Goal: Task Accomplishment & Management: Manage account settings

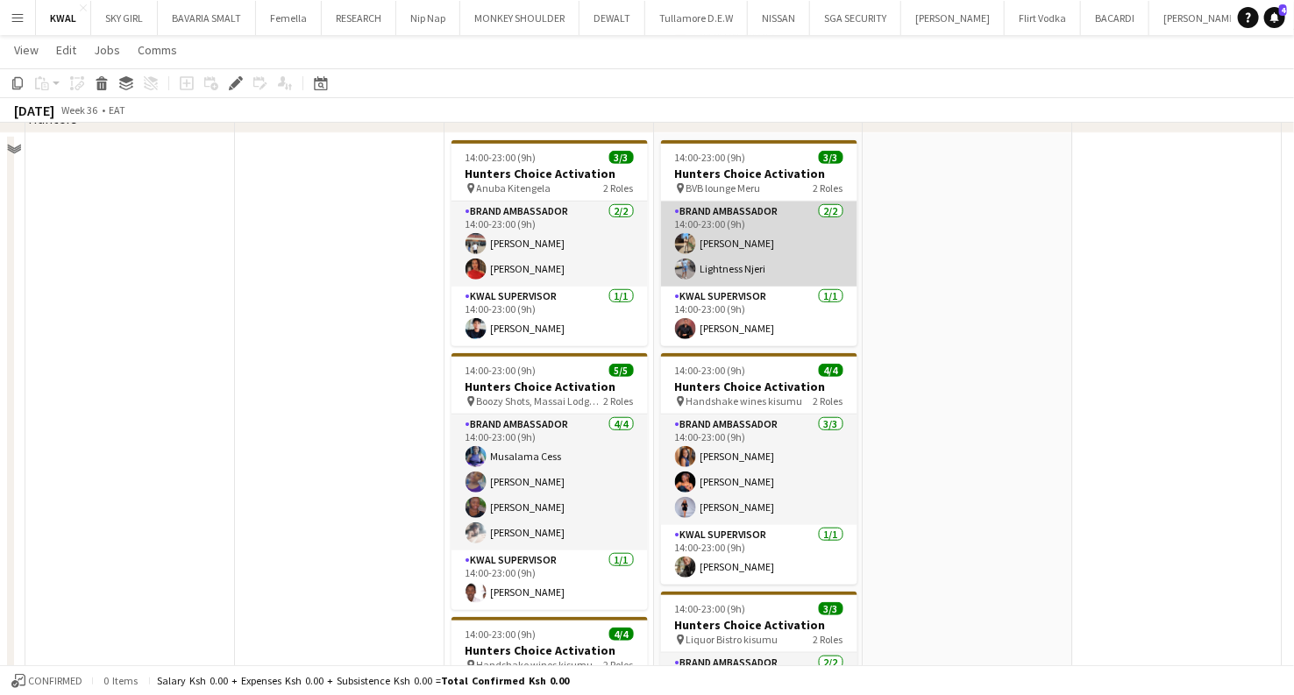
scroll to position [487, 0]
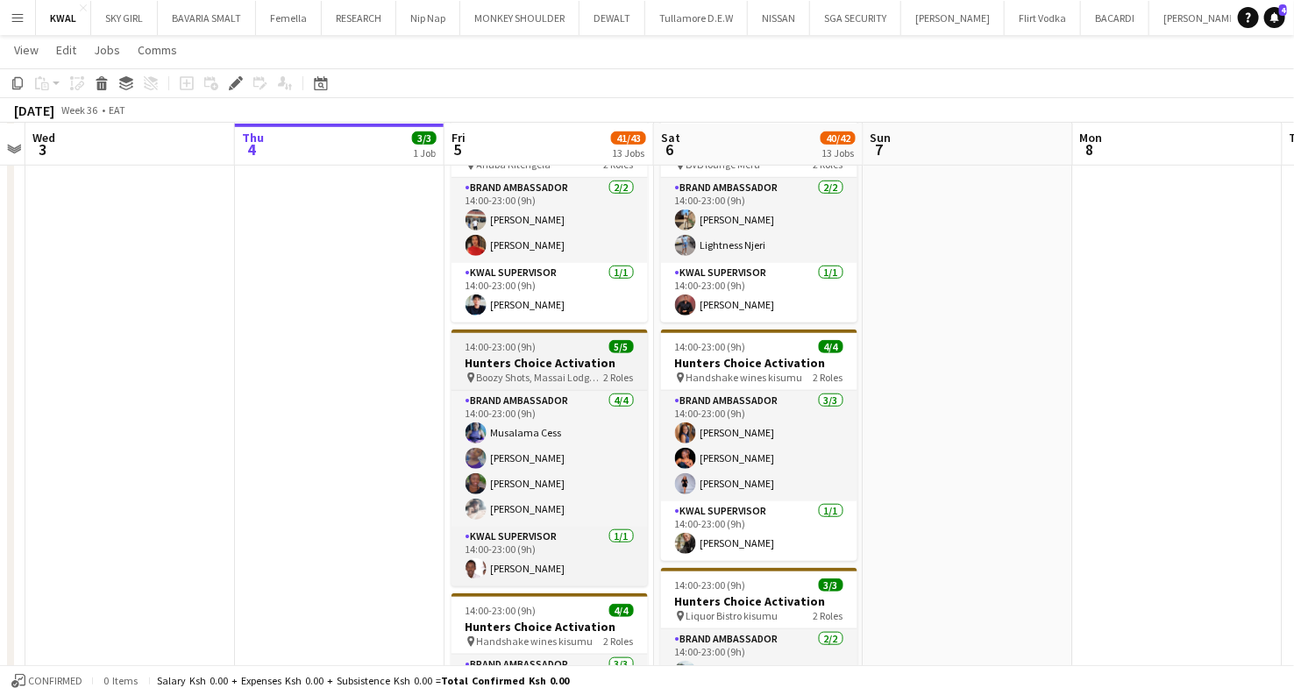
drag, startPoint x: 501, startPoint y: 364, endPoint x: 490, endPoint y: 366, distance: 10.8
click at [499, 364] on h3 "Hunters Choice Activation" at bounding box center [549, 363] width 196 height 16
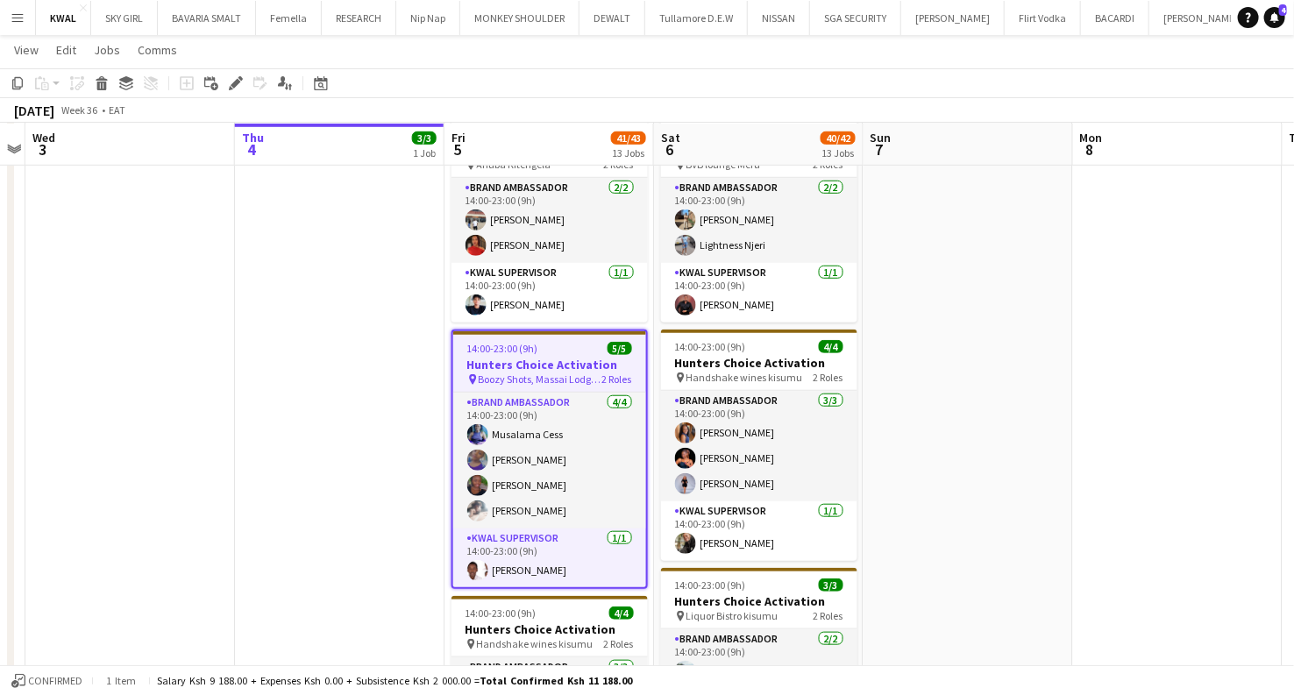
scroll to position [0, 604]
click at [236, 85] on icon at bounding box center [236, 84] width 10 height 10
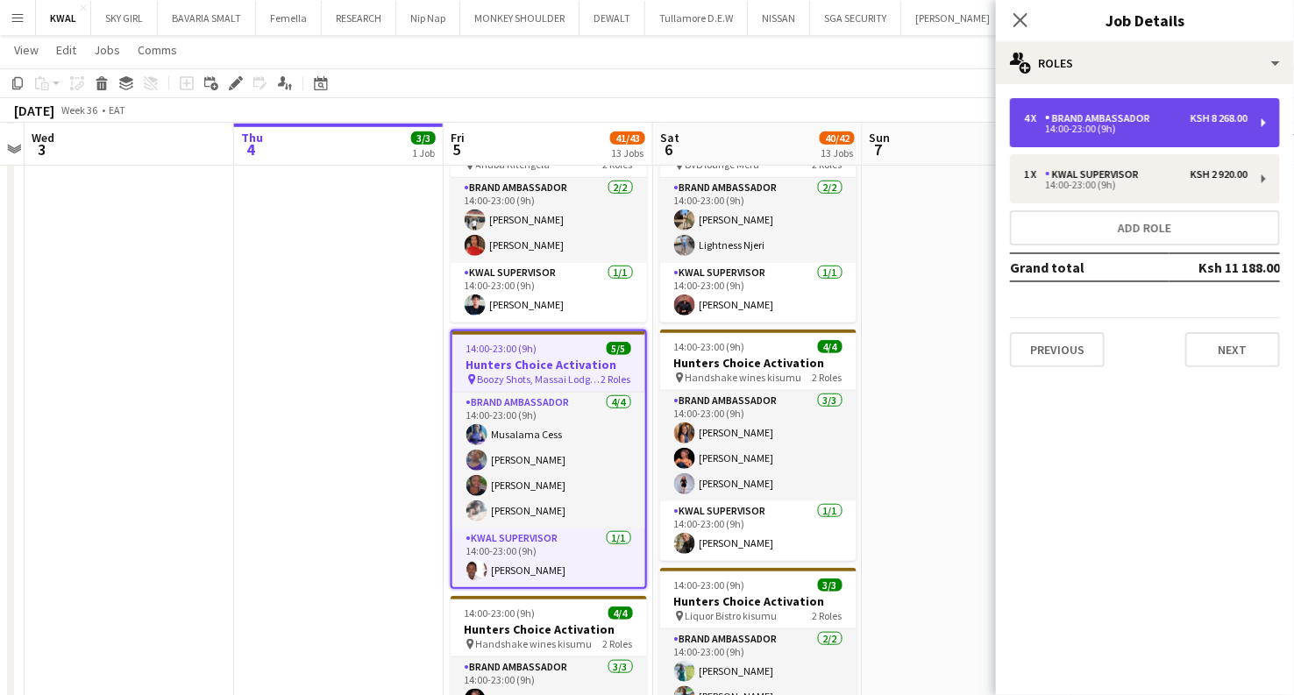
click at [1174, 121] on div "4 x Brand Ambassador Ksh 8 268.00" at bounding box center [1136, 118] width 224 height 12
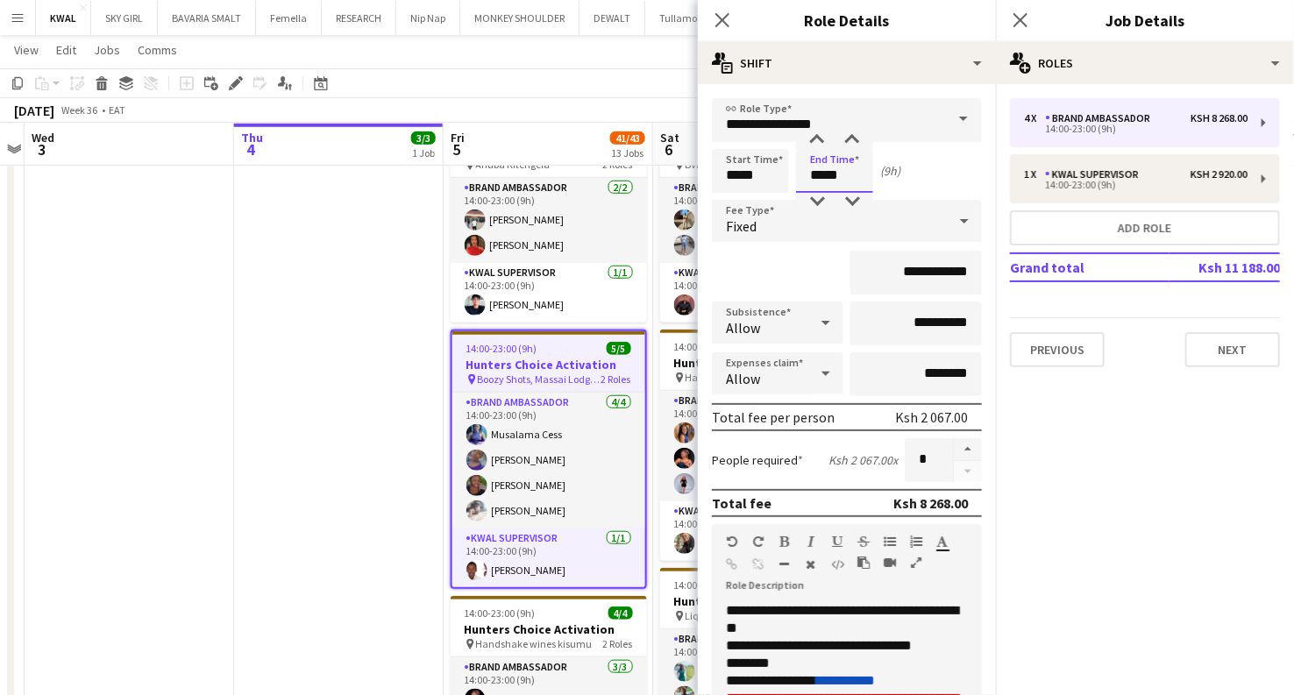
click at [821, 179] on input "*****" at bounding box center [834, 171] width 77 height 44
type input "*****"
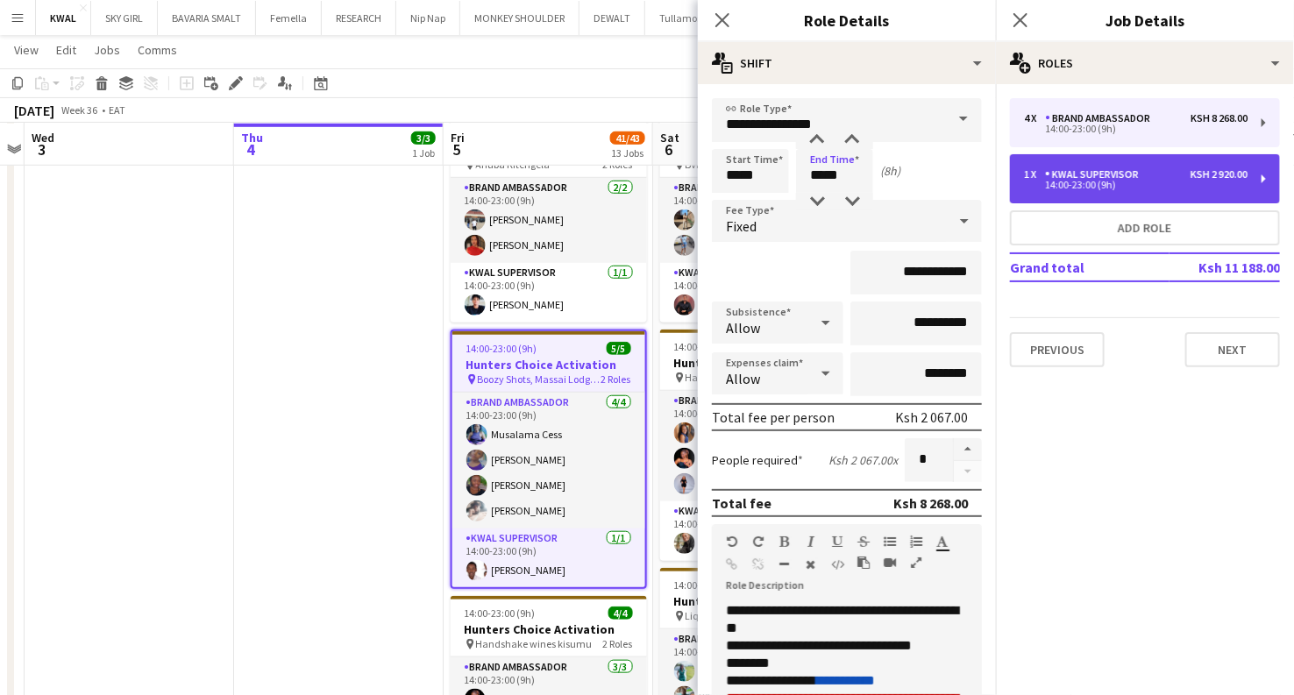
click at [1070, 171] on div "KWAL SUPERVISOR" at bounding box center [1095, 174] width 101 height 12
type input "**********"
type input "*****"
type input "**********"
type input "*"
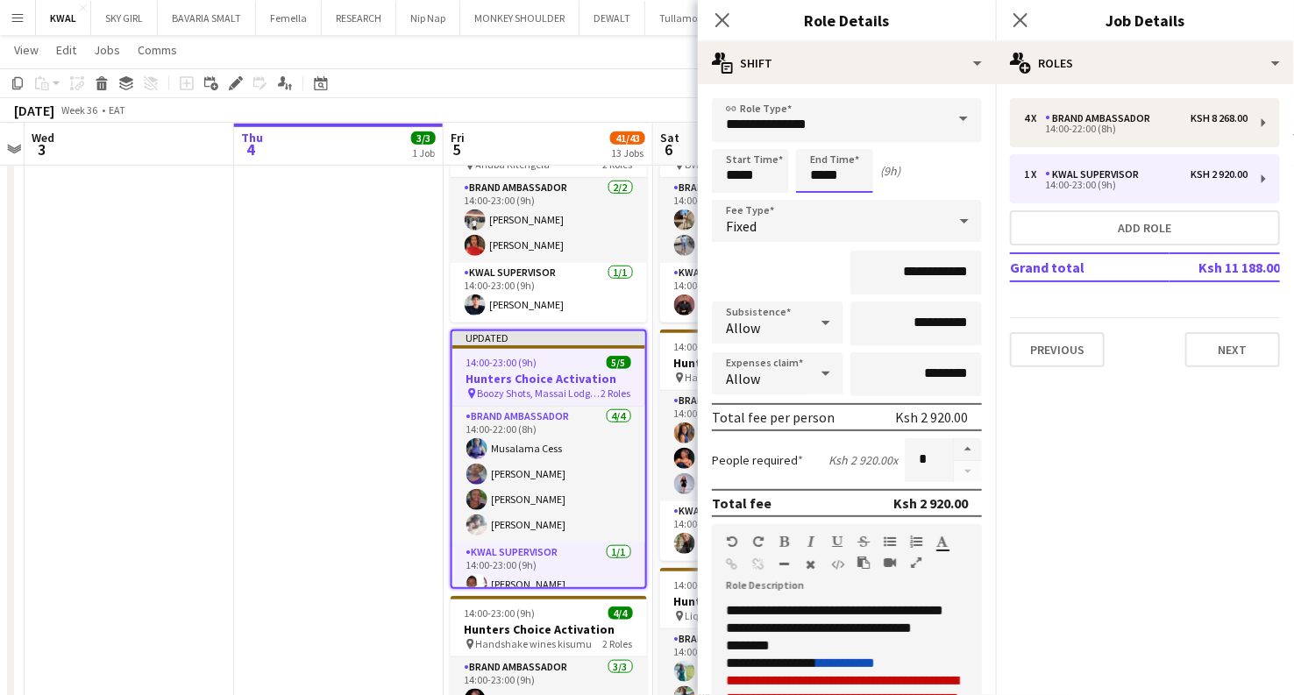
click at [824, 177] on input "*****" at bounding box center [834, 171] width 77 height 44
type input "*****"
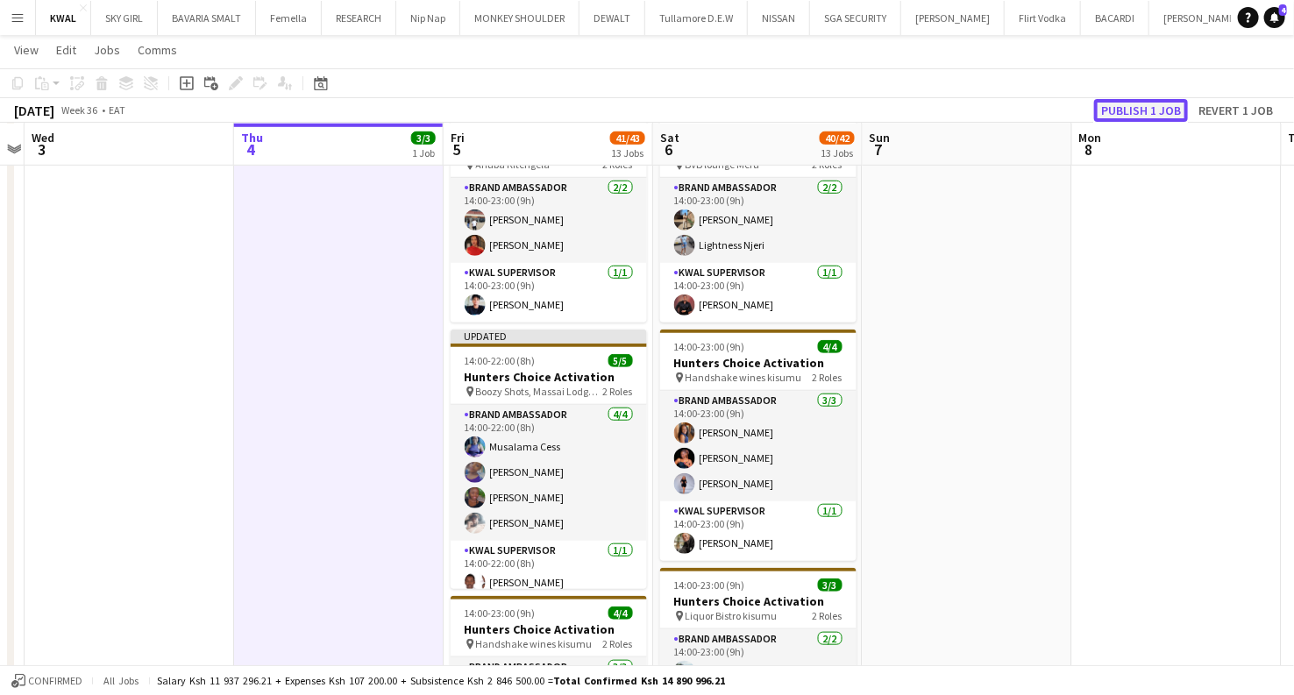
click at [1125, 110] on button "Publish 1 job" at bounding box center [1141, 110] width 94 height 23
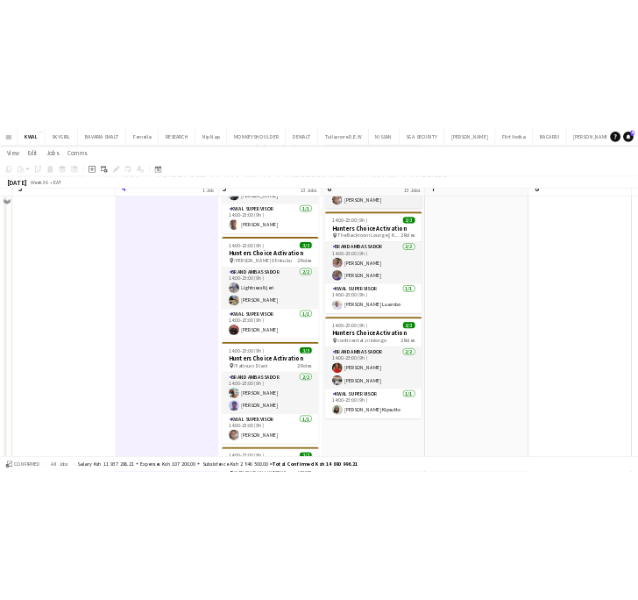
scroll to position [1266, 0]
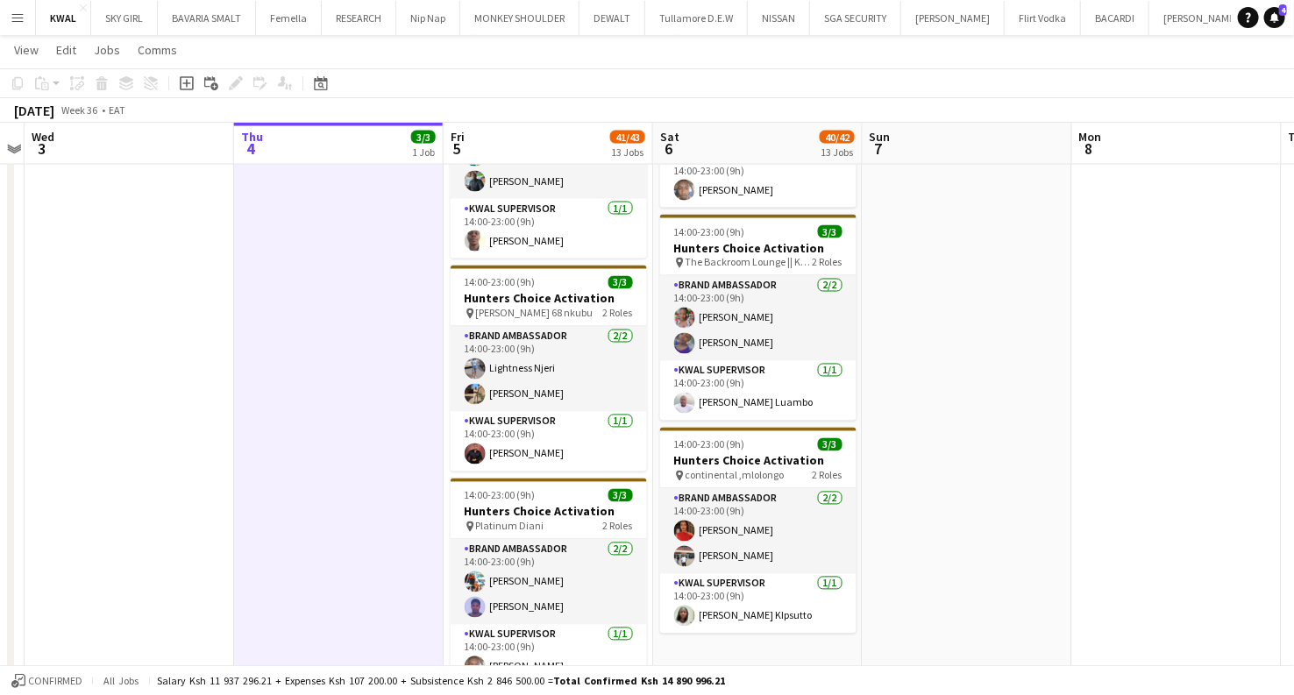
click at [595, 98] on div "September 2025 Week 36 • EAT" at bounding box center [647, 110] width 1294 height 25
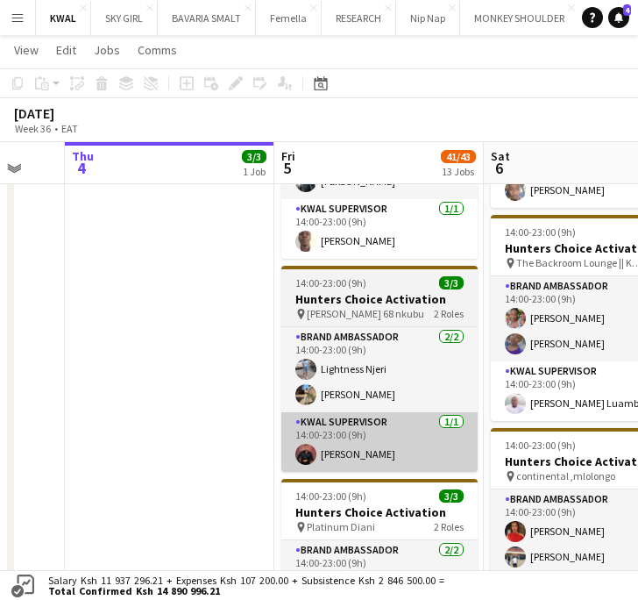
drag, startPoint x: 540, startPoint y: 425, endPoint x: 355, endPoint y: 428, distance: 185.0
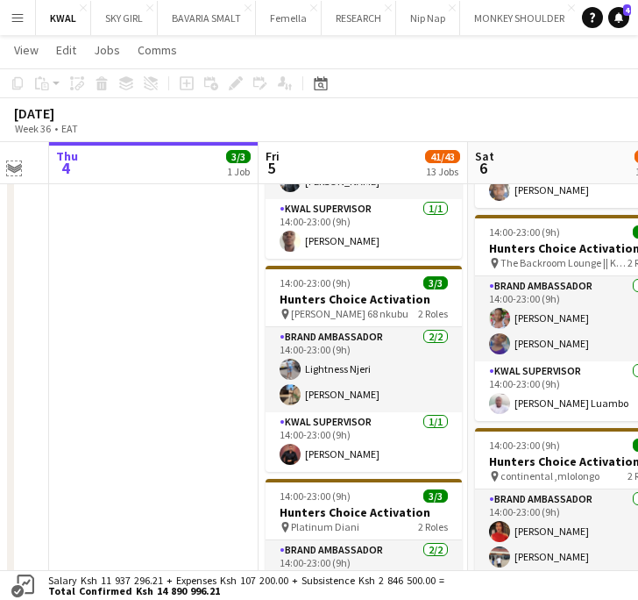
click at [14, 171] on app-icon "Expand/collapse" at bounding box center [14, 167] width 14 height 17
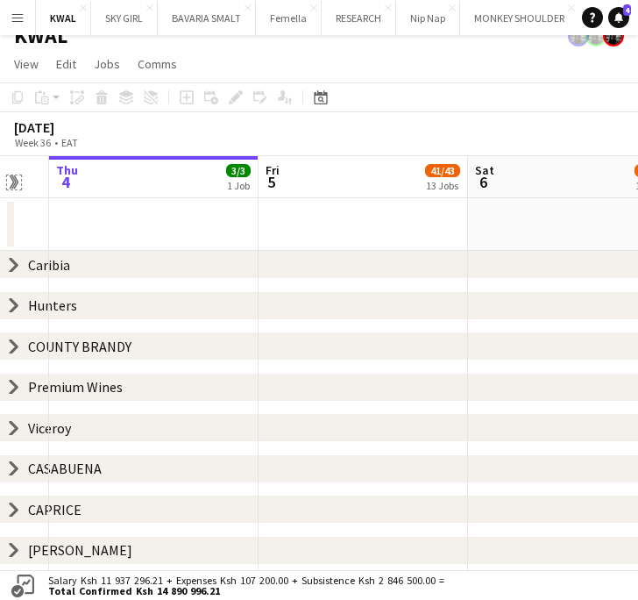
scroll to position [0, 0]
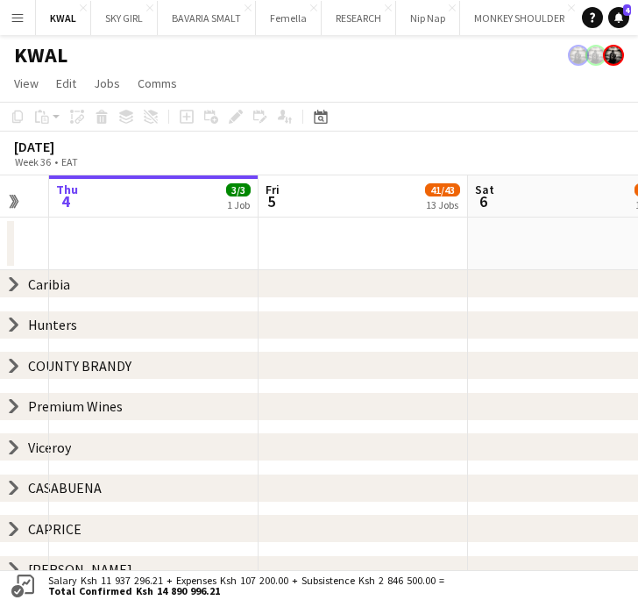
click at [14, 451] on icon at bounding box center [14, 447] width 7 height 13
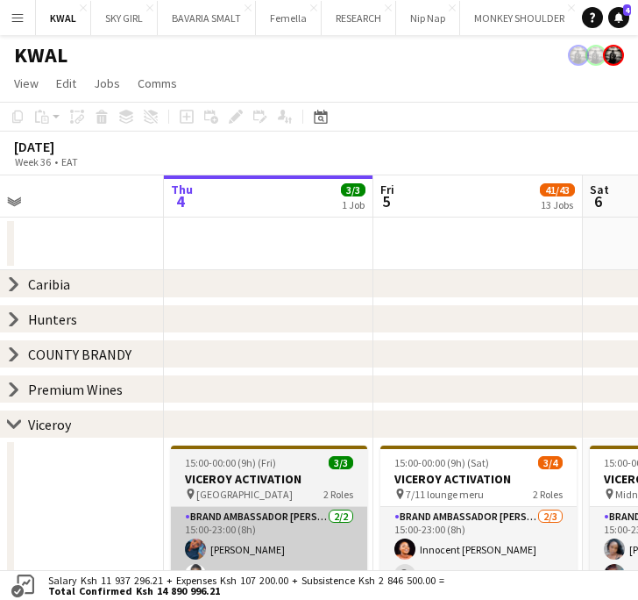
drag, startPoint x: 250, startPoint y: 535, endPoint x: 352, endPoint y: 519, distance: 103.8
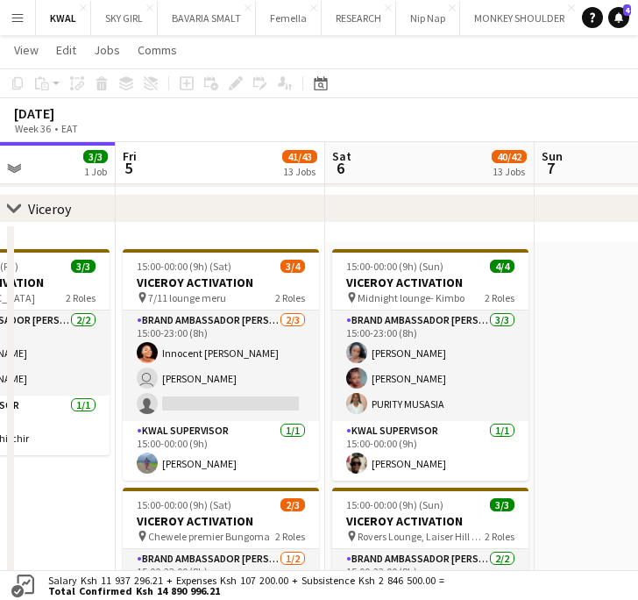
scroll to position [0, 544]
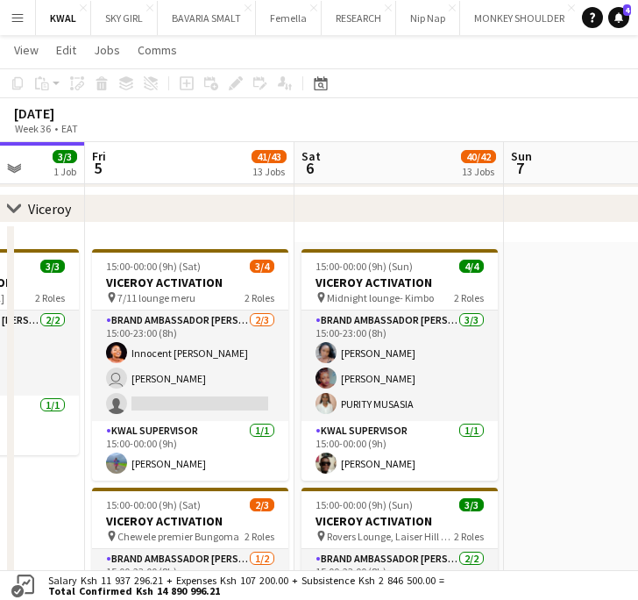
drag, startPoint x: 477, startPoint y: 449, endPoint x: 191, endPoint y: 425, distance: 286.8
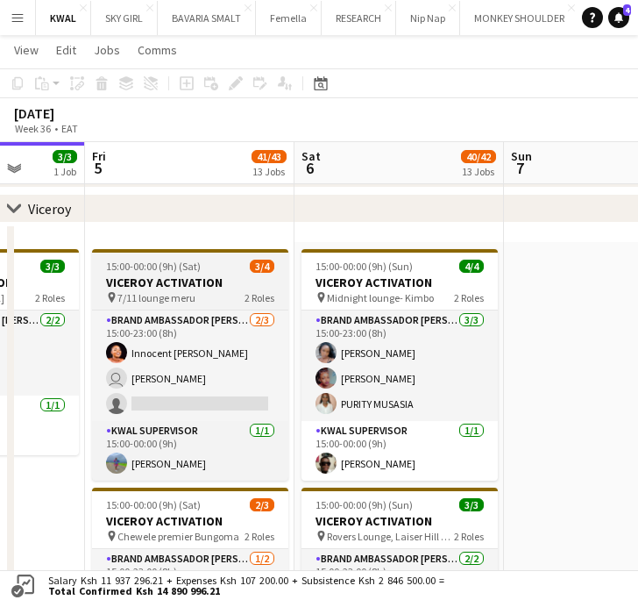
click at [165, 267] on span "15:00-00:00 (9h) (Sat)" at bounding box center [153, 265] width 95 height 13
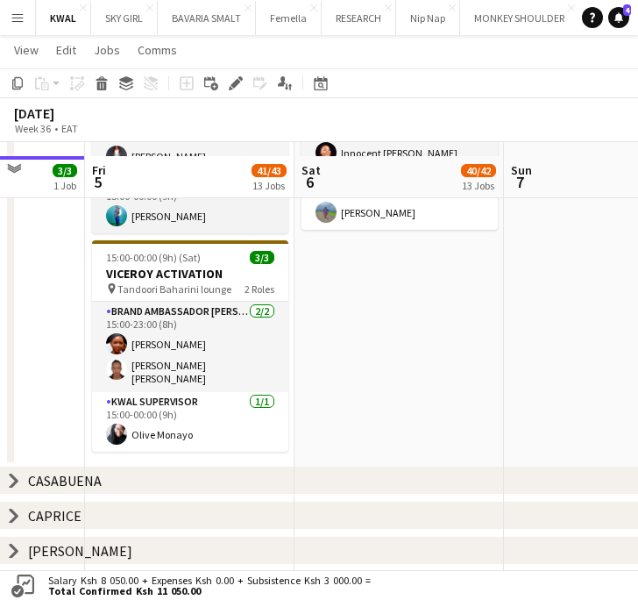
scroll to position [1311, 0]
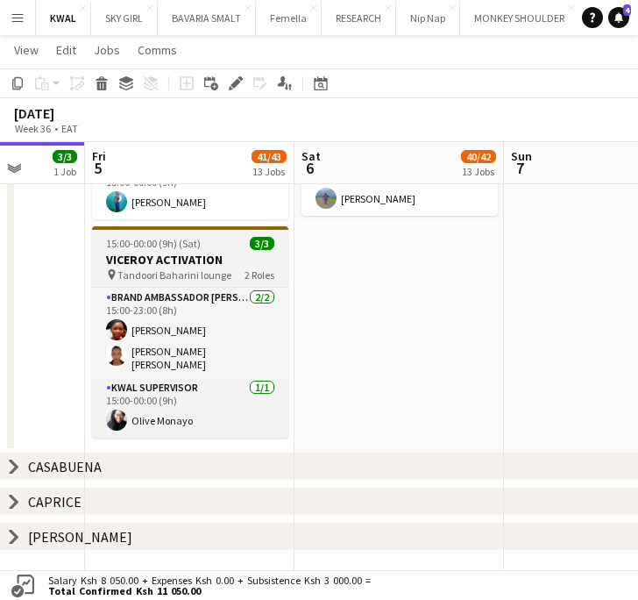
click at [163, 258] on h3 "VICEROY ACTIVATION" at bounding box center [190, 260] width 196 height 16
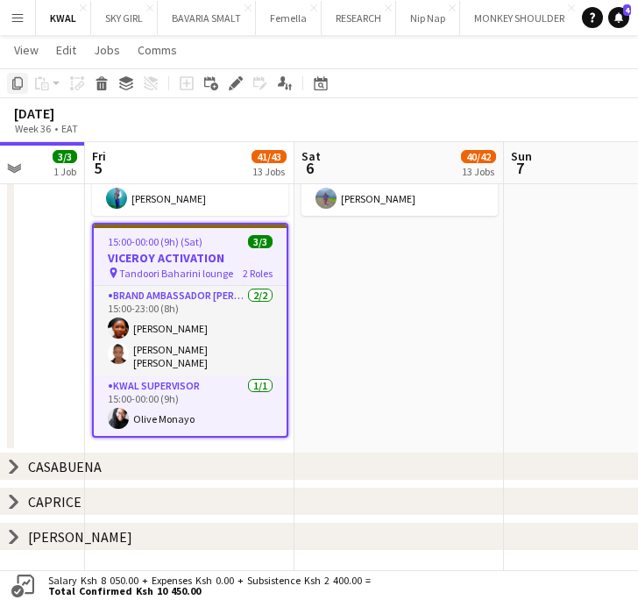
click at [18, 83] on icon "Copy" at bounding box center [18, 83] width 14 height 14
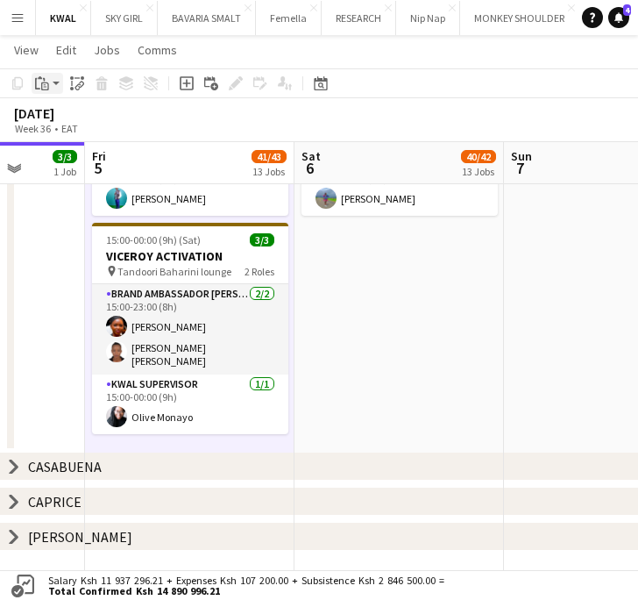
click at [56, 91] on app-action-btn "Paste" at bounding box center [48, 83] width 32 height 21
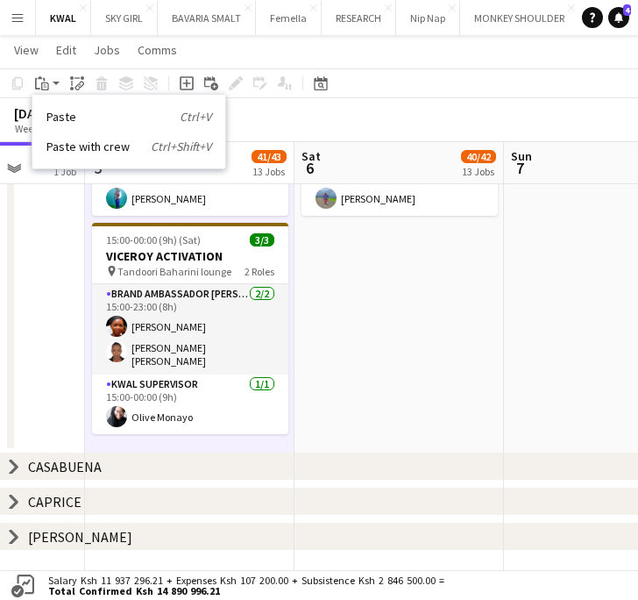
click at [52, 120] on link "Paste Ctrl+V" at bounding box center [128, 117] width 165 height 16
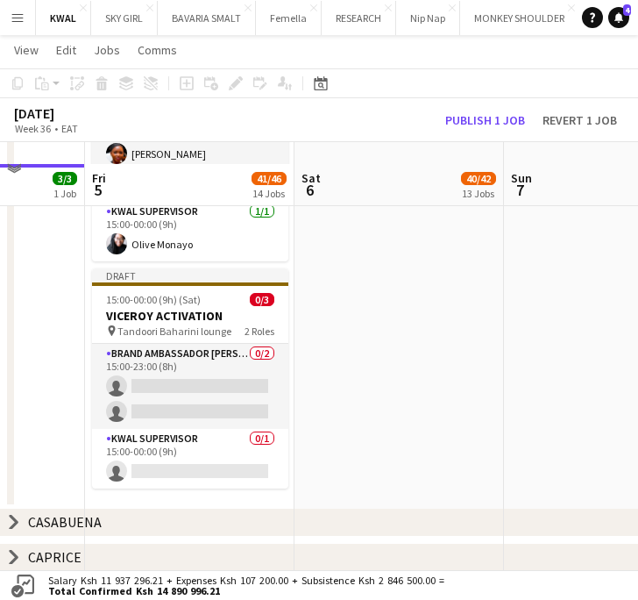
scroll to position [1506, 0]
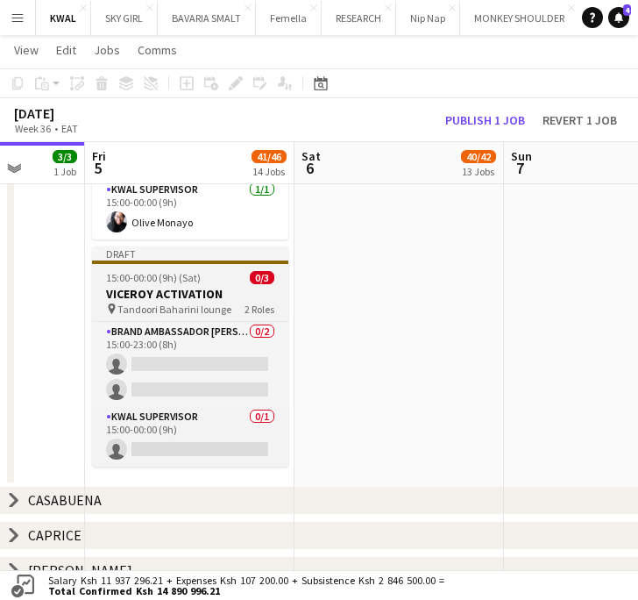
click at [224, 295] on h3 "VICEROY ACTIVATION" at bounding box center [190, 294] width 196 height 16
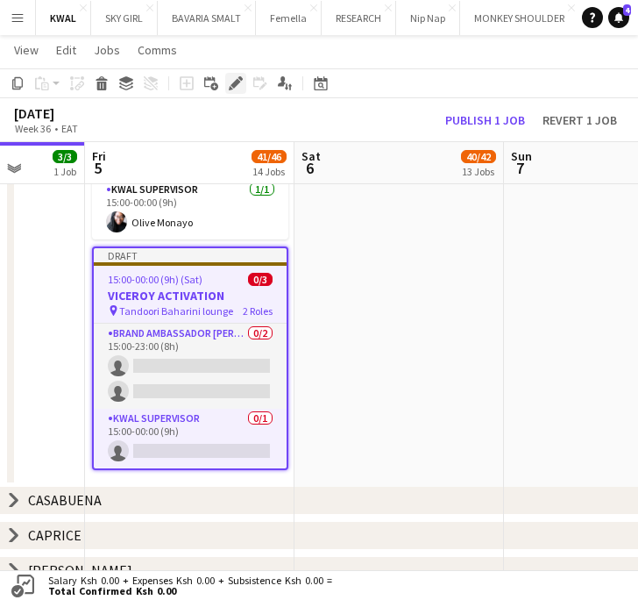
click at [238, 84] on icon "Edit" at bounding box center [236, 83] width 14 height 14
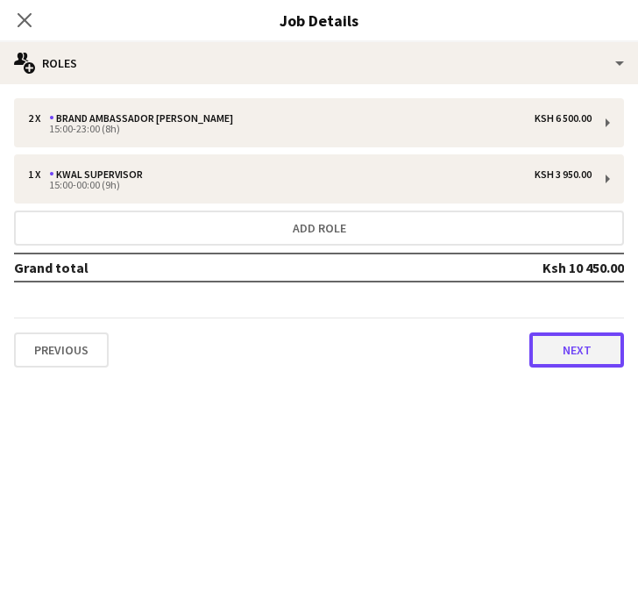
click at [561, 355] on button "Next" at bounding box center [576, 349] width 95 height 35
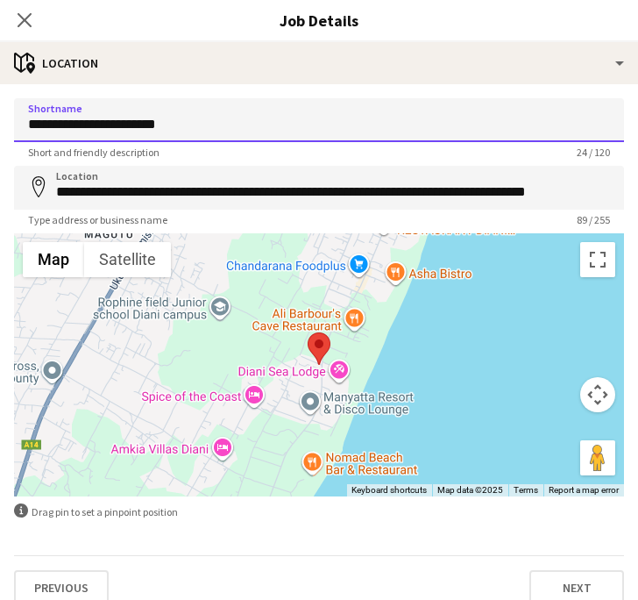
drag, startPoint x: 195, startPoint y: 125, endPoint x: -59, endPoint y: 131, distance: 254.3
paste input
type input "**********"
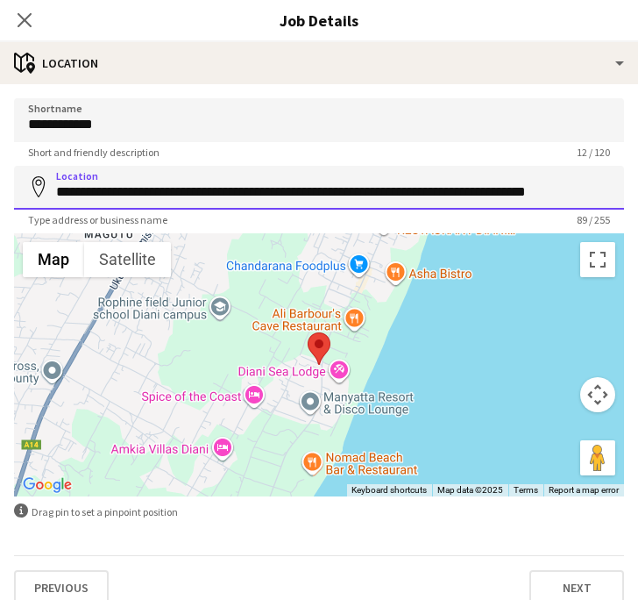
scroll to position [0, 0]
drag, startPoint x: 58, startPoint y: 190, endPoint x: 681, endPoint y: 167, distance: 623.7
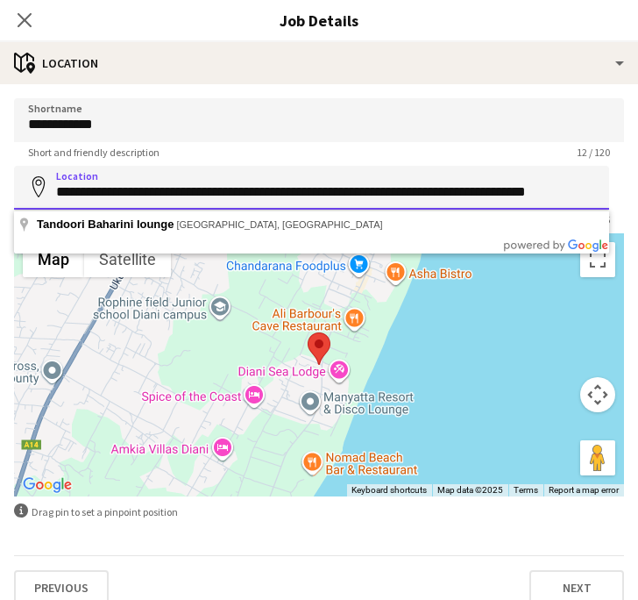
paste input
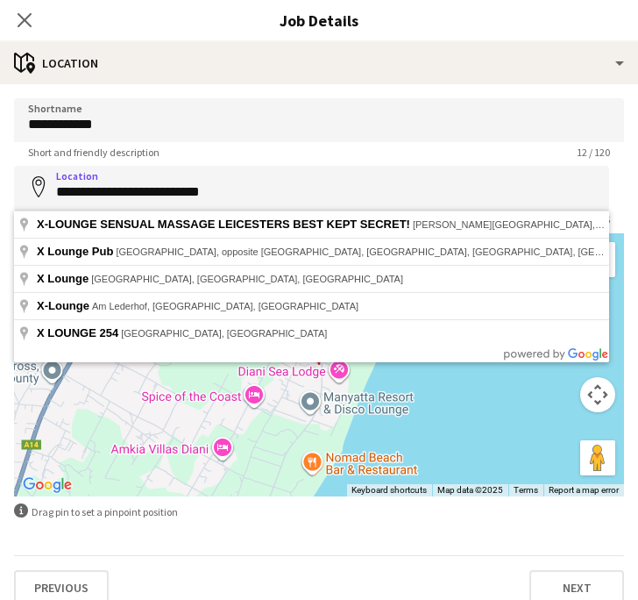
type input "**********"
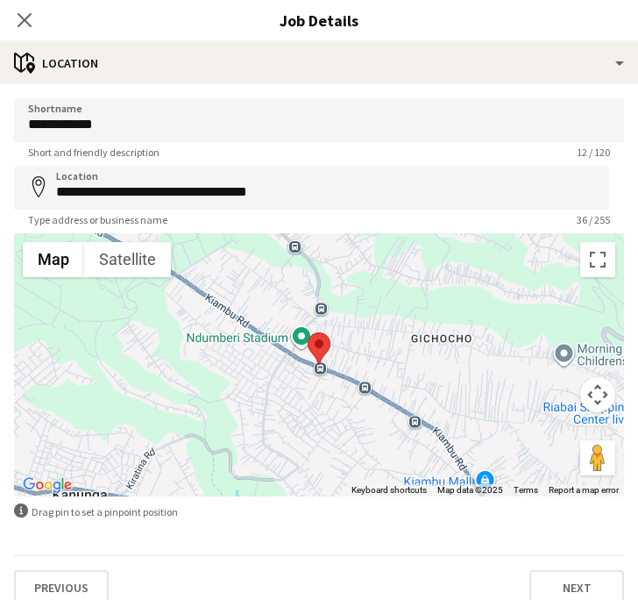
click at [298, 535] on form "**********" at bounding box center [319, 351] width 638 height 507
click at [21, 27] on icon "Close pop-in" at bounding box center [24, 19] width 17 height 17
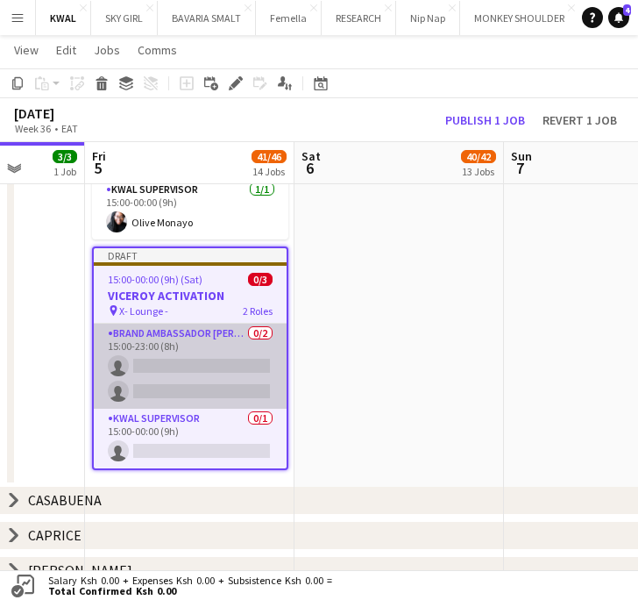
click at [229, 385] on app-card-role "Brand Ambassador kwal 0/2 15:00-23:00 (8h) single-neutral-actions single-neutra…" at bounding box center [190, 365] width 193 height 85
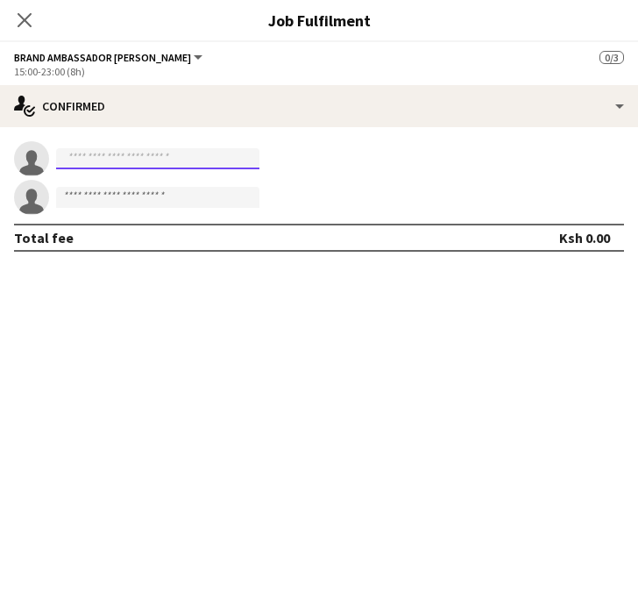
click at [146, 154] on input at bounding box center [157, 158] width 203 height 21
paste input "**********"
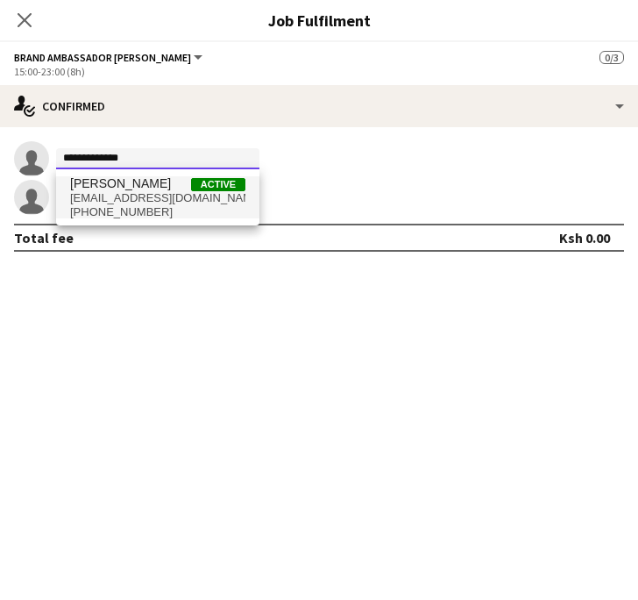
type input "**********"
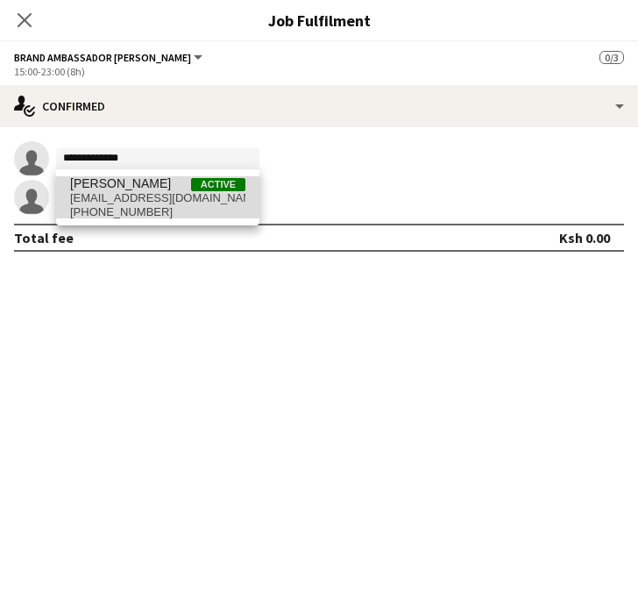
click at [140, 206] on span "+254115068880" at bounding box center [157, 212] width 175 height 14
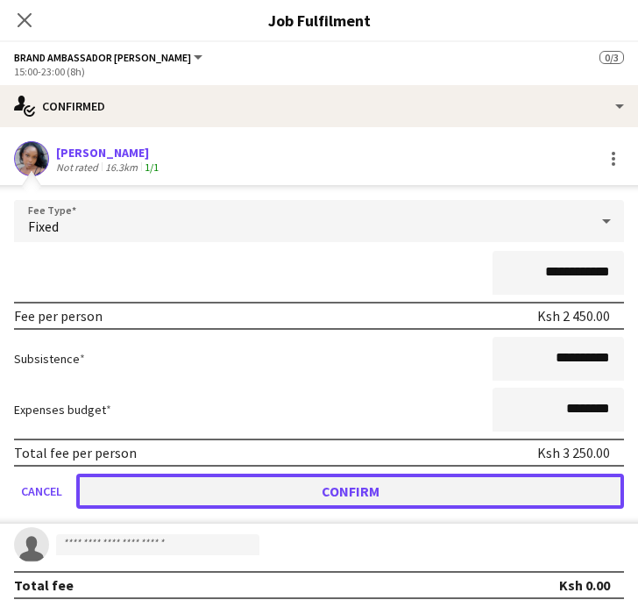
click at [340, 484] on button "Confirm" at bounding box center [350, 490] width 548 height 35
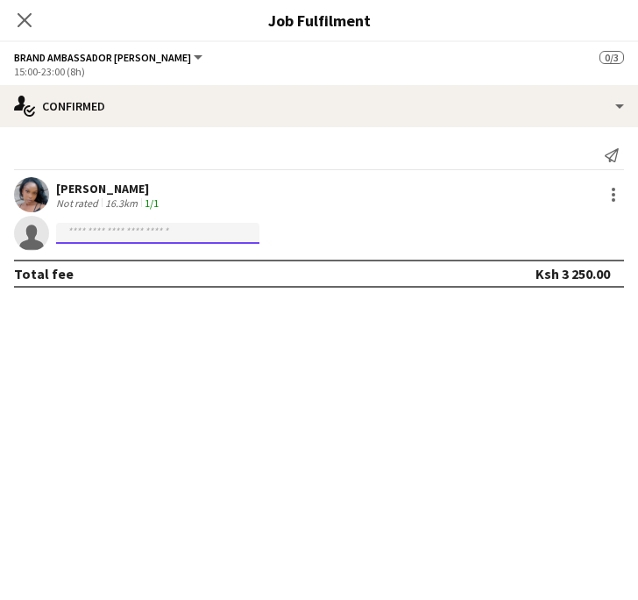
click at [231, 231] on input at bounding box center [157, 233] width 203 height 21
paste input "**********"
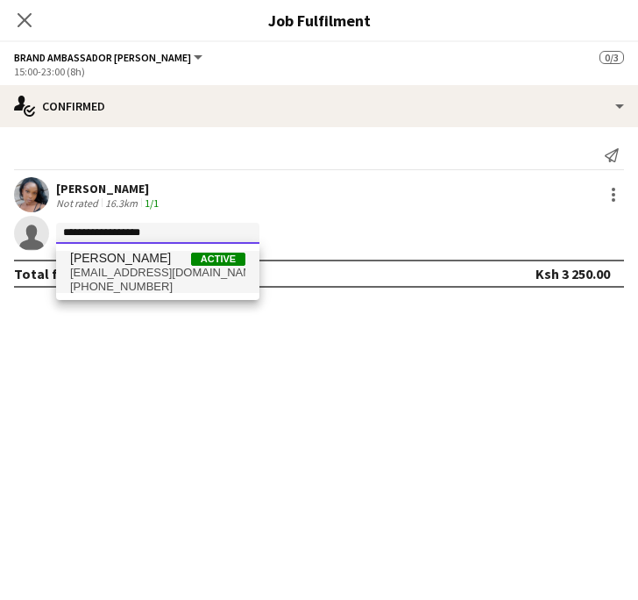
type input "**********"
click at [115, 271] on span "prukeshh@gmail.com" at bounding box center [157, 273] width 175 height 14
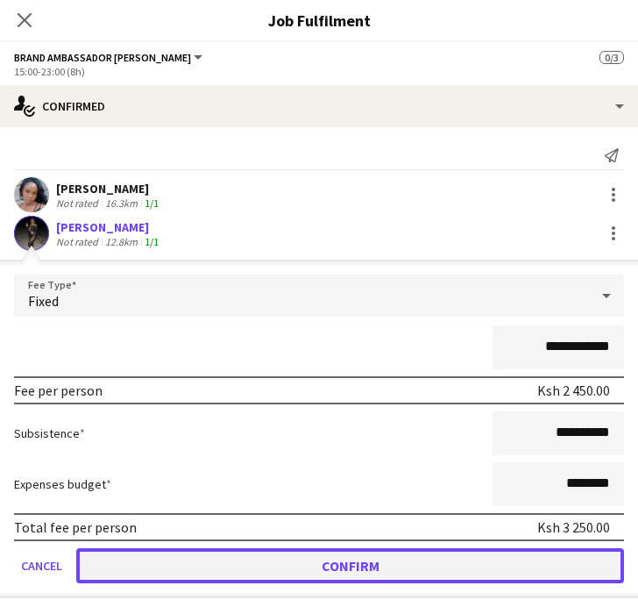
click at [330, 569] on button "Confirm" at bounding box center [350, 565] width 548 height 35
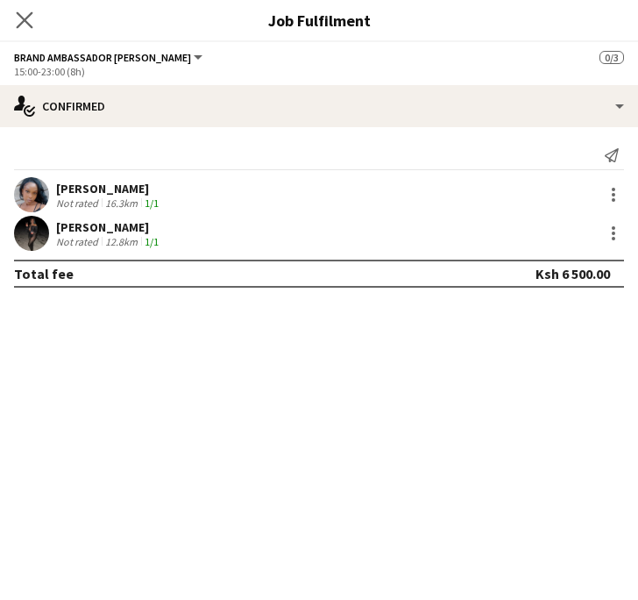
click at [35, 18] on app-icon "Close pop-in" at bounding box center [24, 20] width 25 height 25
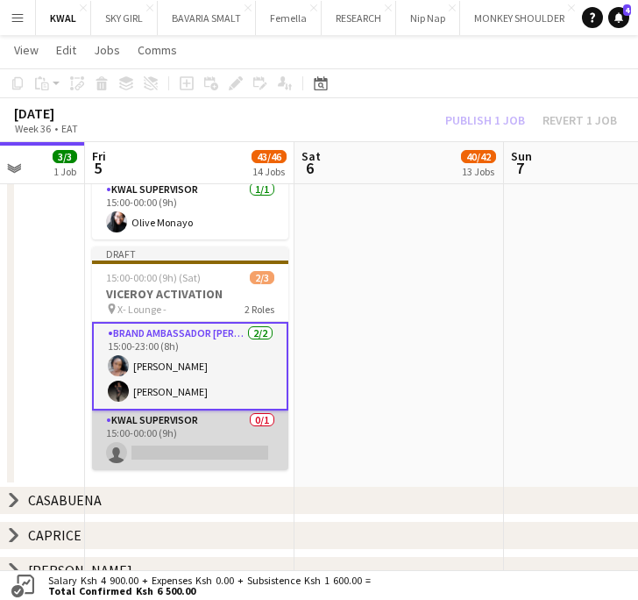
click at [241, 443] on app-card-role "KWAL SUPERVISOR 0/1 15:00-00:00 (9h) single-neutral-actions" at bounding box center [190, 440] width 196 height 60
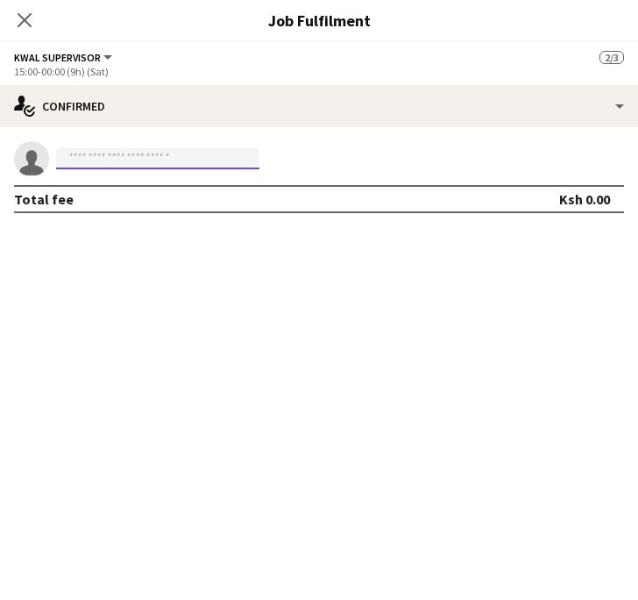
click at [119, 158] on input at bounding box center [157, 158] width 203 height 21
paste input "**********"
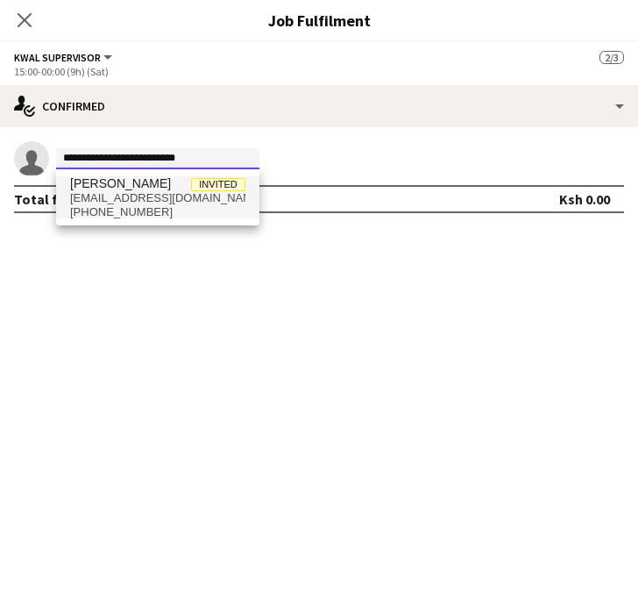
type input "**********"
click at [132, 205] on span "+254705113667" at bounding box center [157, 212] width 175 height 14
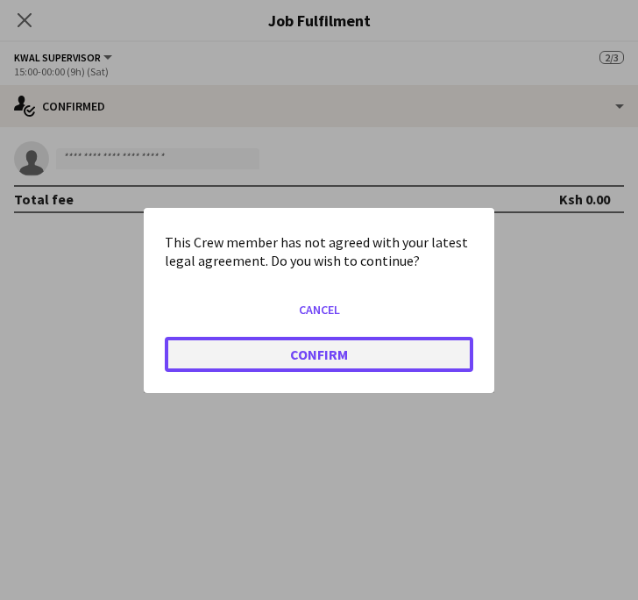
click at [307, 368] on button "Confirm" at bounding box center [319, 353] width 309 height 35
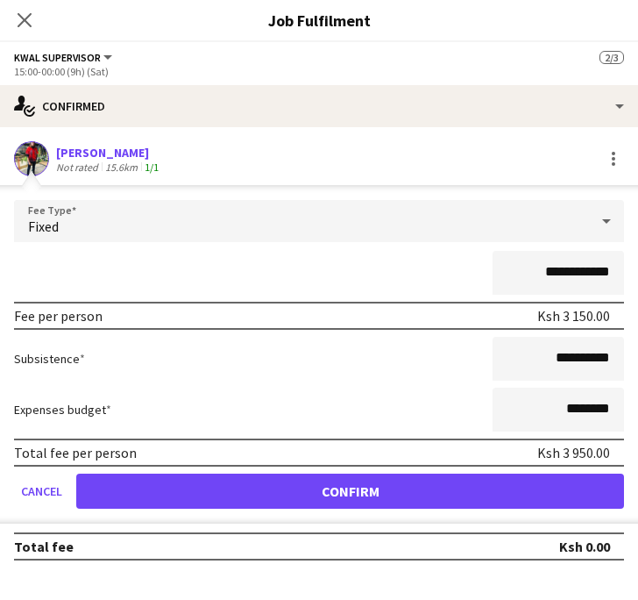
scroll to position [1506, 0]
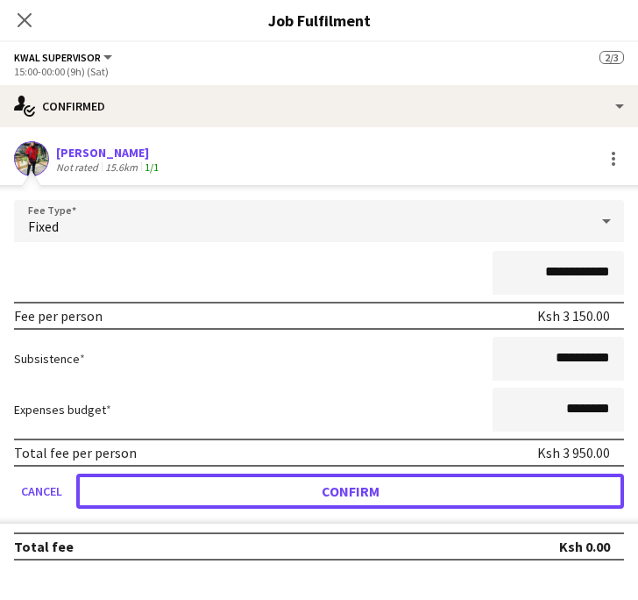
drag, startPoint x: 338, startPoint y: 491, endPoint x: 342, endPoint y: 480, distance: 11.4
click at [338, 491] on button "Confirm" at bounding box center [350, 490] width 548 height 35
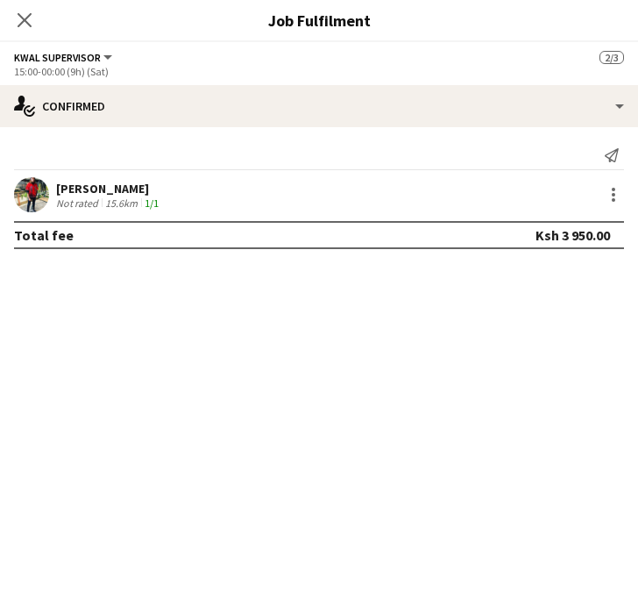
click at [39, 202] on app-user-avatar at bounding box center [31, 194] width 35 height 35
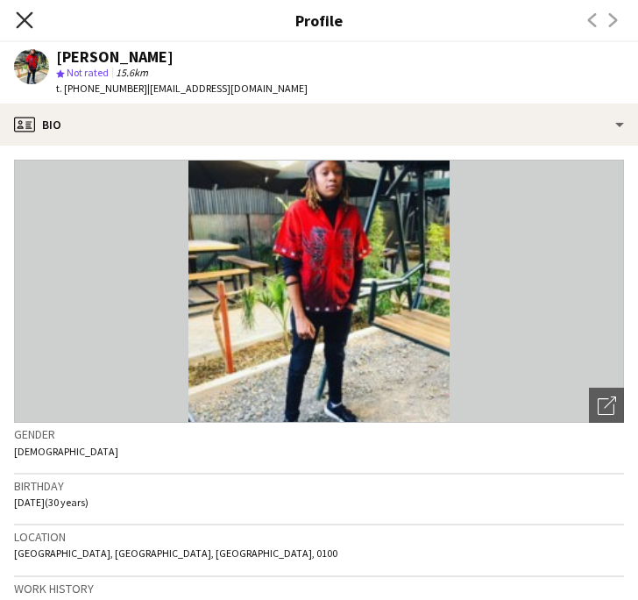
click at [26, 21] on icon at bounding box center [24, 19] width 17 height 17
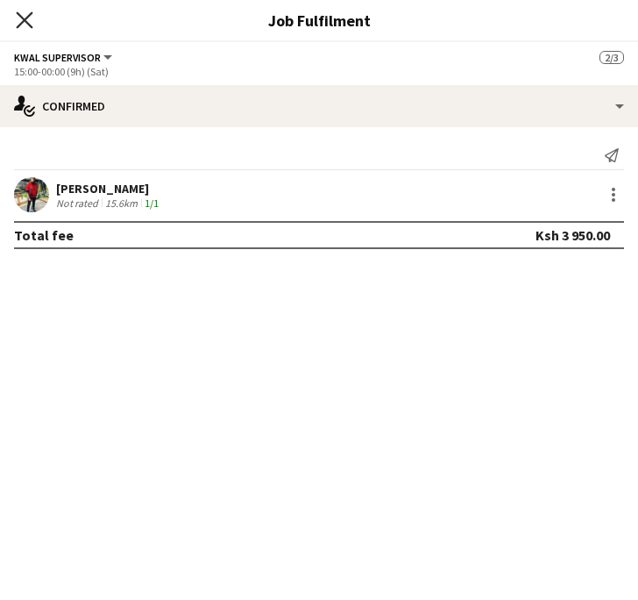
click at [27, 21] on icon "Close pop-in" at bounding box center [24, 19] width 17 height 17
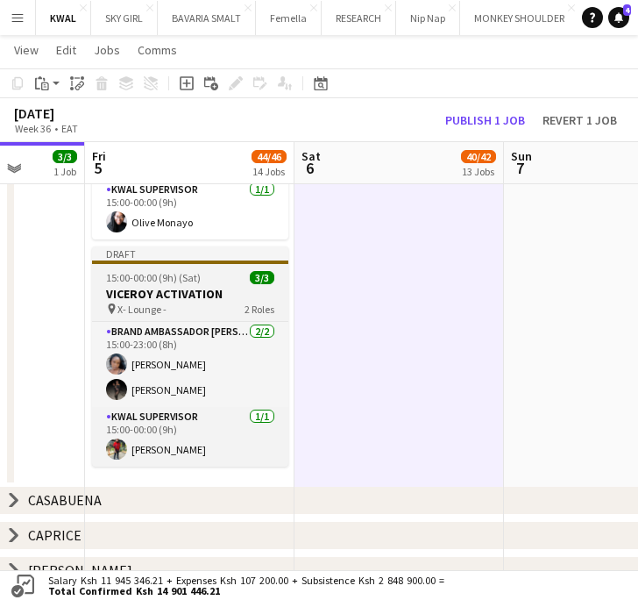
click at [138, 279] on app-job-card "Draft 15:00-00:00 (9h) (Sat) 3/3 VICEROY ACTIVATION pin X- Lounge - 2 Roles Bra…" at bounding box center [190, 356] width 196 height 220
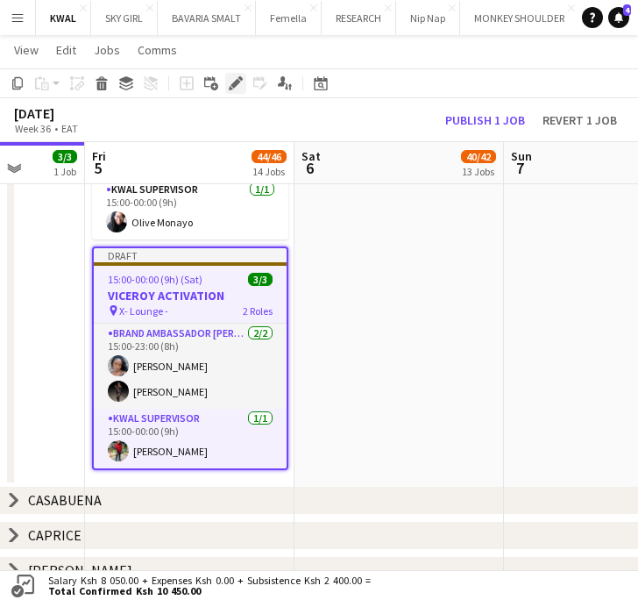
click at [238, 85] on icon "Edit" at bounding box center [236, 83] width 14 height 14
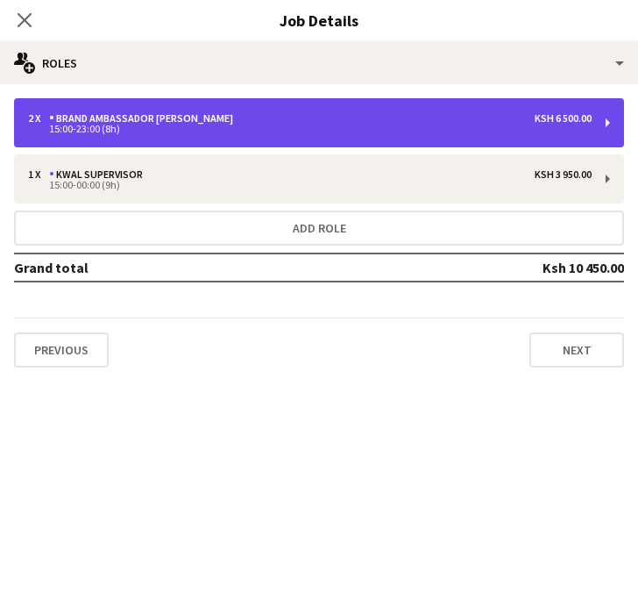
click at [292, 141] on div "2 x Brand Ambassador kwal Ksh 6 500.00 15:00-23:00 (8h)" at bounding box center [319, 122] width 610 height 49
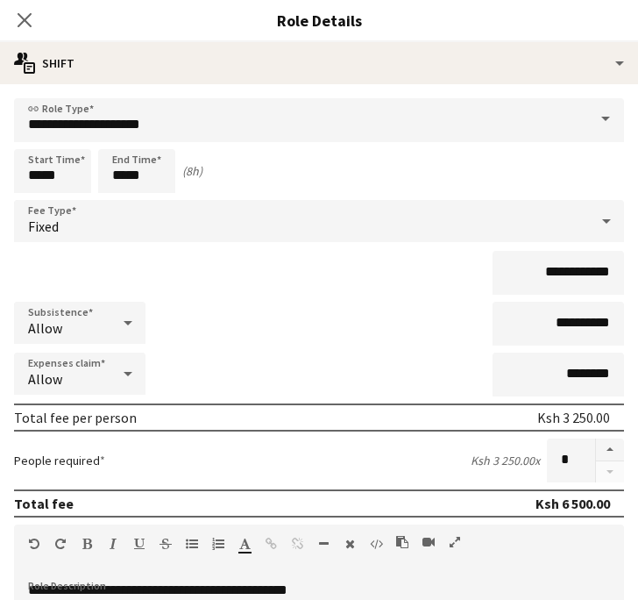
click at [465, 175] on div "Start Time ***** End Time ***** (8h)" at bounding box center [319, 171] width 610 height 44
click at [17, 18] on icon "Close pop-in" at bounding box center [24, 19] width 17 height 17
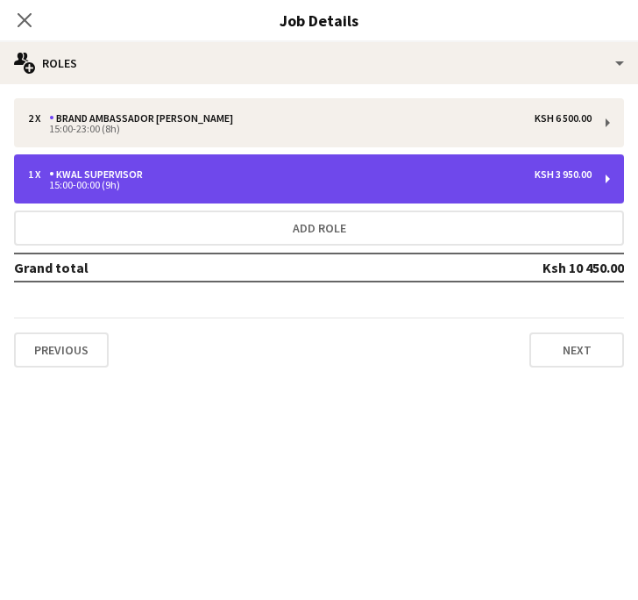
click at [295, 183] on div "15:00-00:00 (9h)" at bounding box center [310, 185] width 564 height 9
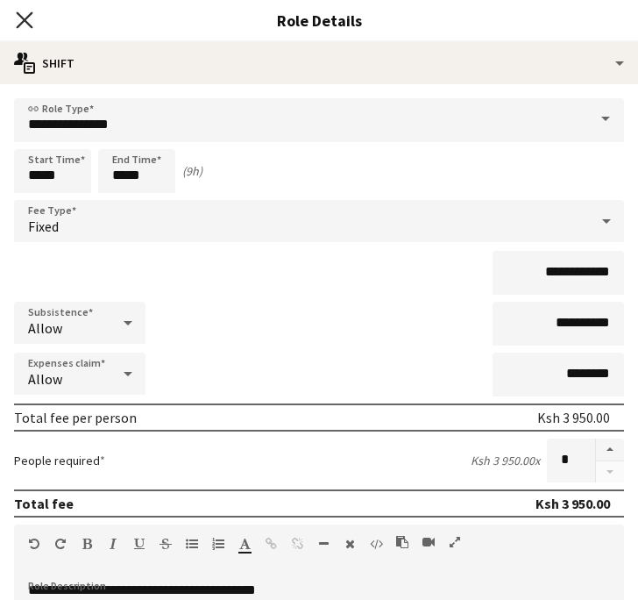
click at [22, 18] on icon at bounding box center [24, 19] width 17 height 17
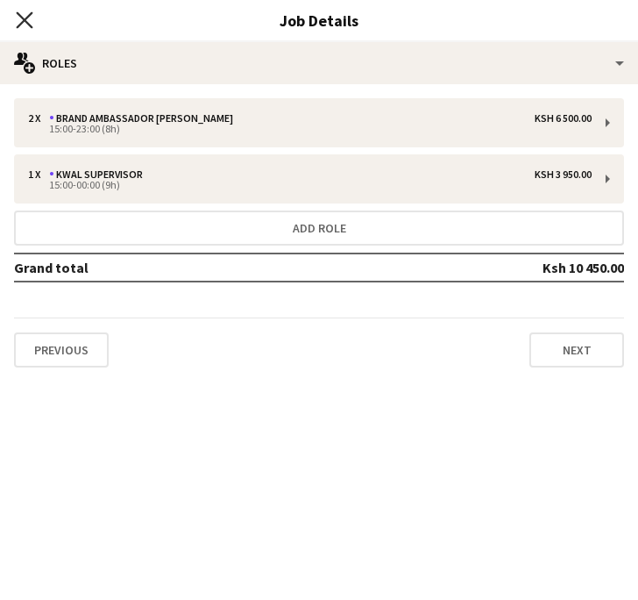
click at [25, 22] on icon at bounding box center [24, 19] width 17 height 17
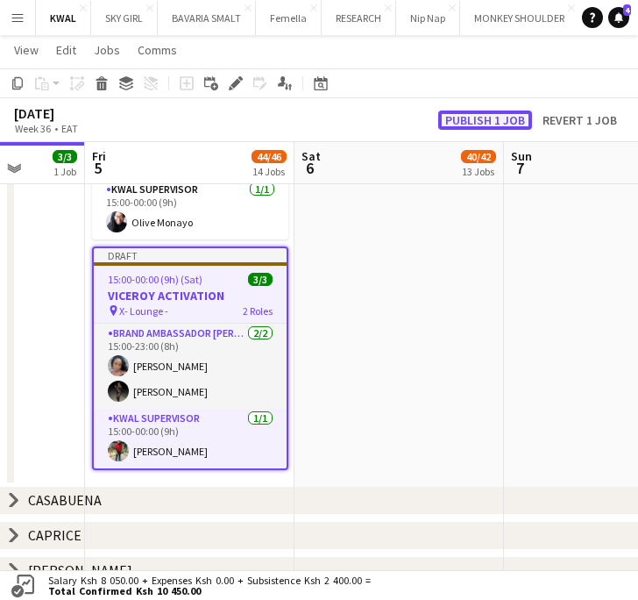
click at [494, 120] on button "Publish 1 job" at bounding box center [485, 119] width 94 height 19
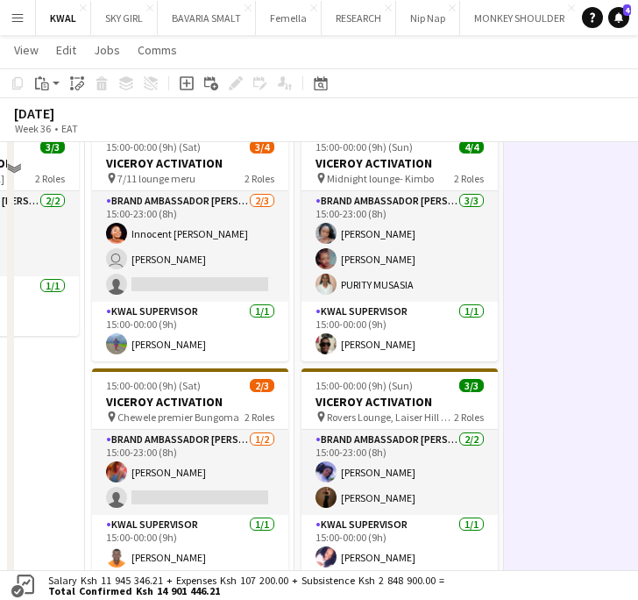
scroll to position [239, 0]
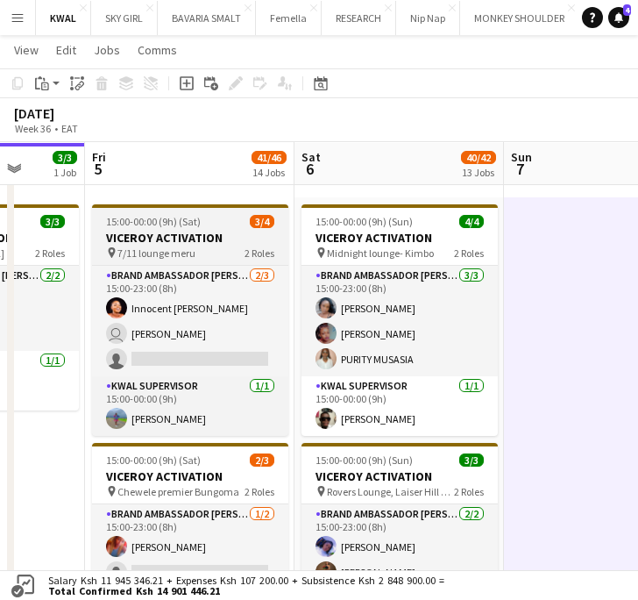
click at [140, 230] on h3 "VICEROY ACTIVATION" at bounding box center [190, 238] width 196 height 16
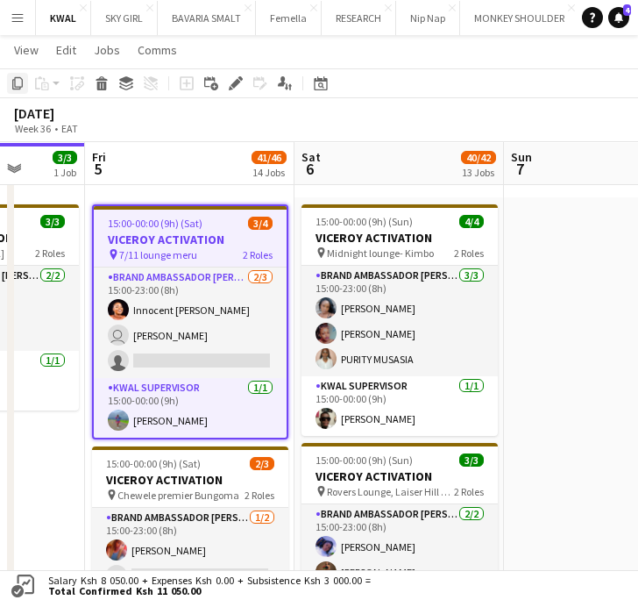
click at [21, 85] on icon "Copy" at bounding box center [18, 83] width 14 height 14
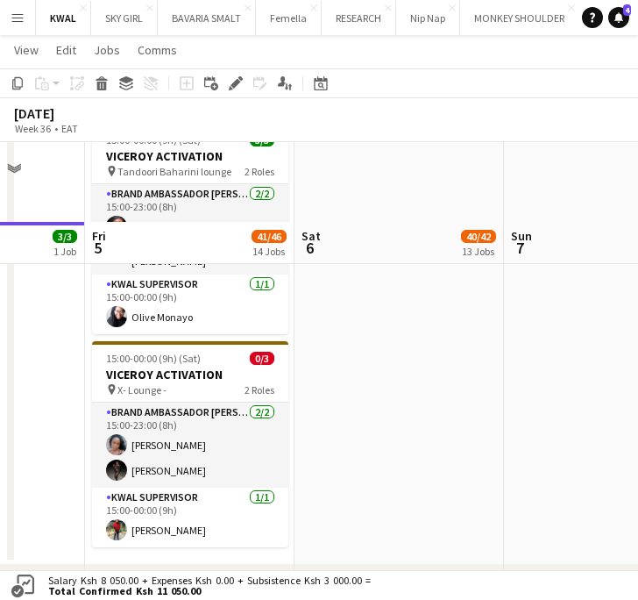
scroll to position [1331, 0]
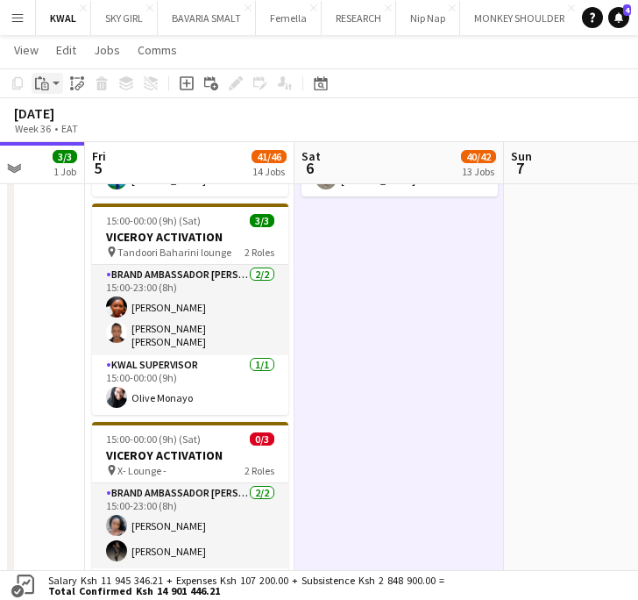
click at [58, 89] on app-action-btn "Paste" at bounding box center [48, 83] width 32 height 21
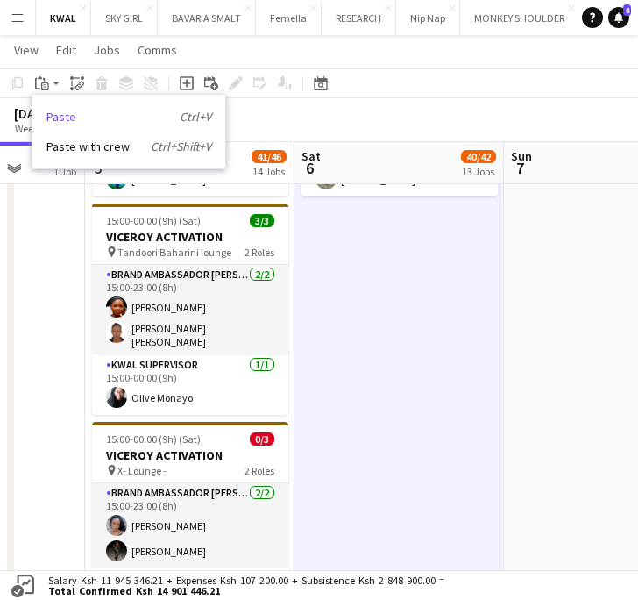
click at [70, 117] on link "Paste Ctrl+V" at bounding box center [128, 117] width 165 height 16
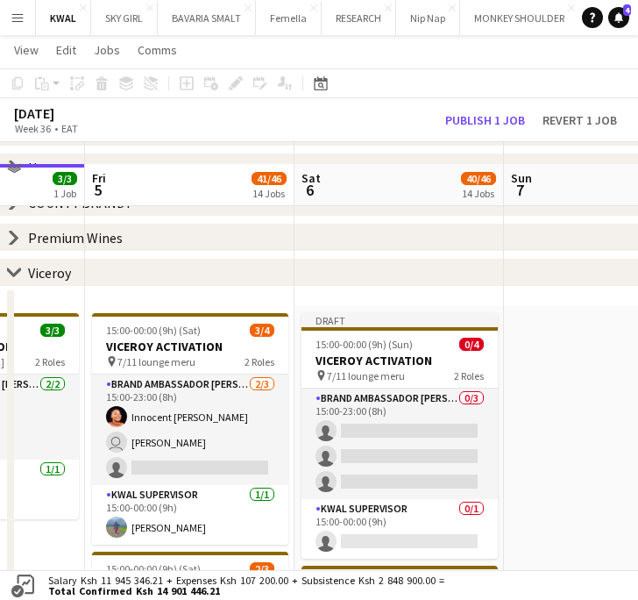
scroll to position [161, 0]
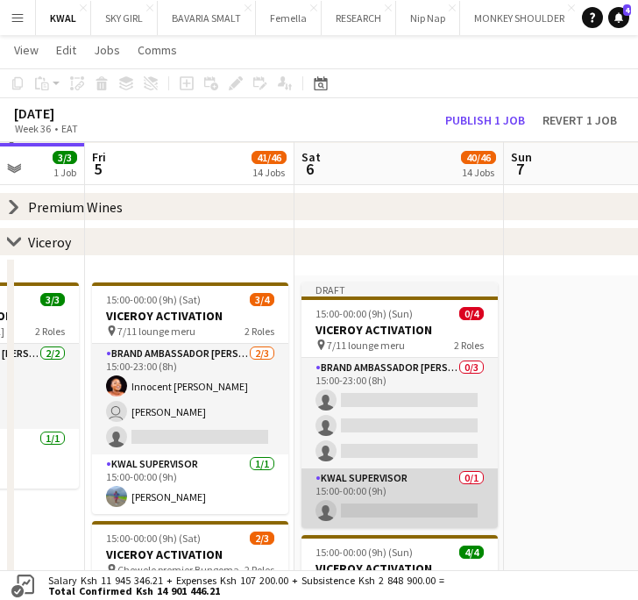
click at [407, 502] on app-card-role "KWAL SUPERVISOR 0/1 15:00-00:00 (9h) single-neutral-actions" at bounding box center [400, 498] width 196 height 60
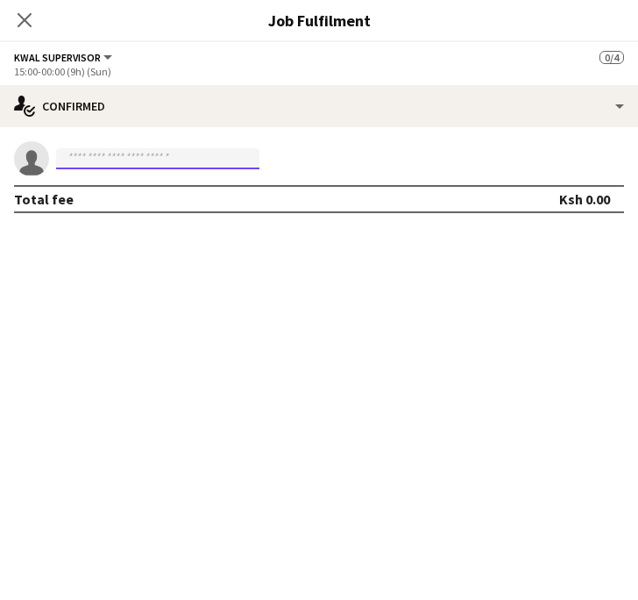
paste input "**********"
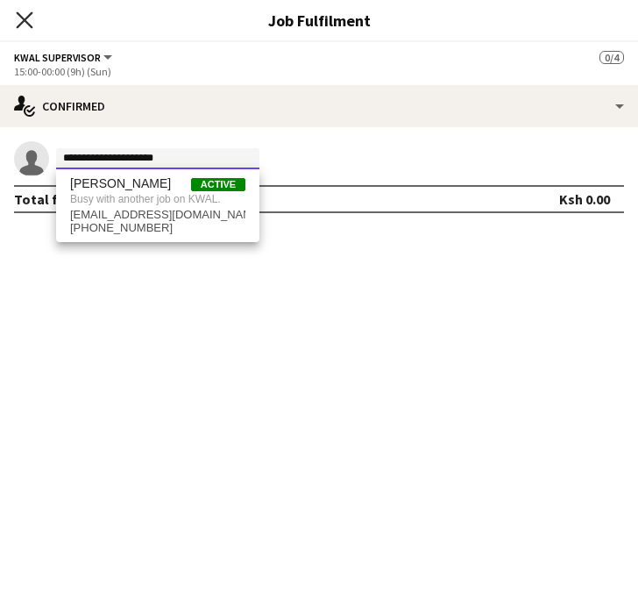
type input "**********"
click at [28, 21] on icon "Close pop-in" at bounding box center [24, 19] width 17 height 17
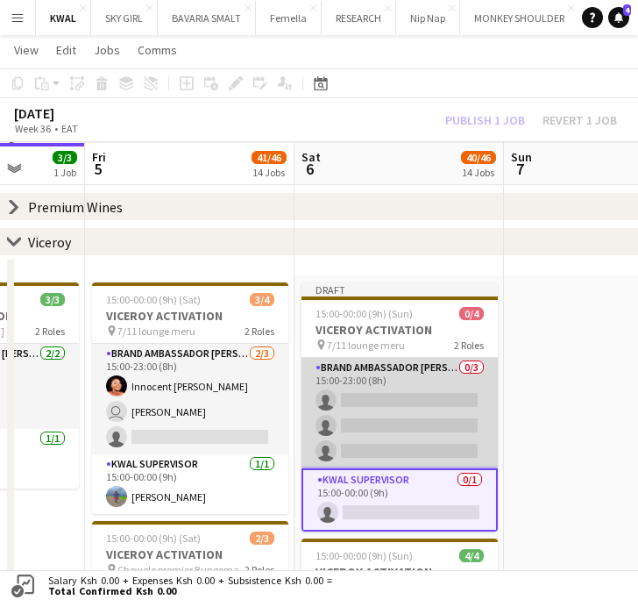
click at [449, 416] on app-card-role "Brand Ambassador kwal 0/3 15:00-23:00 (8h) single-neutral-actions single-neutra…" at bounding box center [400, 413] width 196 height 110
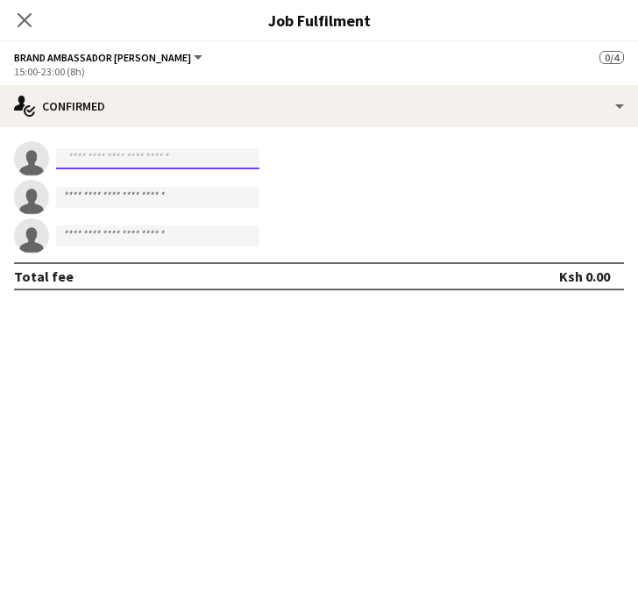
paste input "**********"
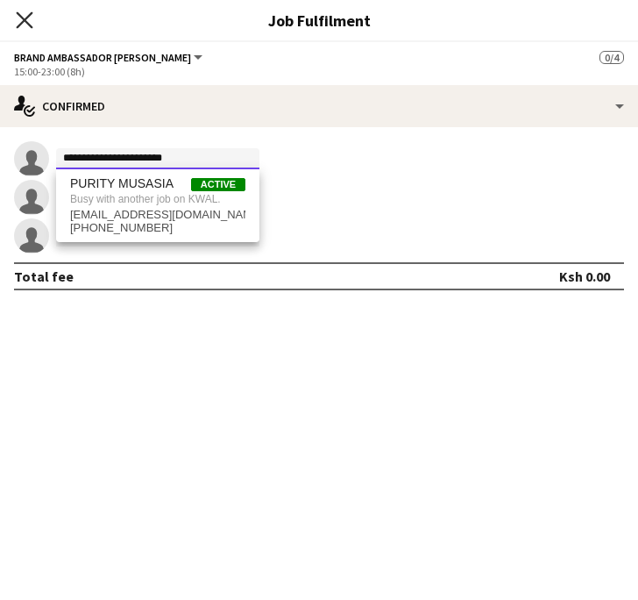
type input "**********"
click at [27, 23] on icon at bounding box center [24, 19] width 17 height 17
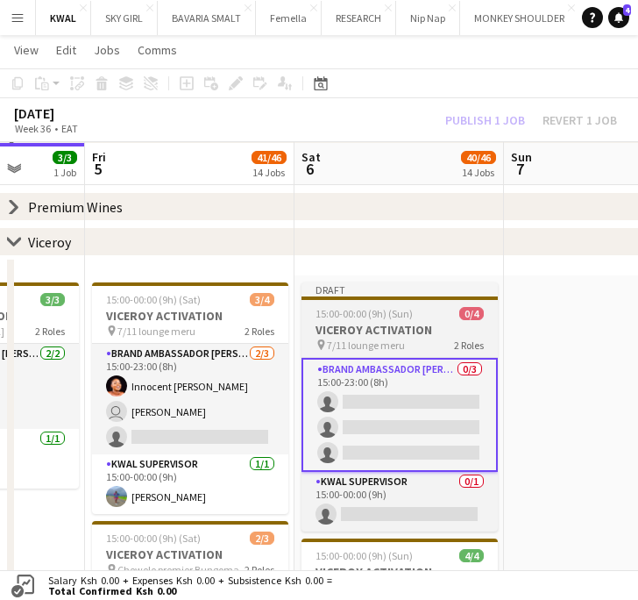
click at [338, 330] on h3 "VICEROY ACTIVATION" at bounding box center [400, 330] width 196 height 16
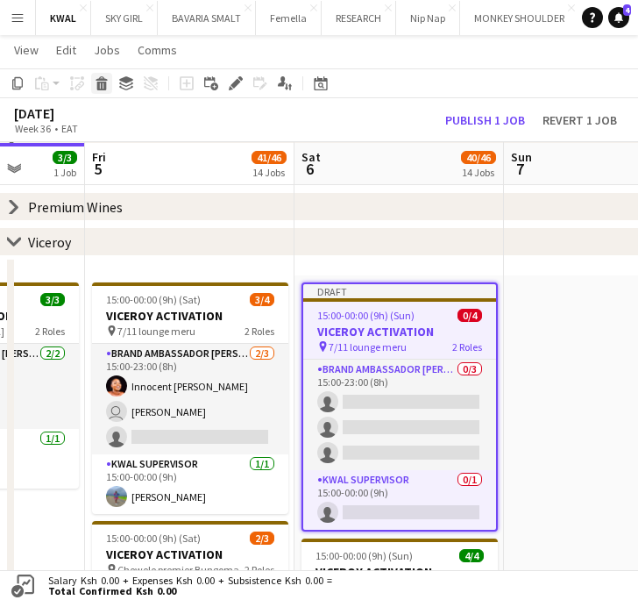
click at [106, 87] on icon "Delete" at bounding box center [102, 83] width 14 height 14
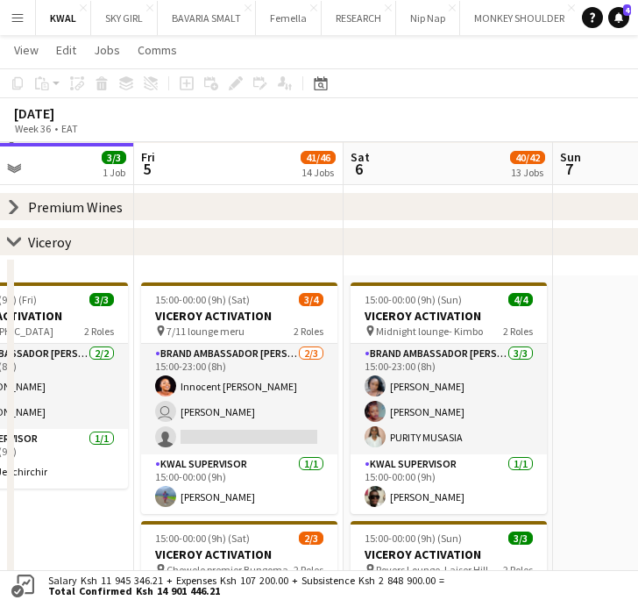
scroll to position [0, 494]
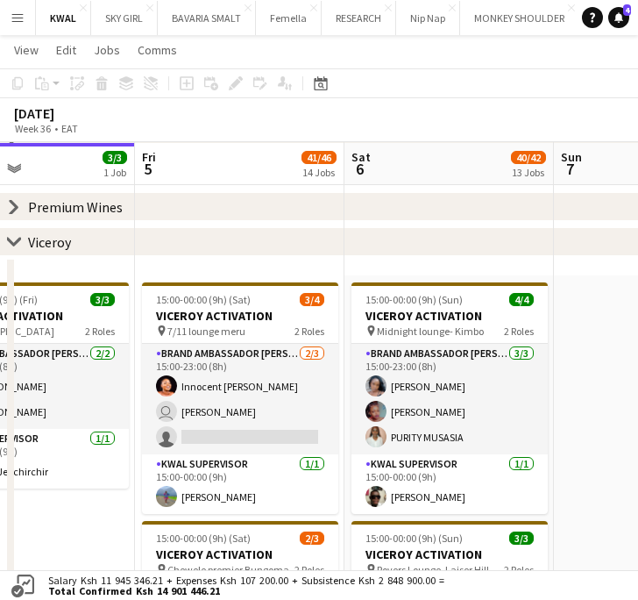
drag, startPoint x: 407, startPoint y: 487, endPoint x: 443, endPoint y: 489, distance: 36.0
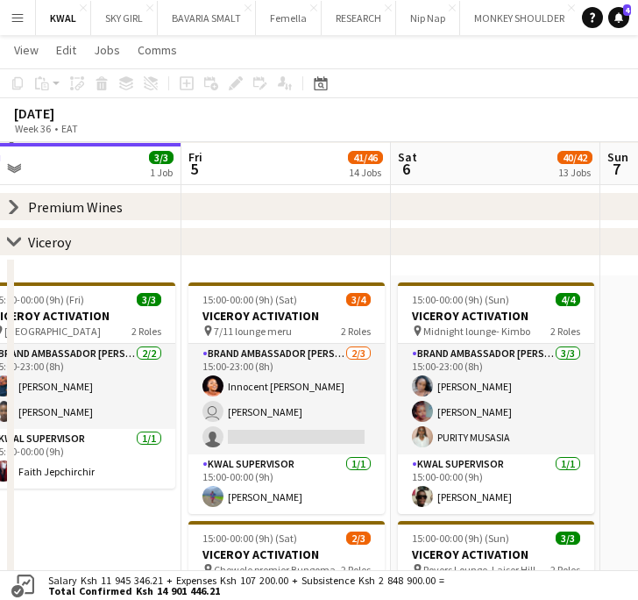
scroll to position [0, 452]
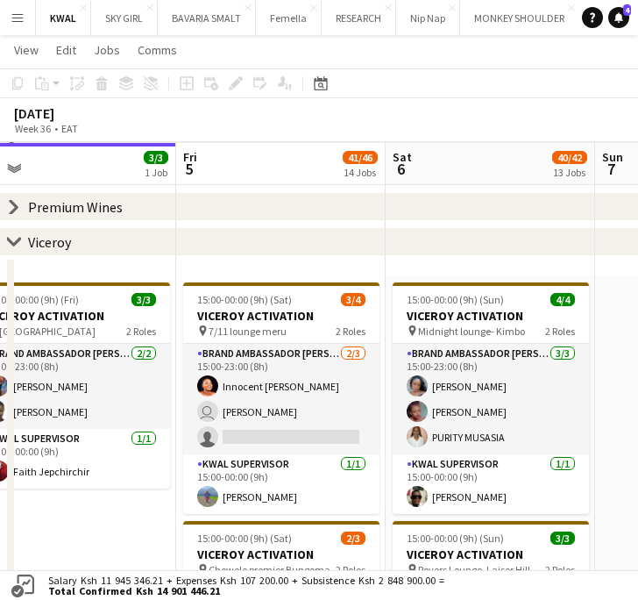
drag, startPoint x: 255, startPoint y: 496, endPoint x: 296, endPoint y: 500, distance: 41.4
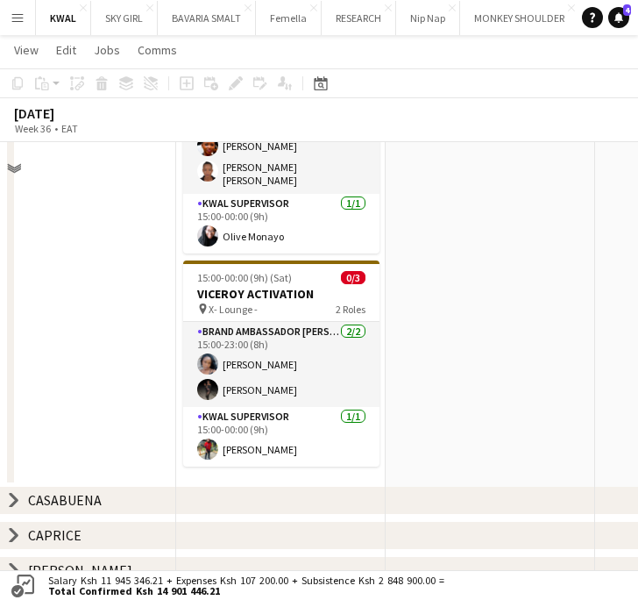
scroll to position [1525, 0]
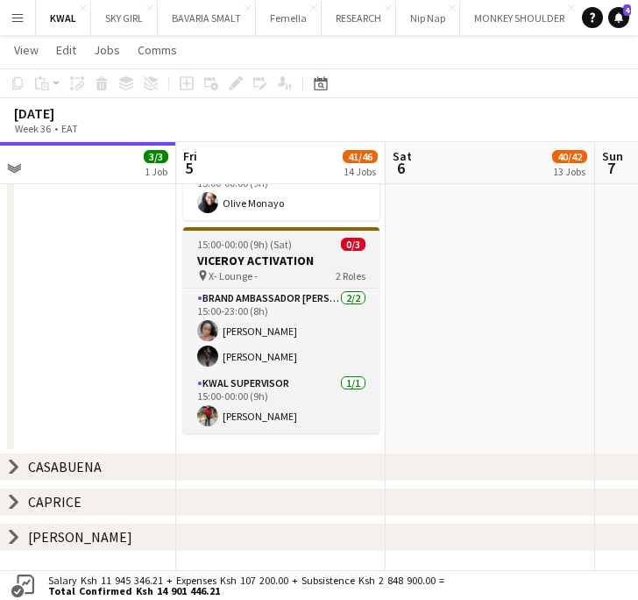
click at [234, 252] on h3 "VICEROY ACTIVATION" at bounding box center [281, 260] width 196 height 16
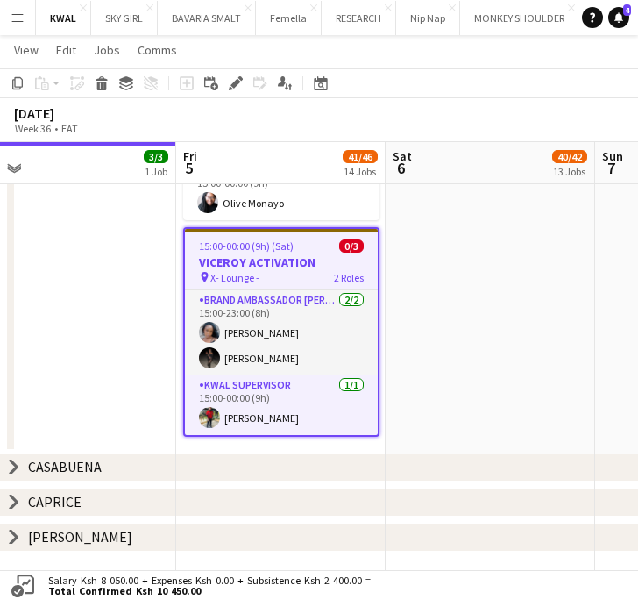
drag, startPoint x: 14, startPoint y: 77, endPoint x: 148, endPoint y: 118, distance: 140.3
click at [16, 77] on icon at bounding box center [17, 83] width 11 height 12
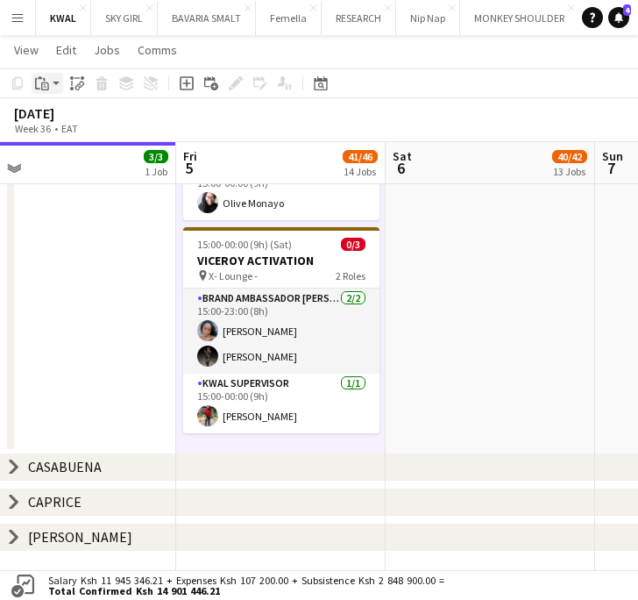
click at [52, 82] on app-action-btn "Paste" at bounding box center [48, 83] width 32 height 21
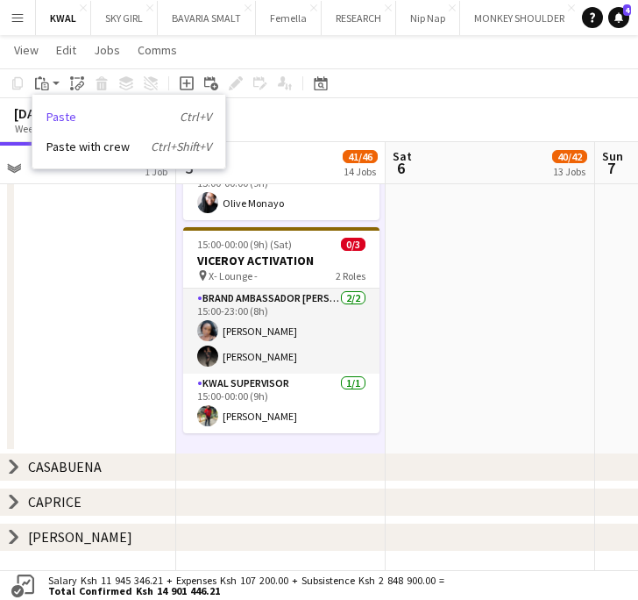
click at [56, 117] on link "Paste Ctrl+V" at bounding box center [128, 117] width 165 height 16
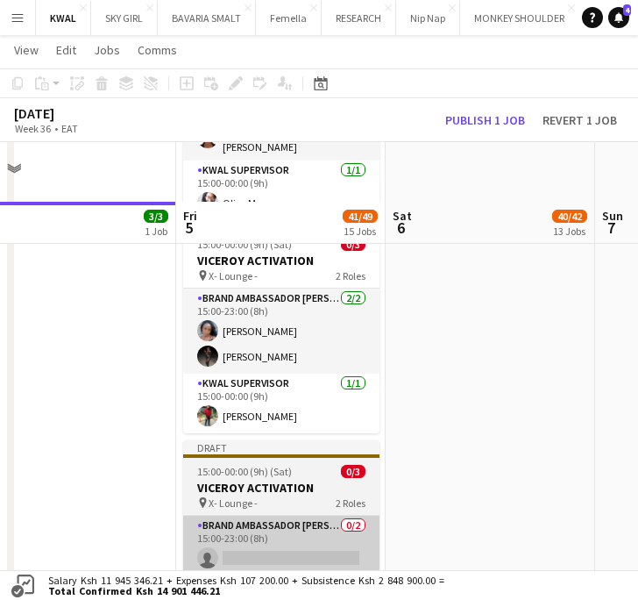
scroll to position [1720, 0]
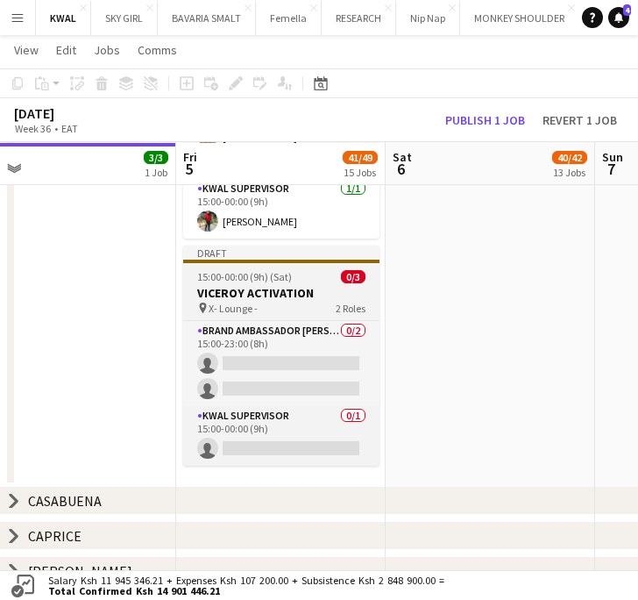
click at [270, 271] on span "15:00-00:00 (9h) (Sat)" at bounding box center [244, 276] width 95 height 13
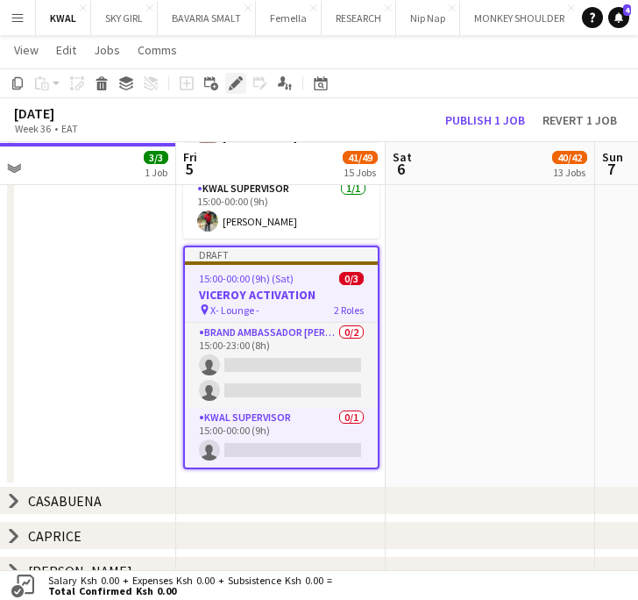
click at [238, 75] on div "Edit" at bounding box center [235, 83] width 21 height 21
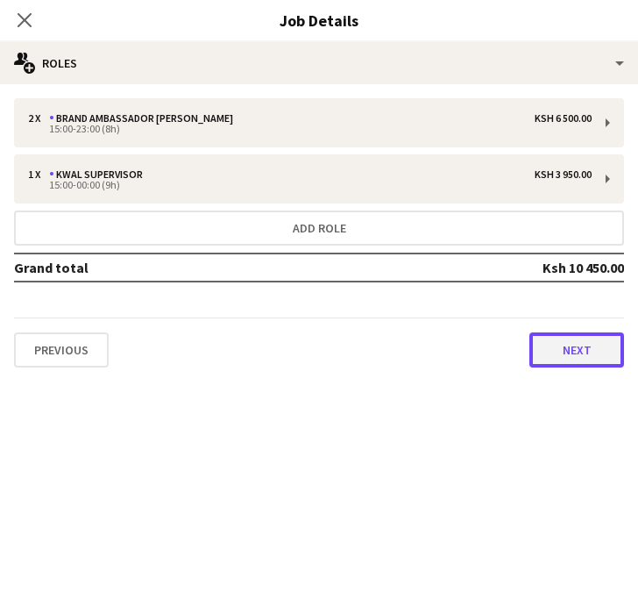
drag, startPoint x: 561, startPoint y: 345, endPoint x: 446, endPoint y: 246, distance: 151.7
click at [560, 341] on button "Next" at bounding box center [576, 349] width 95 height 35
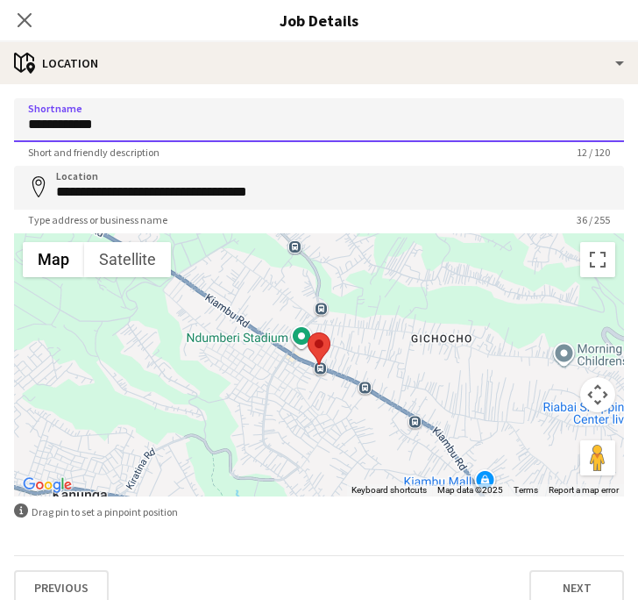
drag, startPoint x: 145, startPoint y: 127, endPoint x: -33, endPoint y: 135, distance: 178.1
paste input "***"
type input "**********"
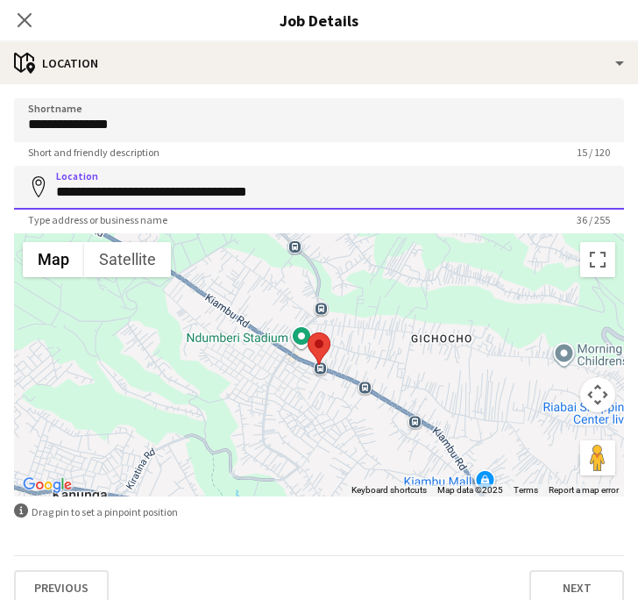
drag, startPoint x: 352, startPoint y: 185, endPoint x: 73, endPoint y: 194, distance: 279.8
click at [25, 198] on input "**********" at bounding box center [319, 188] width 610 height 44
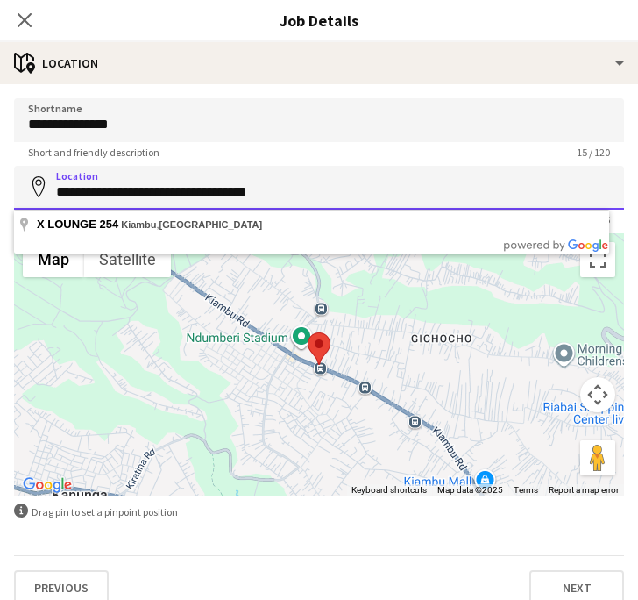
paste input
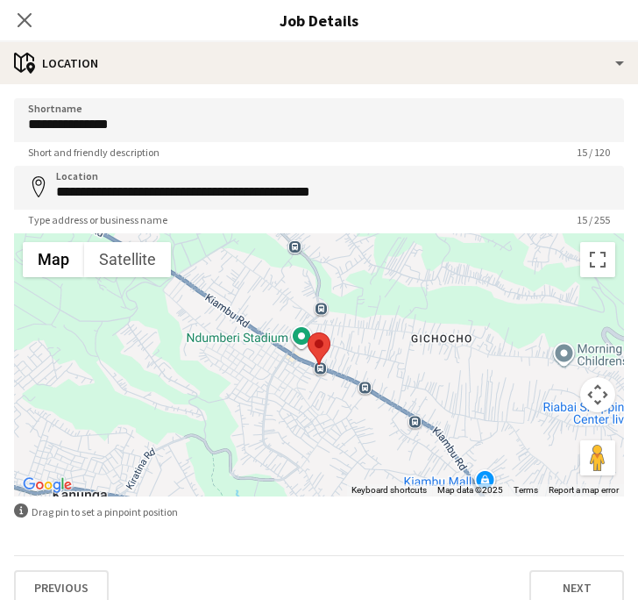
type input "**********"
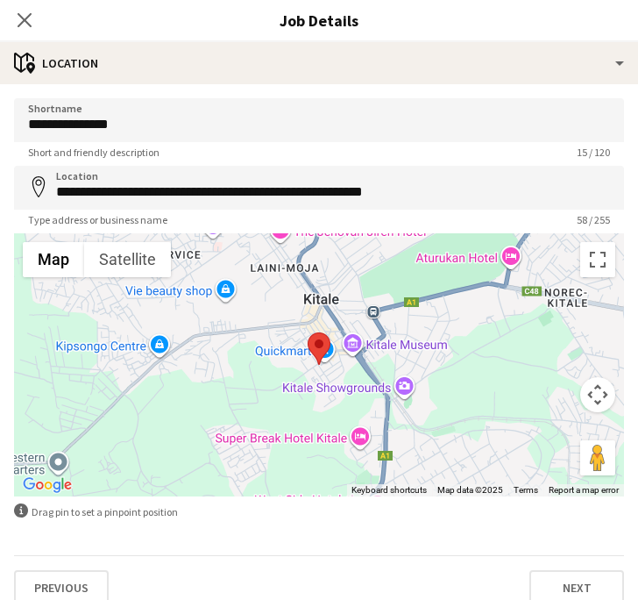
click at [463, 220] on div "Type address or business name 58 / 255" at bounding box center [319, 219] width 610 height 13
click at [24, 23] on icon "Close pop-in" at bounding box center [24, 19] width 17 height 17
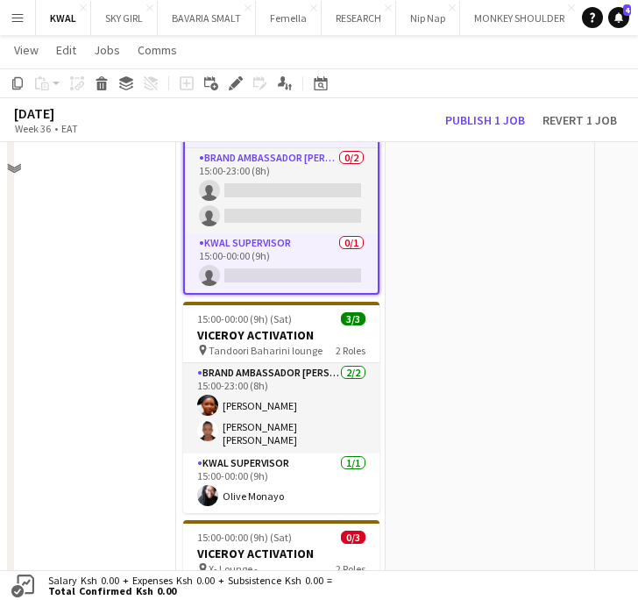
scroll to position [1233, 0]
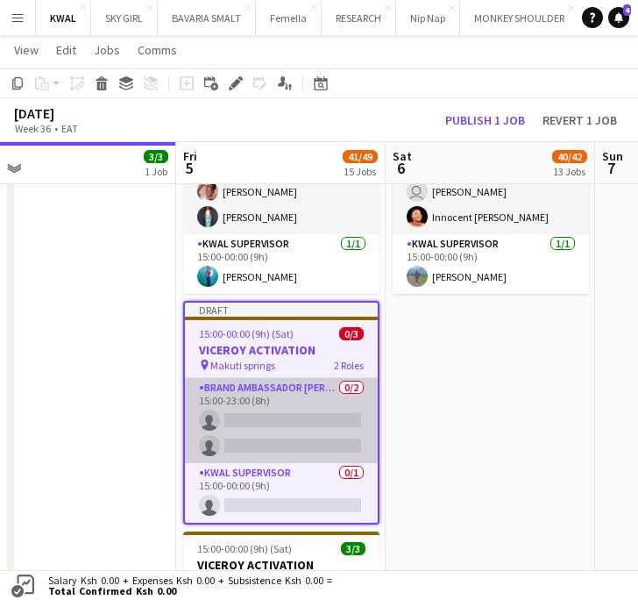
click at [273, 436] on app-card-role "Brand Ambassador kwal 0/2 15:00-23:00 (8h) single-neutral-actions single-neutra…" at bounding box center [281, 420] width 193 height 85
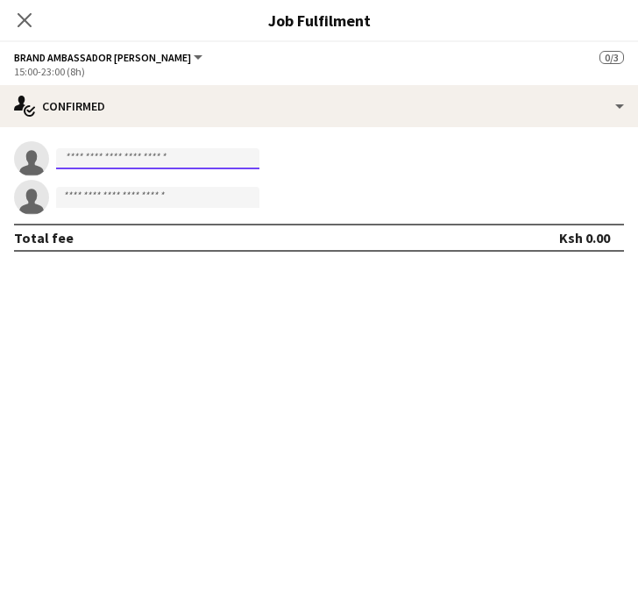
paste input "**********"
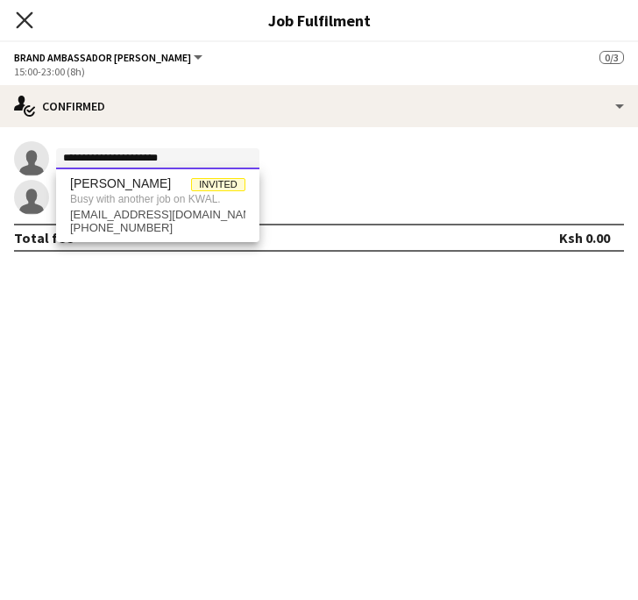
type input "**********"
click at [25, 13] on icon "Close pop-in" at bounding box center [25, 20] width 14 height 14
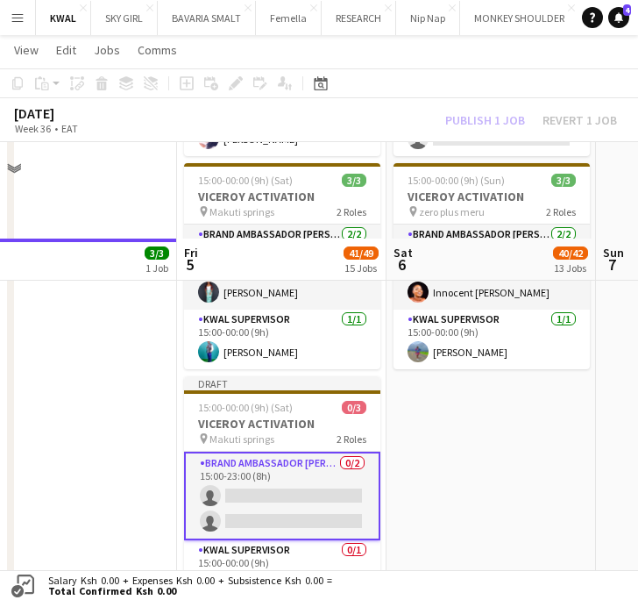
scroll to position [1136, 0]
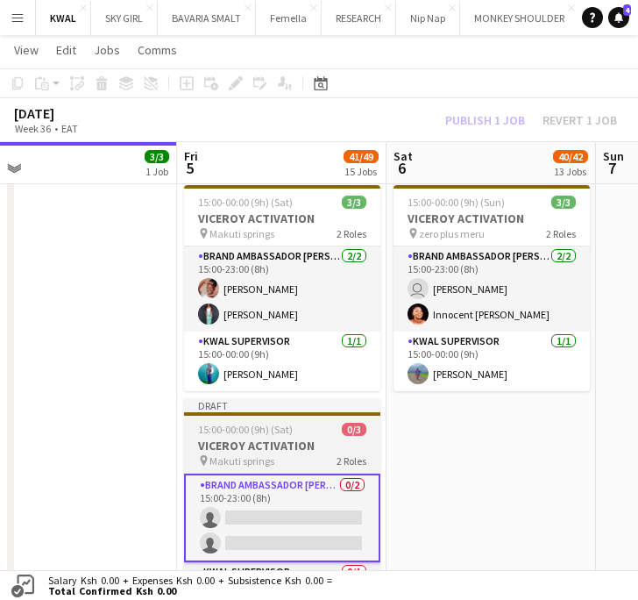
click at [276, 430] on span "15:00-00:00 (9h) (Sat)" at bounding box center [245, 429] width 95 height 13
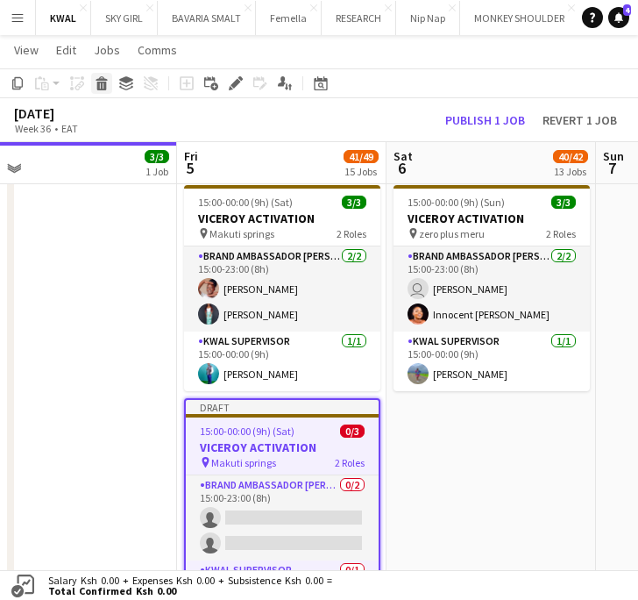
click at [100, 87] on icon at bounding box center [102, 86] width 10 height 9
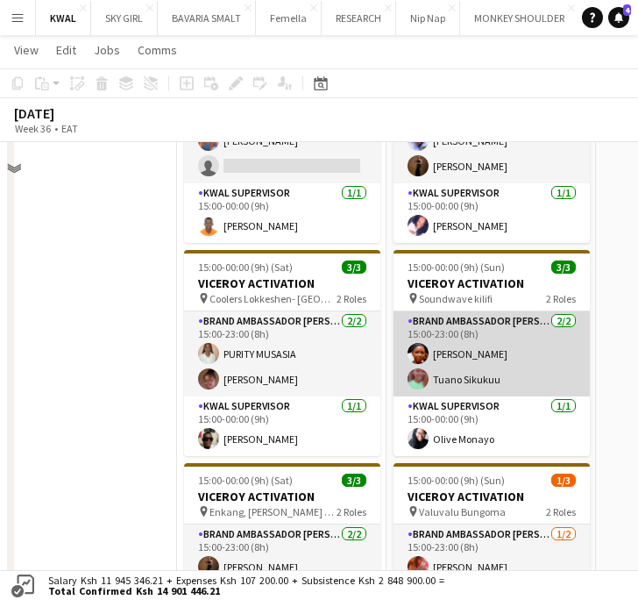
scroll to position [649, 0]
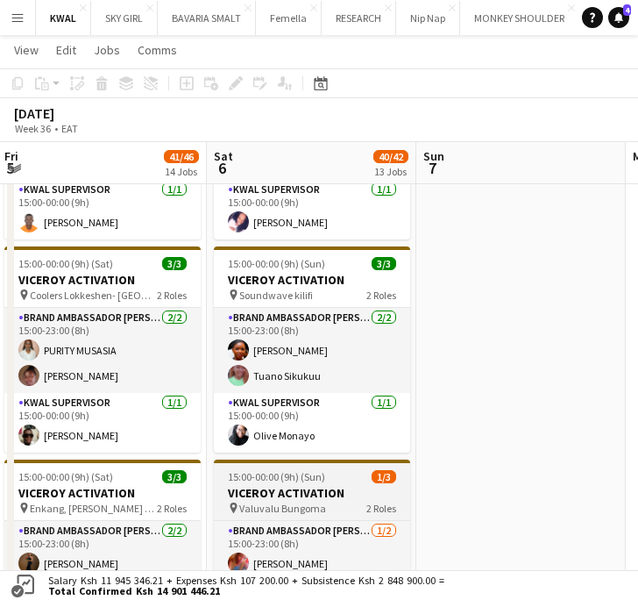
drag, startPoint x: 484, startPoint y: 500, endPoint x: 309, endPoint y: 486, distance: 175.9
click at [308, 487] on app-calendar-viewport "Tue 2 Wed 3 Thu 4 3/3 1 Job Fri 5 41/46 14 Jobs Sat 6 40/42 13 Jobs Sun 7 Mon 8…" at bounding box center [319, 434] width 638 height 2028
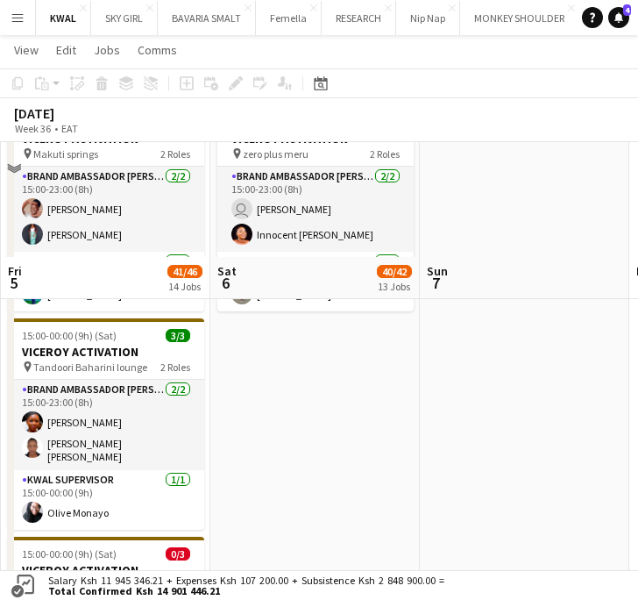
scroll to position [1136, 0]
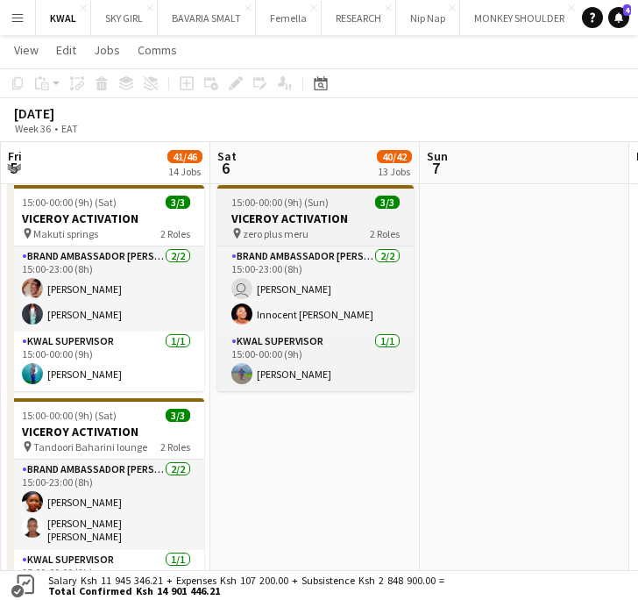
click at [291, 220] on h3 "VICEROY ACTIVATION" at bounding box center [315, 218] width 196 height 16
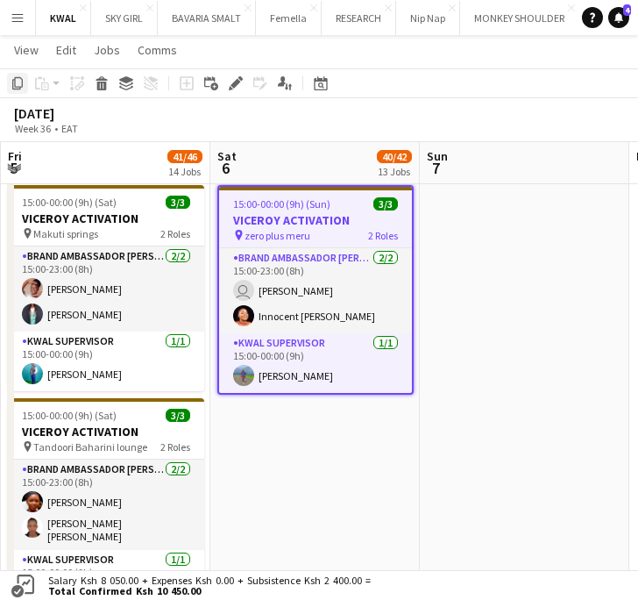
click at [23, 87] on icon "Copy" at bounding box center [18, 83] width 14 height 14
click at [316, 409] on app-date-cell "15:00-00:00 (9h) (Sun) 4/4 VICEROY ACTIVATION pin Midnight lounge- Kimbo 2 Role…" at bounding box center [315, 80] width 210 height 1561
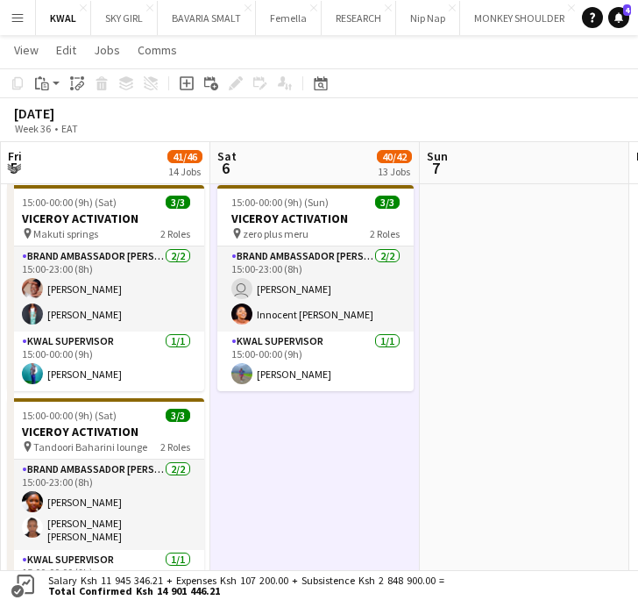
click at [55, 88] on app-action-btn "Paste" at bounding box center [48, 83] width 32 height 21
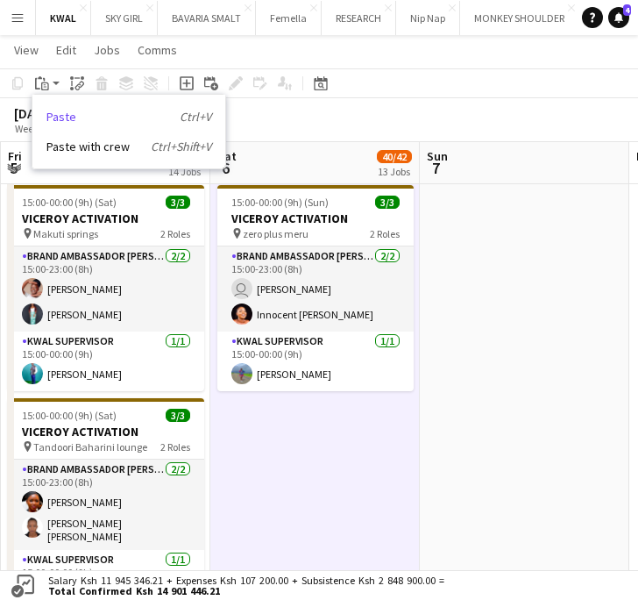
click at [56, 122] on link "Paste Ctrl+V" at bounding box center [128, 117] width 165 height 16
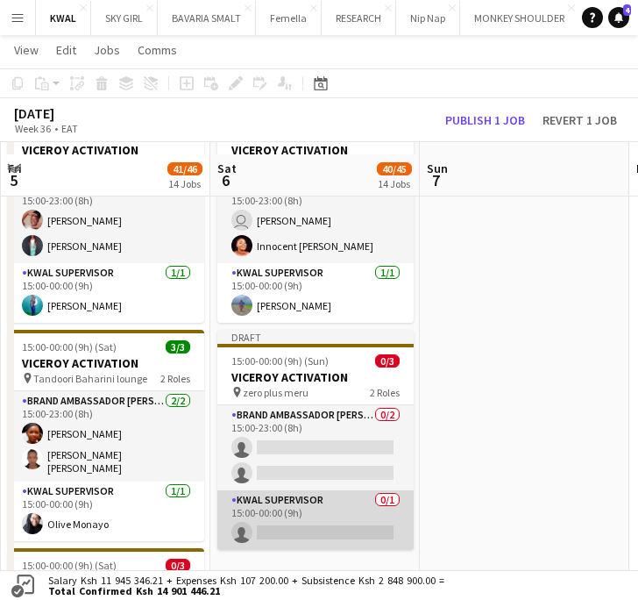
scroll to position [1233, 0]
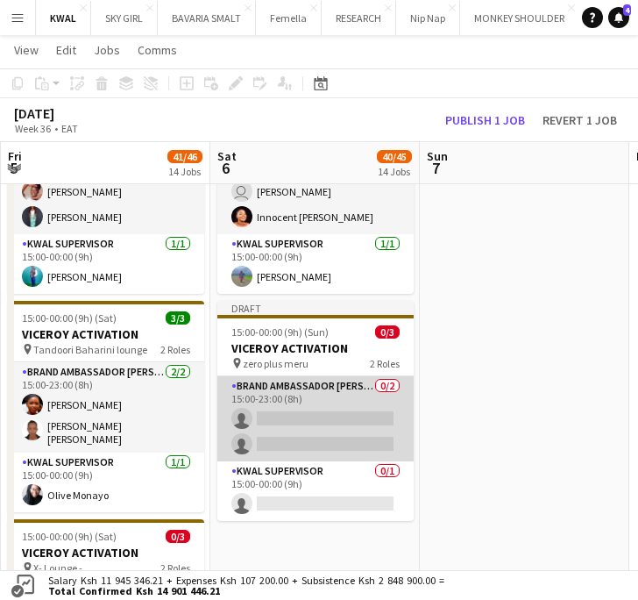
click at [315, 409] on app-card-role "Brand Ambassador kwal 0/2 15:00-23:00 (8h) single-neutral-actions single-neutra…" at bounding box center [315, 418] width 196 height 85
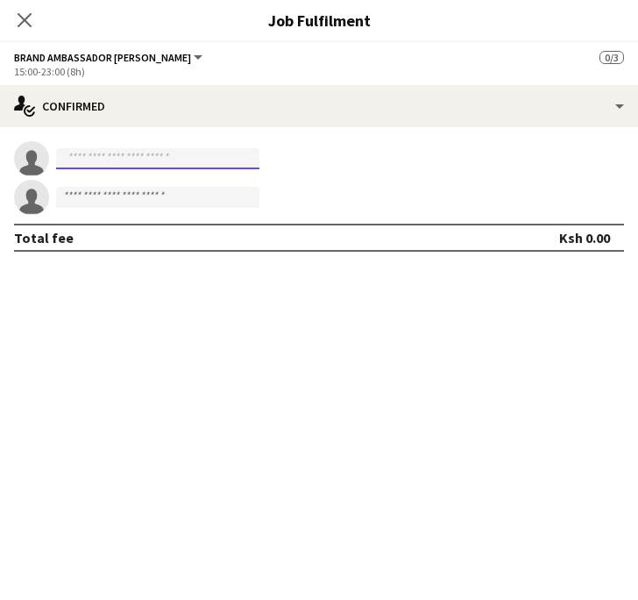
paste input "**********"
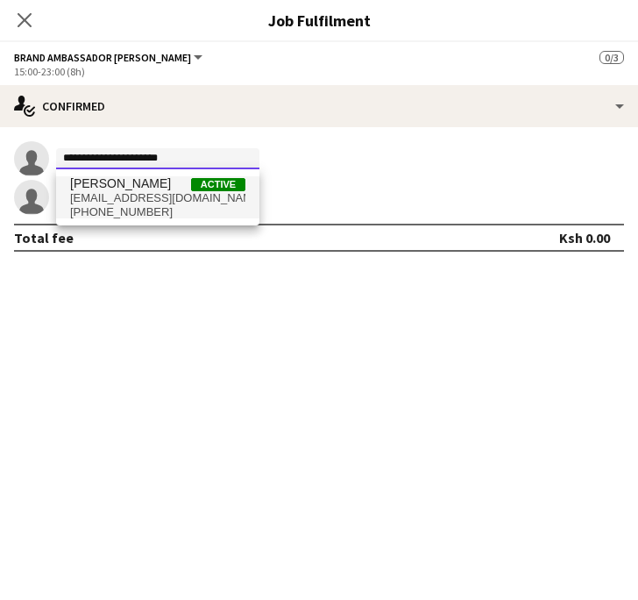
type input "**********"
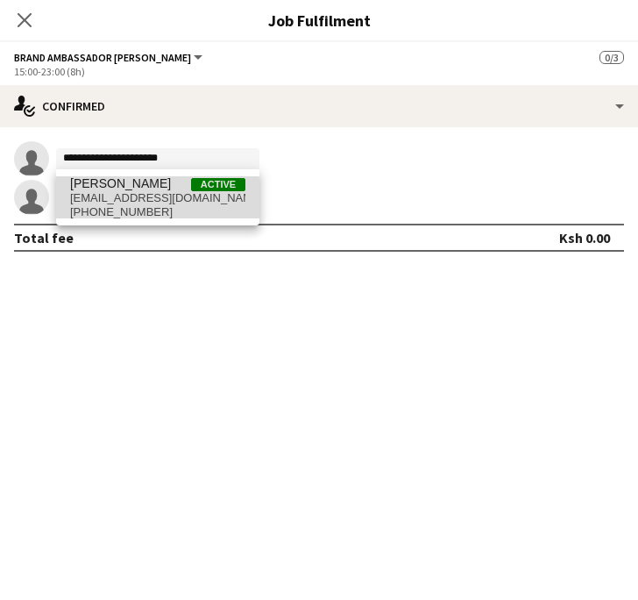
click at [121, 205] on span "+254743922964" at bounding box center [157, 212] width 175 height 14
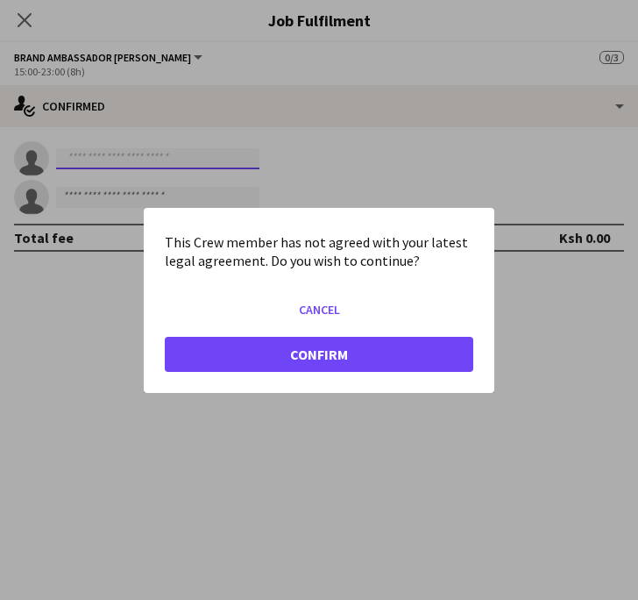
scroll to position [0, 0]
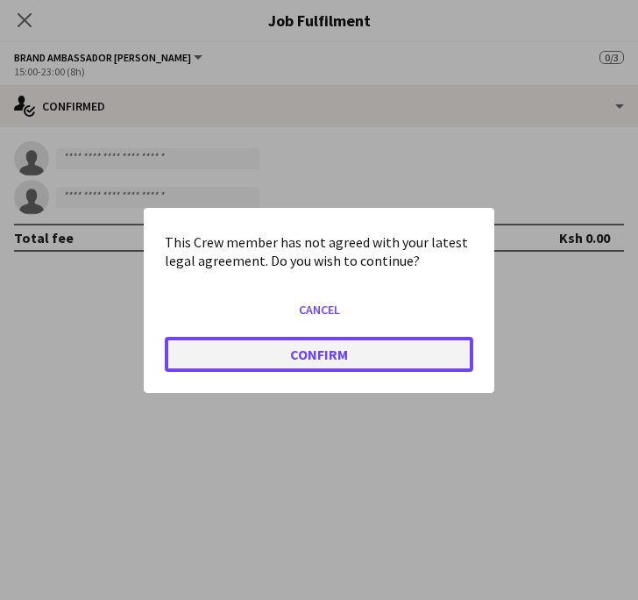
click at [294, 353] on button "Confirm" at bounding box center [319, 353] width 309 height 35
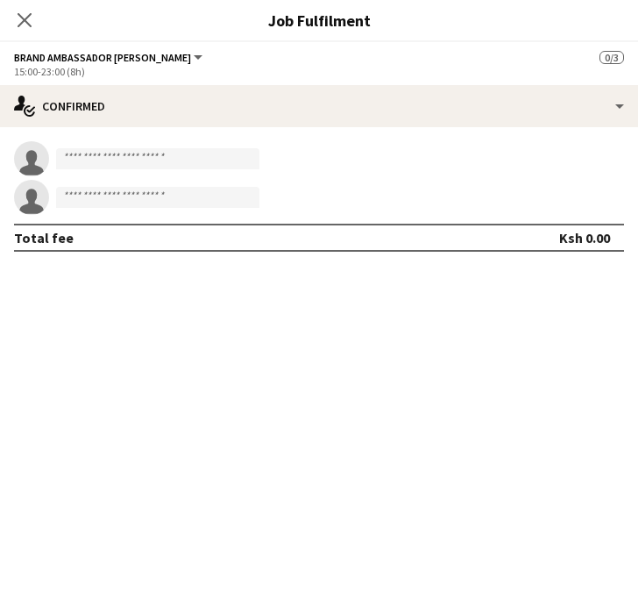
scroll to position [1233, 0]
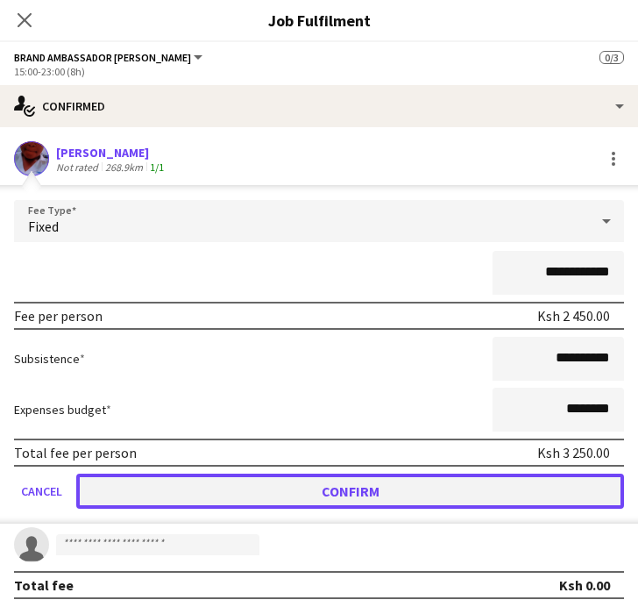
click at [349, 477] on button "Confirm" at bounding box center [350, 490] width 548 height 35
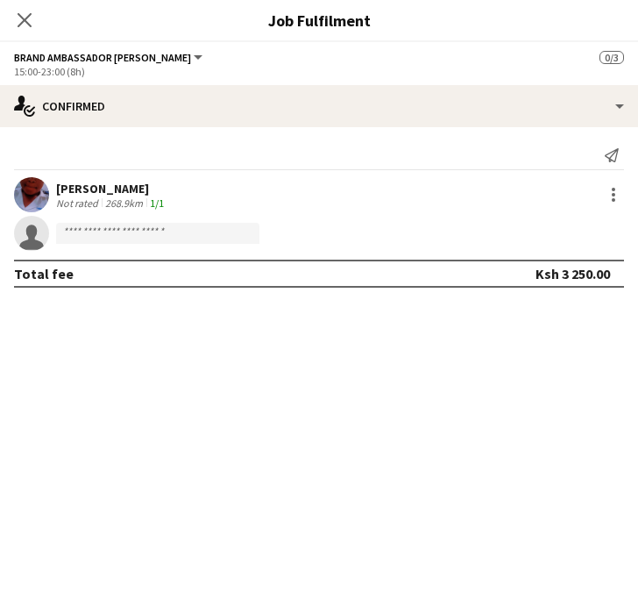
click at [364, 315] on mat-expansion-panel "check Confirmed Send notification Vinic Morara Not rated 268.9km 1/1 single-neu…" at bounding box center [319, 363] width 638 height 473
paste input "**********"
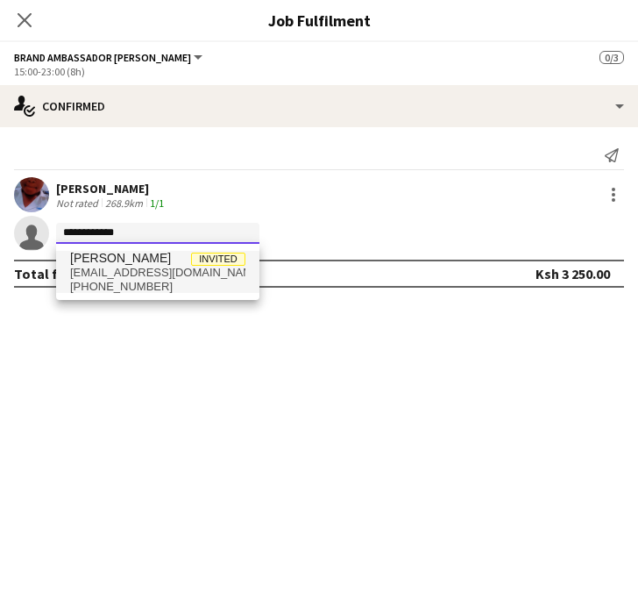
type input "**********"
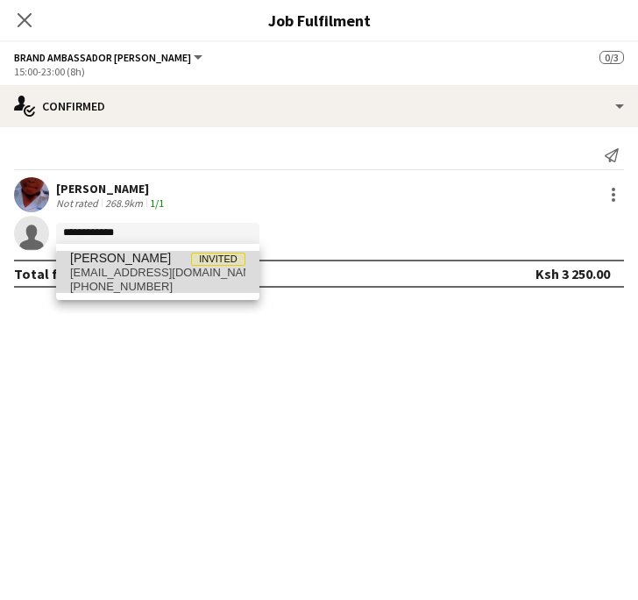
click at [173, 281] on span "+2540769072714" at bounding box center [157, 287] width 175 height 14
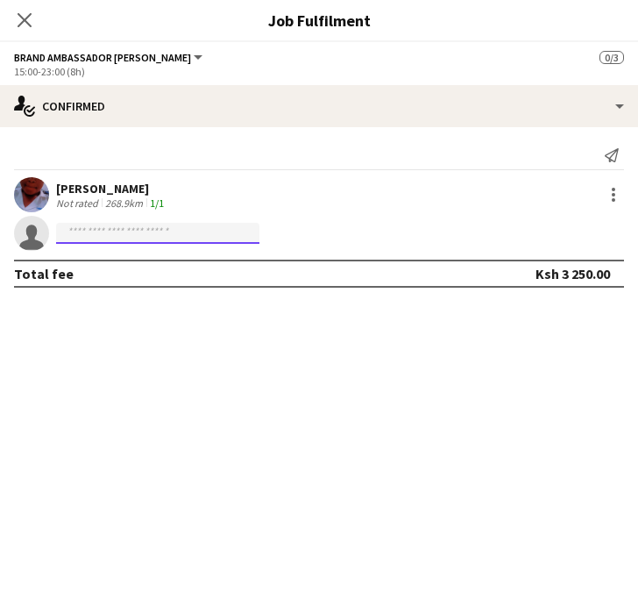
scroll to position [0, 0]
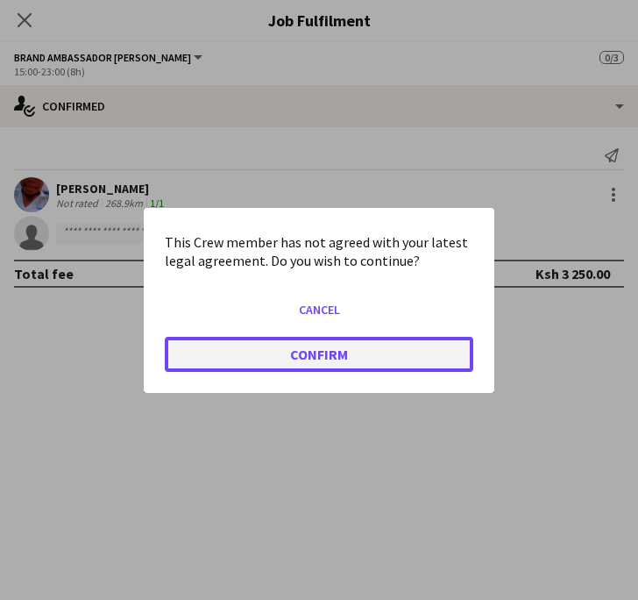
click at [233, 347] on button "Confirm" at bounding box center [319, 353] width 309 height 35
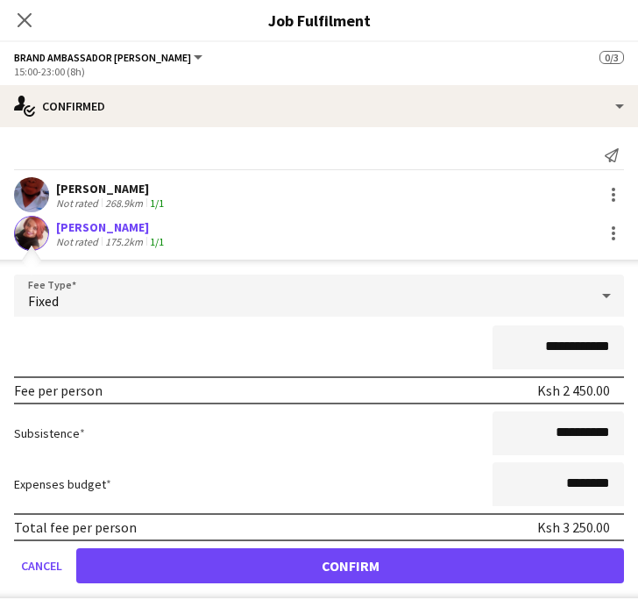
scroll to position [1233, 0]
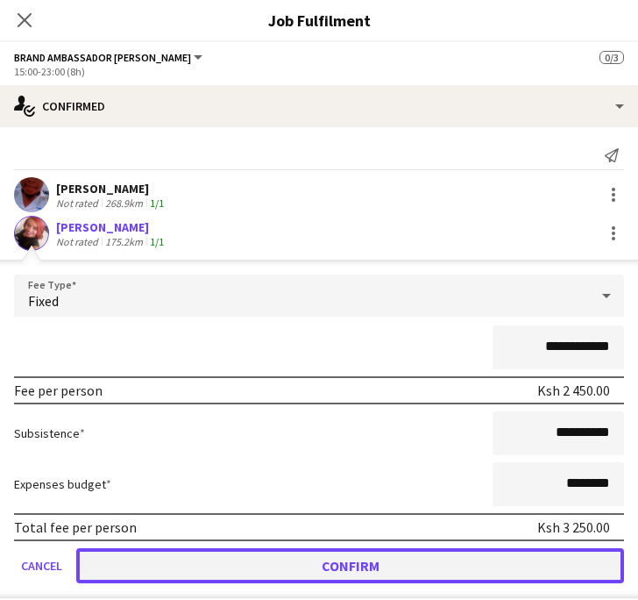
click at [302, 563] on button "Confirm" at bounding box center [350, 565] width 548 height 35
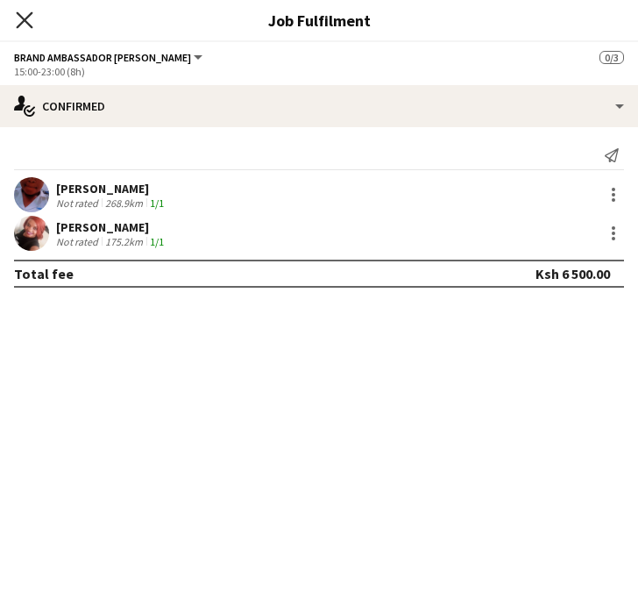
click at [25, 27] on icon "Close pop-in" at bounding box center [24, 19] width 17 height 17
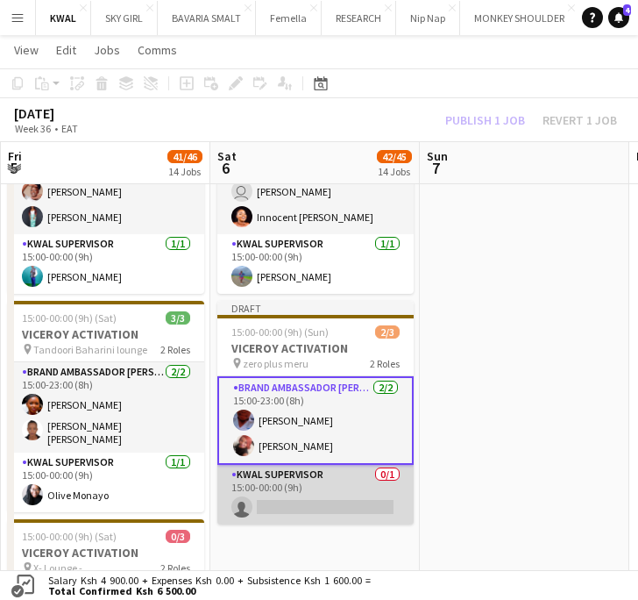
click at [330, 493] on app-card-role "KWAL SUPERVISOR 0/1 15:00-00:00 (9h) single-neutral-actions" at bounding box center [315, 495] width 196 height 60
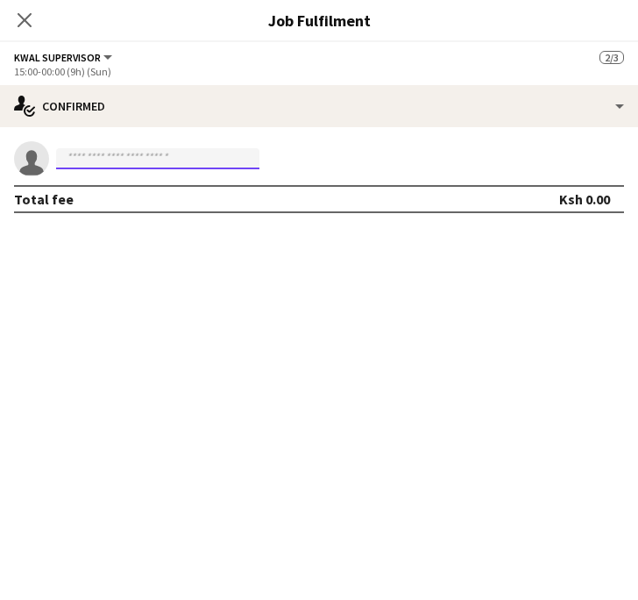
paste input "**********"
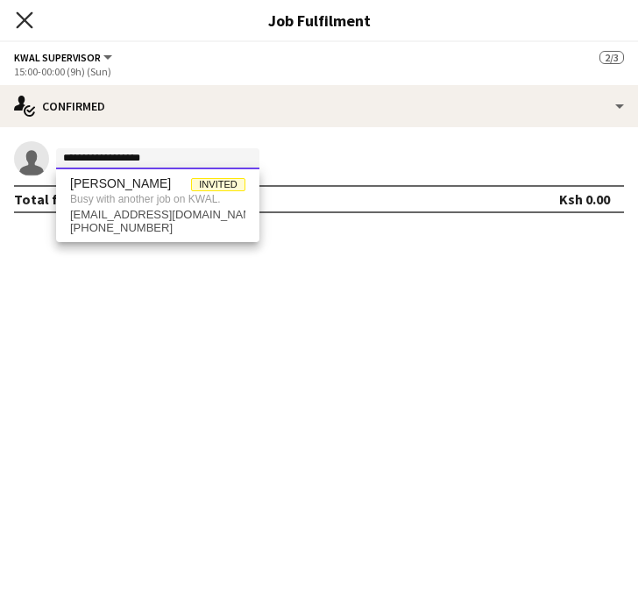
type input "**********"
click at [23, 17] on icon "Close pop-in" at bounding box center [24, 19] width 17 height 17
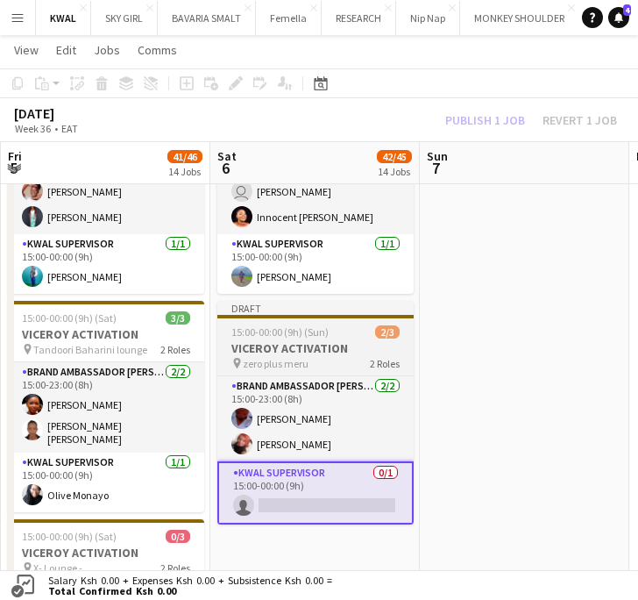
click at [281, 359] on span "zero plus meru" at bounding box center [276, 363] width 66 height 13
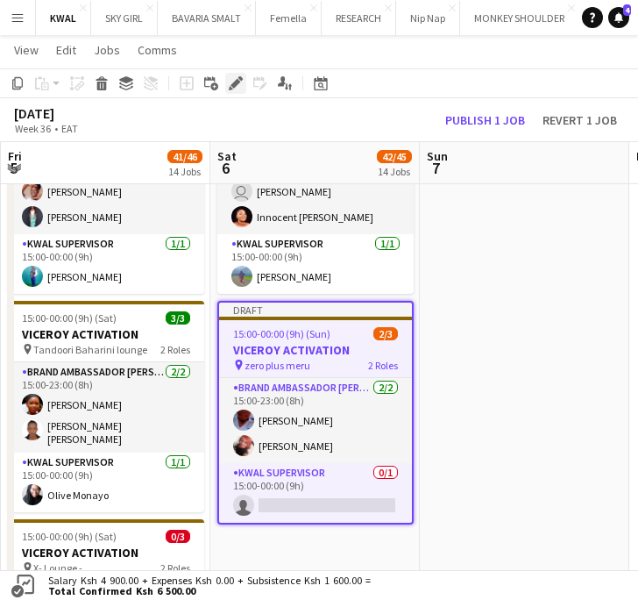
click at [231, 84] on icon "Edit" at bounding box center [236, 83] width 14 height 14
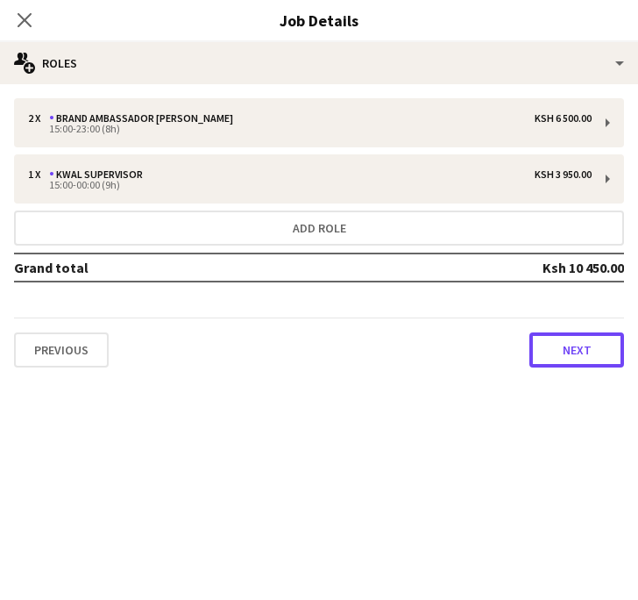
click at [571, 350] on button "Next" at bounding box center [576, 349] width 95 height 35
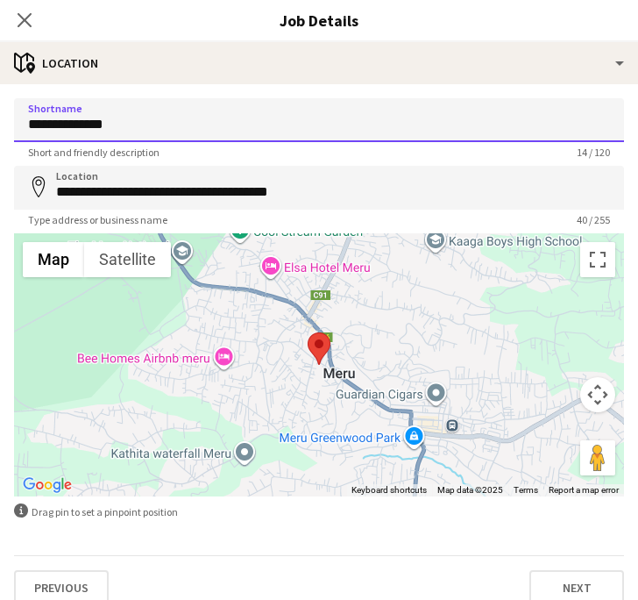
drag, startPoint x: 113, startPoint y: 115, endPoint x: 21, endPoint y: 125, distance: 92.6
click at [21, 124] on input "**********" at bounding box center [319, 120] width 610 height 44
paste input "*"
type input "**********"
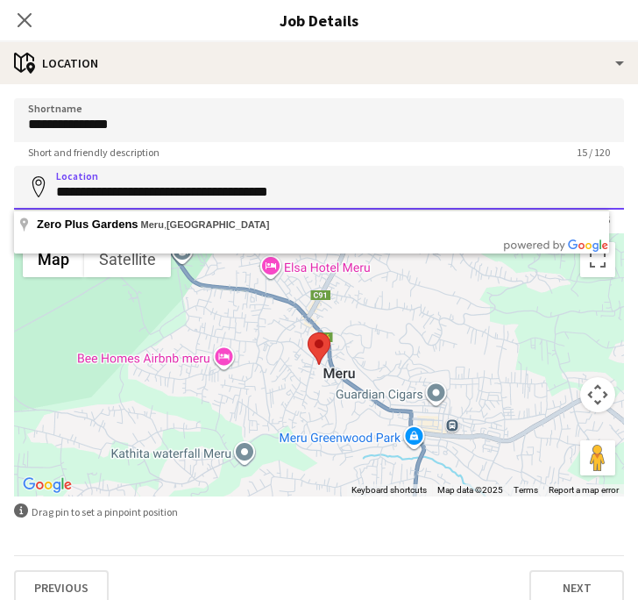
drag, startPoint x: 318, startPoint y: 191, endPoint x: 43, endPoint y: 209, distance: 275.8
paste input
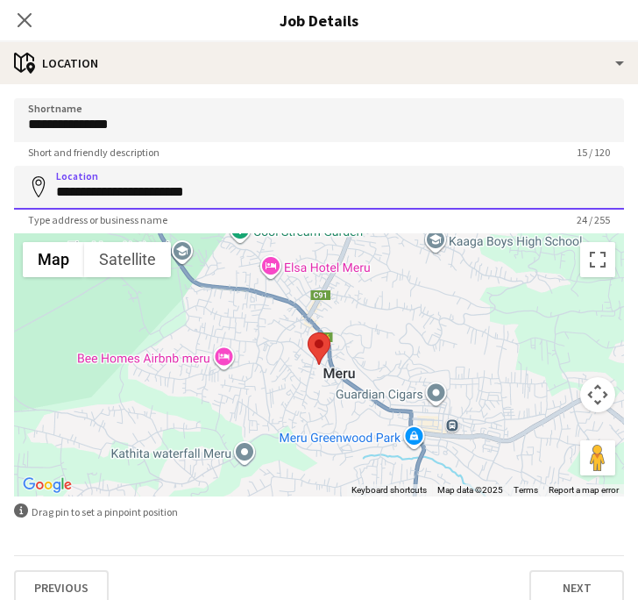
click at [135, 197] on input "**********" at bounding box center [319, 188] width 610 height 44
type input "**********"
click at [413, 156] on div "Short and friendly description 15 / 120" at bounding box center [319, 152] width 610 height 13
click at [301, 217] on div "Type address or business name 24 / 255" at bounding box center [319, 219] width 610 height 13
click at [370, 222] on div "Type address or business name 24 / 255" at bounding box center [319, 219] width 610 height 13
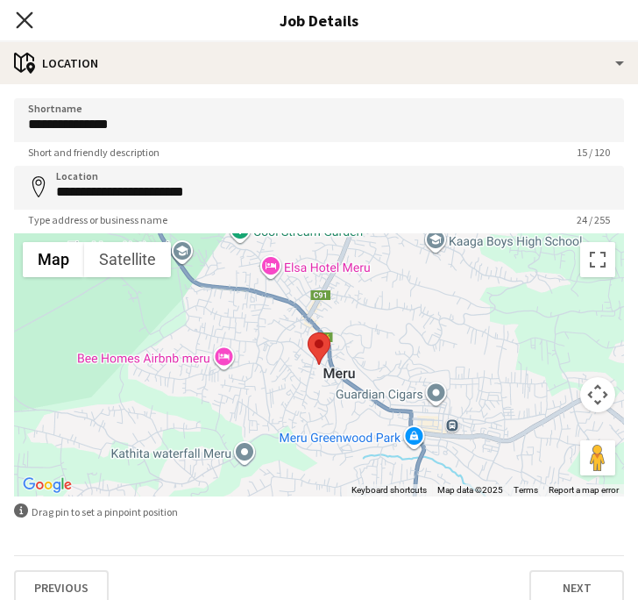
click at [25, 17] on icon "Close pop-in" at bounding box center [24, 19] width 17 height 17
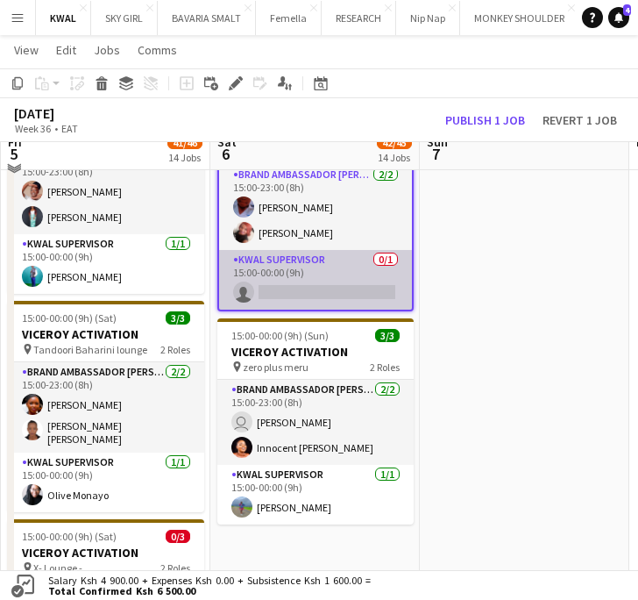
scroll to position [1136, 0]
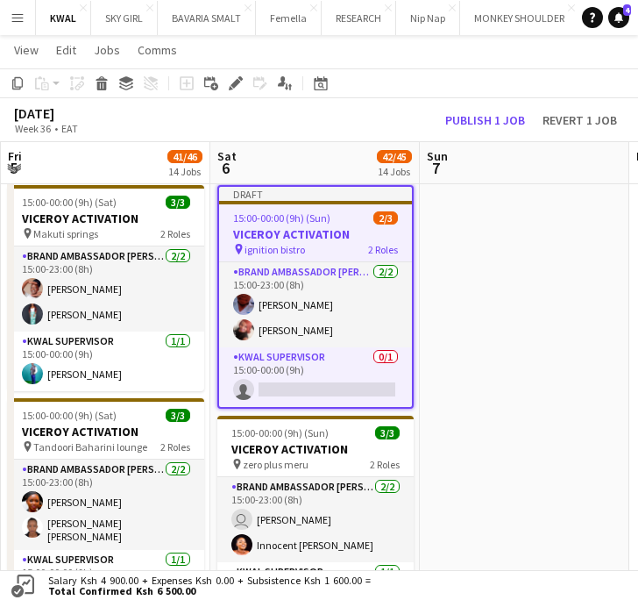
click at [281, 235] on h3 "VICEROY ACTIVATION" at bounding box center [315, 234] width 193 height 16
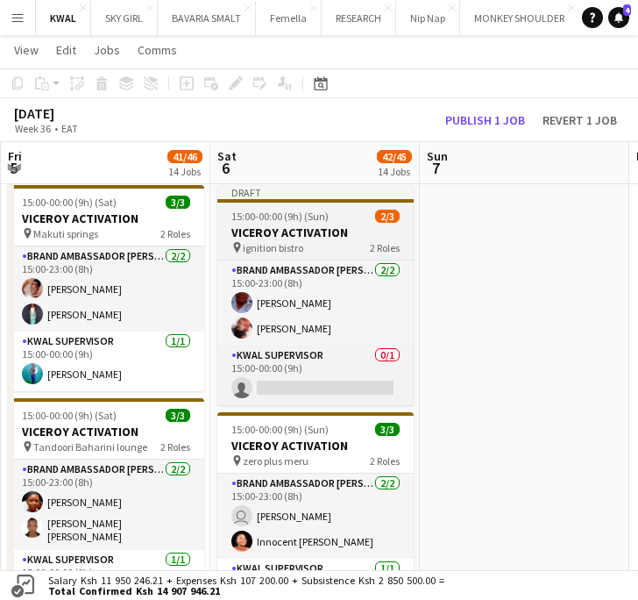
drag, startPoint x: 278, startPoint y: 226, endPoint x: 248, endPoint y: 215, distance: 31.9
click at [274, 227] on h3 "VICEROY ACTIVATION" at bounding box center [315, 232] width 196 height 16
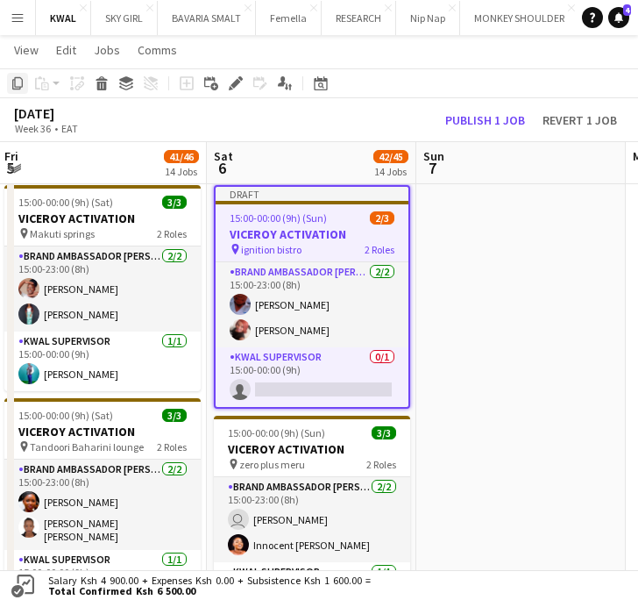
click at [19, 82] on div "Copy" at bounding box center [17, 83] width 21 height 21
click at [284, 224] on app-job-card "Draft 15:00-00:00 (9h) (Sun) 2/3 VICEROY ACTIVATION pin ignition bistro 2 Roles…" at bounding box center [312, 297] width 196 height 224
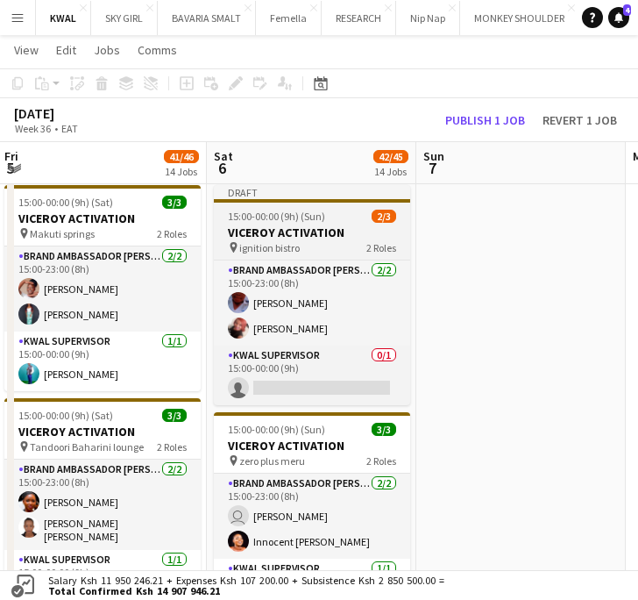
click at [284, 225] on h3 "VICEROY ACTIVATION" at bounding box center [312, 232] width 196 height 16
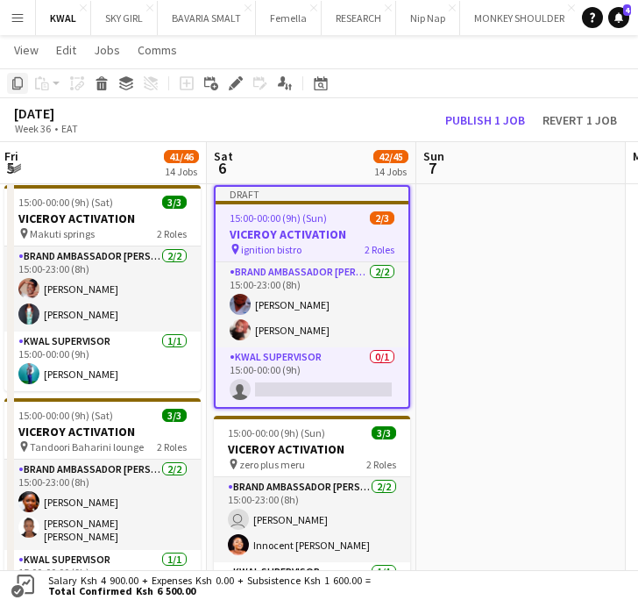
click at [18, 88] on icon "Copy" at bounding box center [18, 83] width 14 height 14
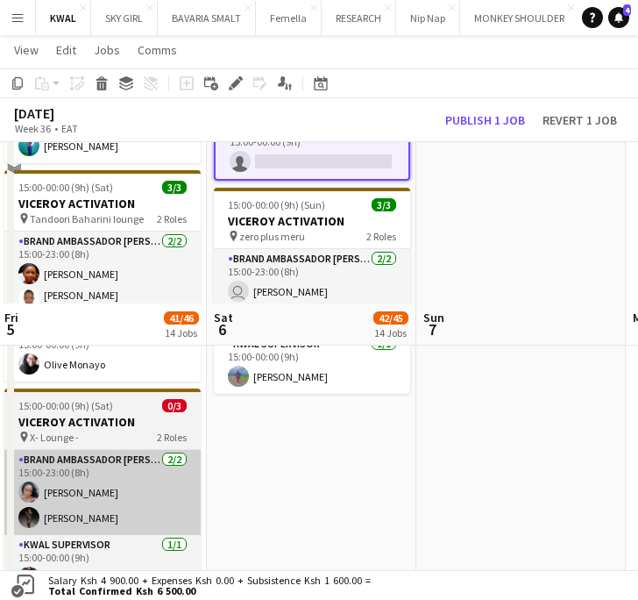
scroll to position [1525, 0]
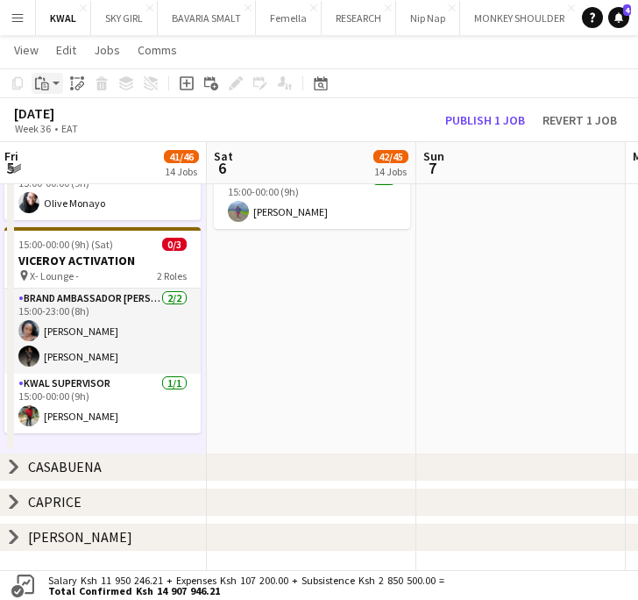
click at [56, 79] on app-action-btn "Paste" at bounding box center [48, 83] width 32 height 21
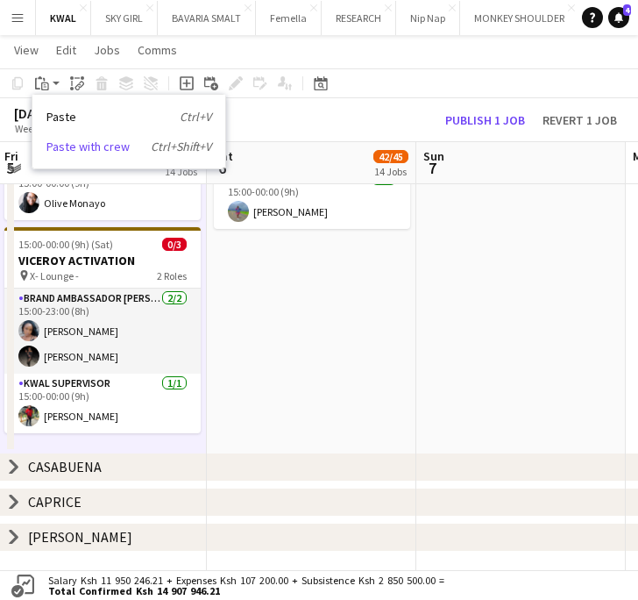
click at [60, 143] on link "Paste with crew Ctrl+Shift+V" at bounding box center [128, 147] width 165 height 16
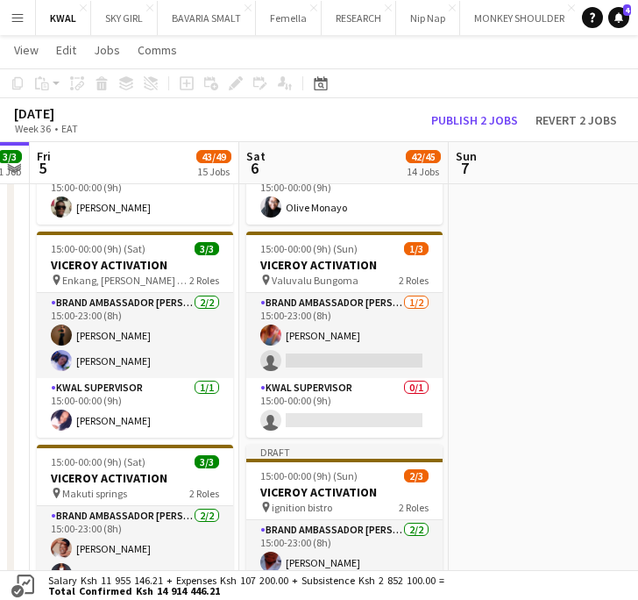
scroll to position [0, 598]
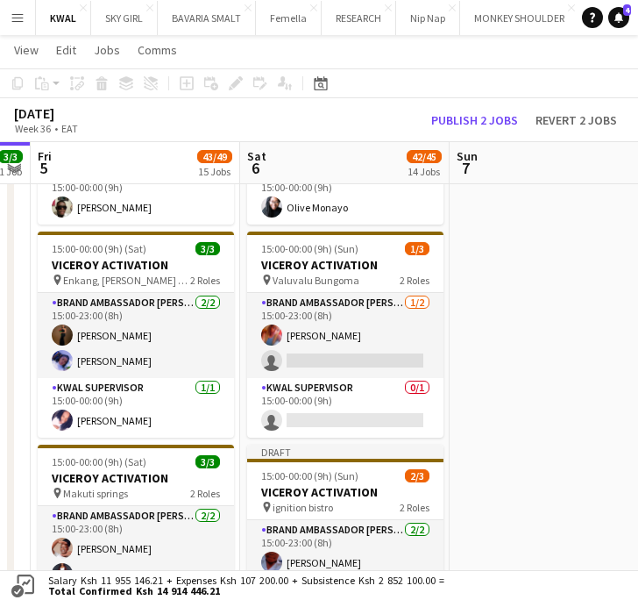
drag, startPoint x: 381, startPoint y: 457, endPoint x: 413, endPoint y: 468, distance: 33.6
click at [413, 468] on app-calendar-viewport "Tue 2 Wed 3 Thu 4 3/3 1 Job Fri 5 43/49 15 Jobs Sat 6 42/45 14 Jobs Sun 7 Mon 8…" at bounding box center [319, 320] width 638 height 2256
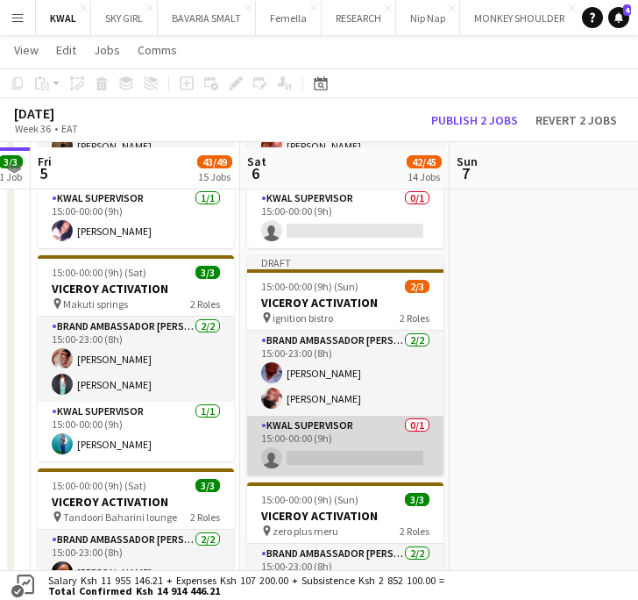
scroll to position [1071, 0]
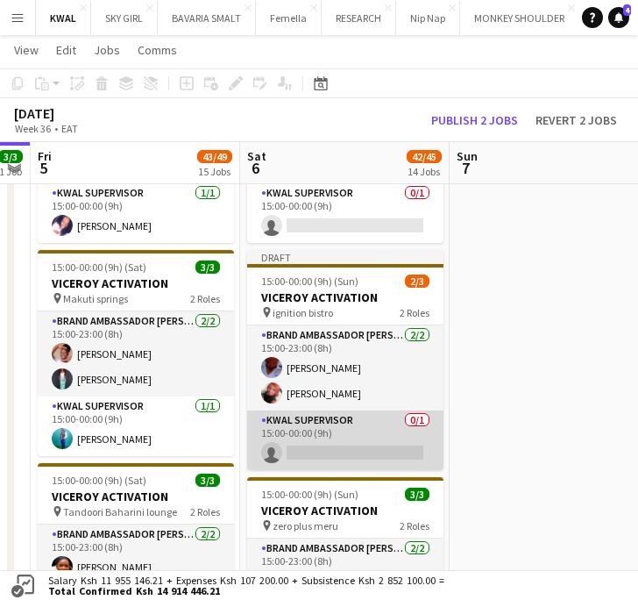
click at [312, 451] on app-card-role "KWAL SUPERVISOR 0/1 15:00-00:00 (9h) single-neutral-actions" at bounding box center [345, 440] width 196 height 60
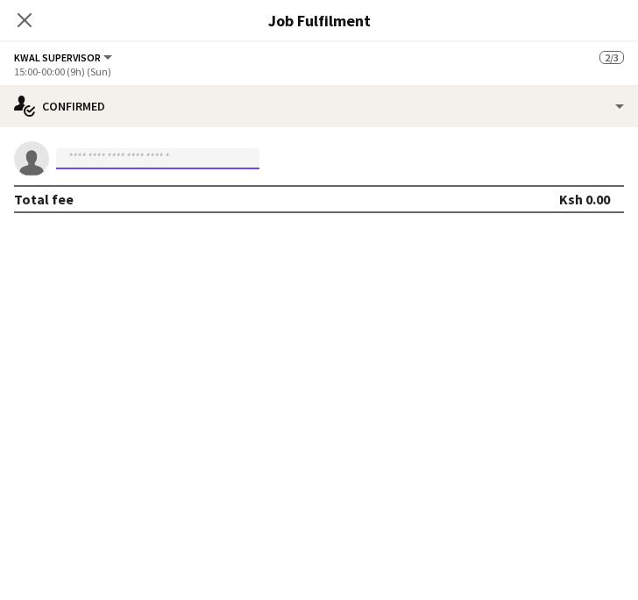
paste input "**********"
type input "*******"
drag, startPoint x: 100, startPoint y: 158, endPoint x: 44, endPoint y: 136, distance: 60.2
click at [44, 136] on div "single-neutral-actions ******* Total fee Ksh 0.00" at bounding box center [319, 177] width 638 height 100
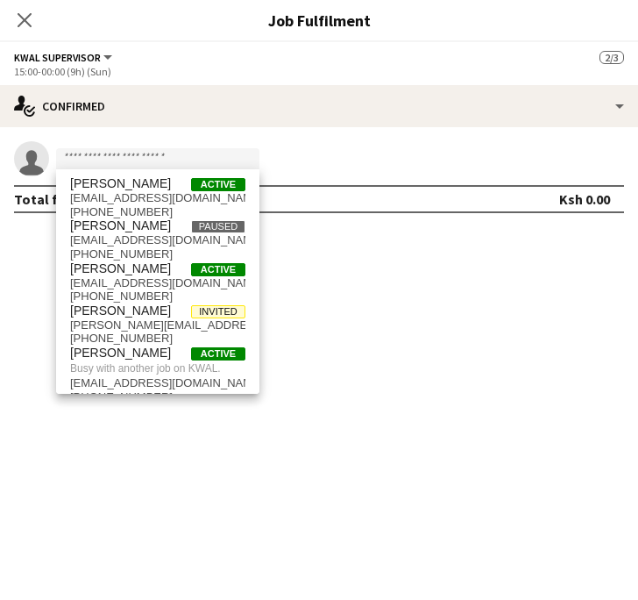
click at [429, 413] on mat-expansion-panel "check Confirmed single-neutral-actions Total fee Ksh 0.00" at bounding box center [319, 363] width 638 height 473
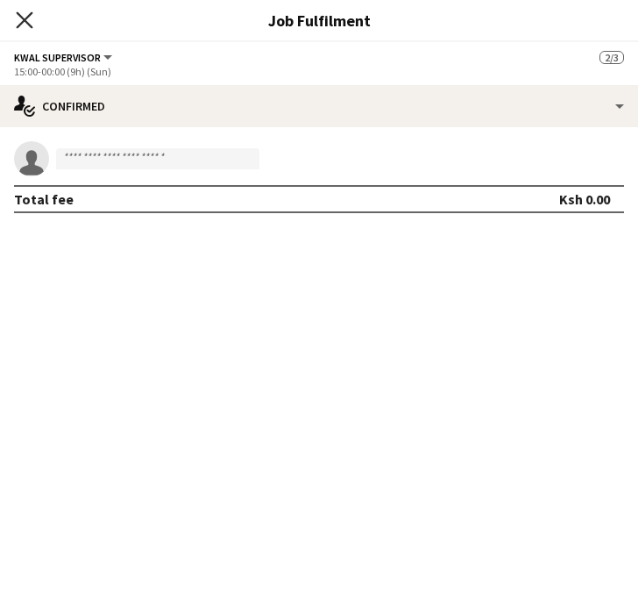
drag, startPoint x: 21, startPoint y: 19, endPoint x: 104, endPoint y: 53, distance: 90.0
click at [22, 19] on icon "Close pop-in" at bounding box center [25, 20] width 14 height 14
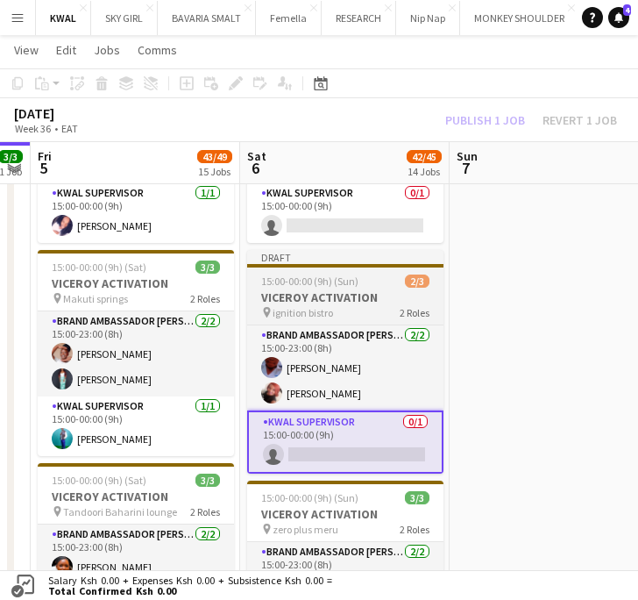
click at [281, 301] on h3 "VICEROY ACTIVATION" at bounding box center [345, 297] width 196 height 16
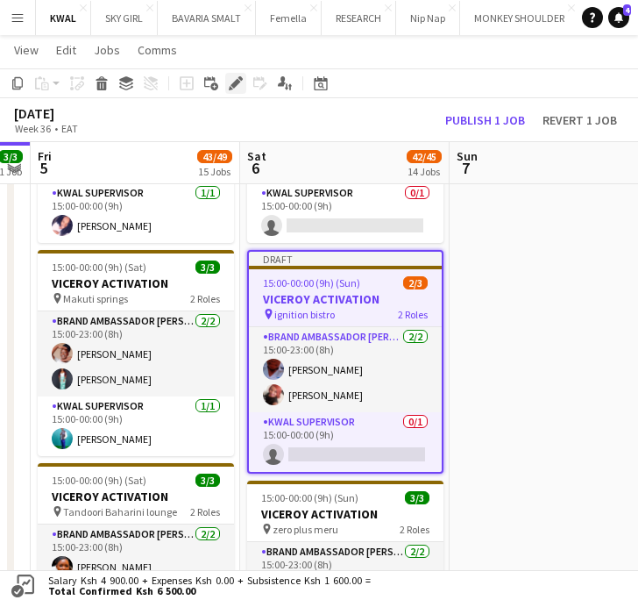
click at [234, 82] on icon at bounding box center [236, 84] width 10 height 10
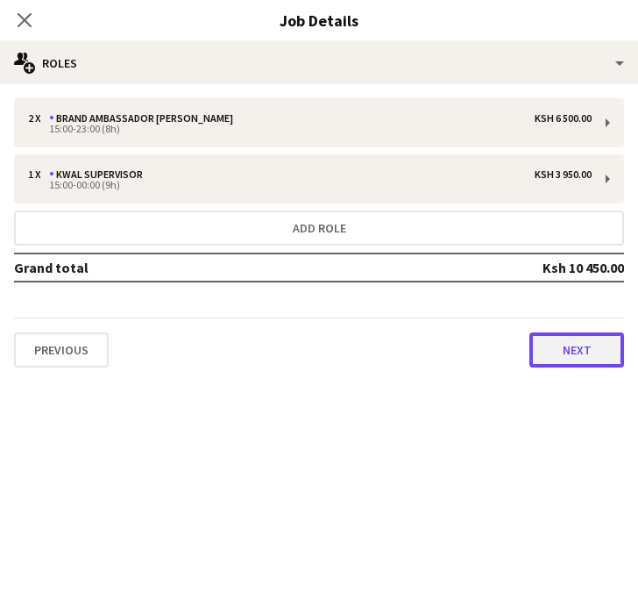
click at [588, 352] on button "Next" at bounding box center [576, 349] width 95 height 35
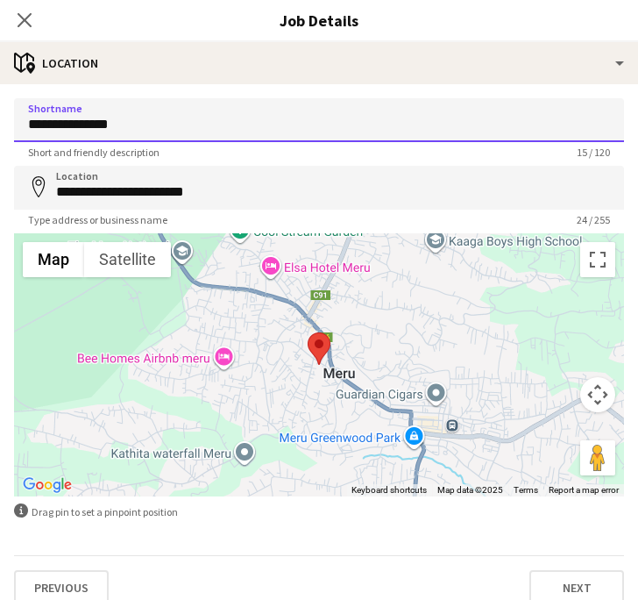
drag, startPoint x: 131, startPoint y: 130, endPoint x: 76, endPoint y: 120, distance: 55.2
click at [0, 114] on form "**********" at bounding box center [319, 351] width 638 height 507
paste input
type input "**********"
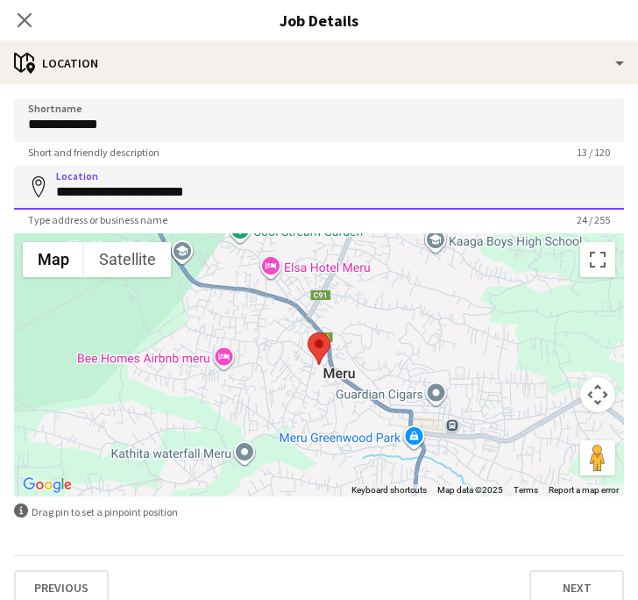
click at [377, 186] on input "**********" at bounding box center [319, 188] width 610 height 44
drag, startPoint x: 281, startPoint y: 168, endPoint x: -16, endPoint y: 182, distance: 296.6
click at [0, 182] on html "Menu Boards Boards Boards All jobs Status Workforce Workforce My Workforce Recr…" at bounding box center [319, 106] width 638 height 2354
paste input
type input "**********"
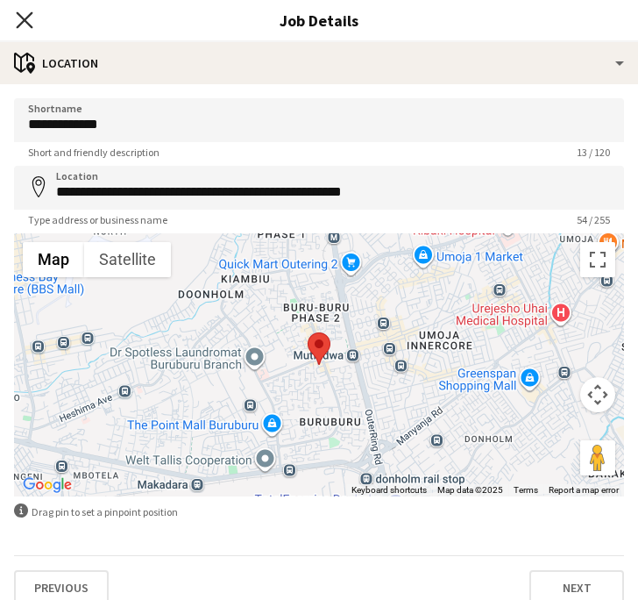
click at [31, 16] on icon "Close pop-in" at bounding box center [24, 19] width 17 height 17
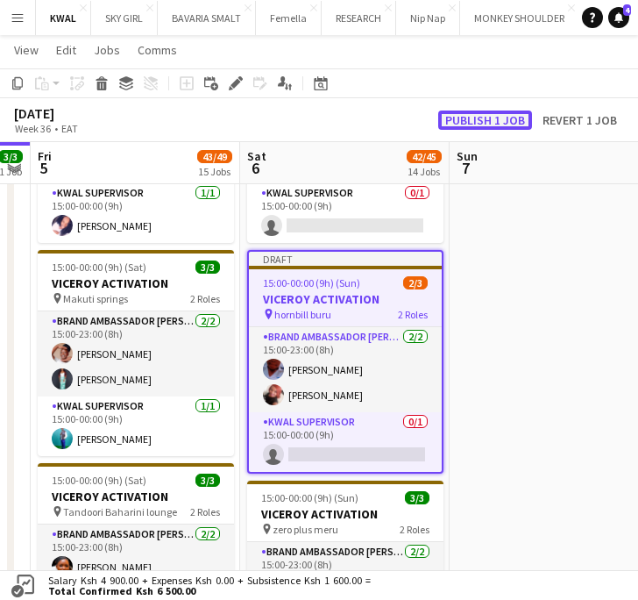
click at [489, 120] on button "Publish 1 job" at bounding box center [485, 119] width 94 height 19
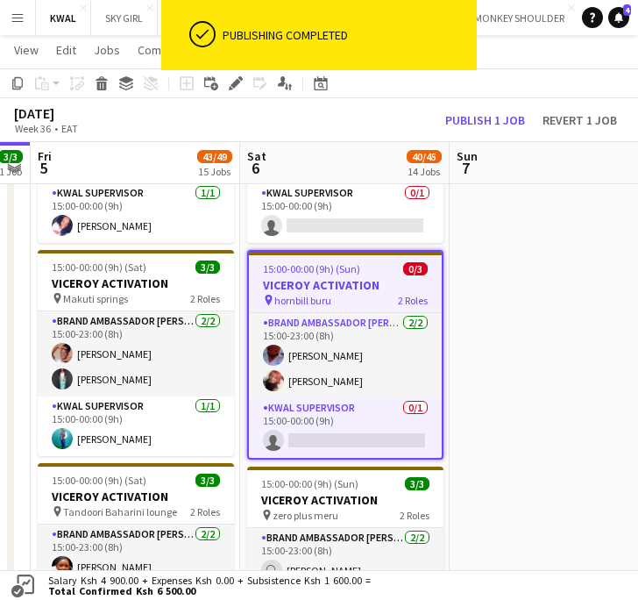
click at [557, 444] on app-date-cell at bounding box center [555, 259] width 210 height 1789
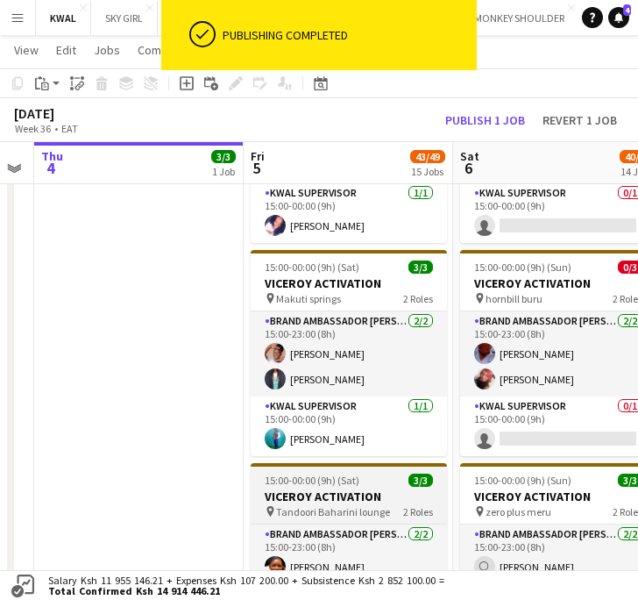
drag, startPoint x: 261, startPoint y: 543, endPoint x: 393, endPoint y: 493, distance: 140.7
click at [470, 491] on app-calendar-viewport "Tue 2 Wed 3 Thu 4 3/3 1 Job Fri 5 43/49 15 Jobs Sat 6 40/45 14 Jobs Sun 7 Mon 8…" at bounding box center [319, 125] width 638 height 2256
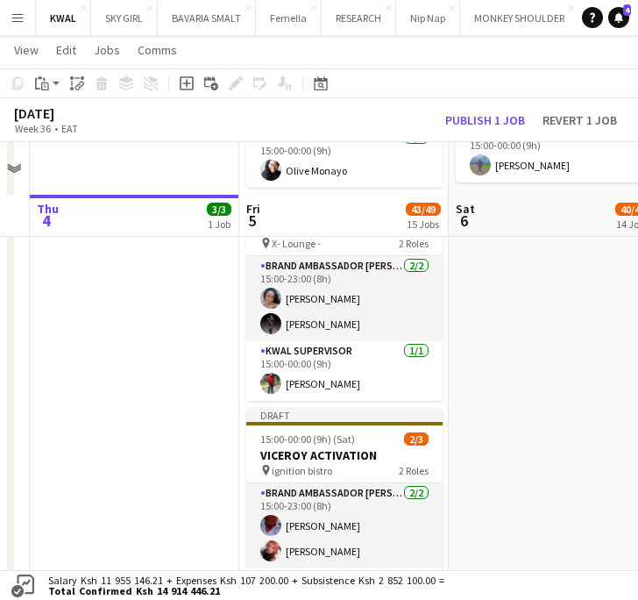
scroll to position [1753, 0]
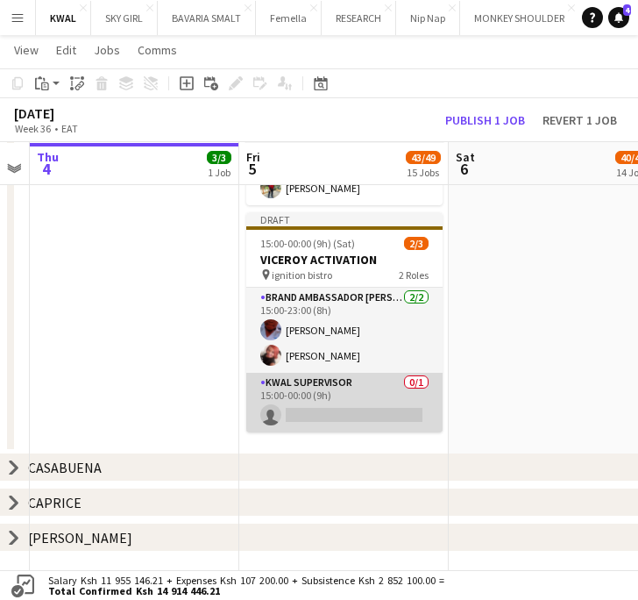
click at [358, 402] on app-card-role "KWAL SUPERVISOR 0/1 15:00-00:00 (9h) single-neutral-actions" at bounding box center [344, 403] width 196 height 60
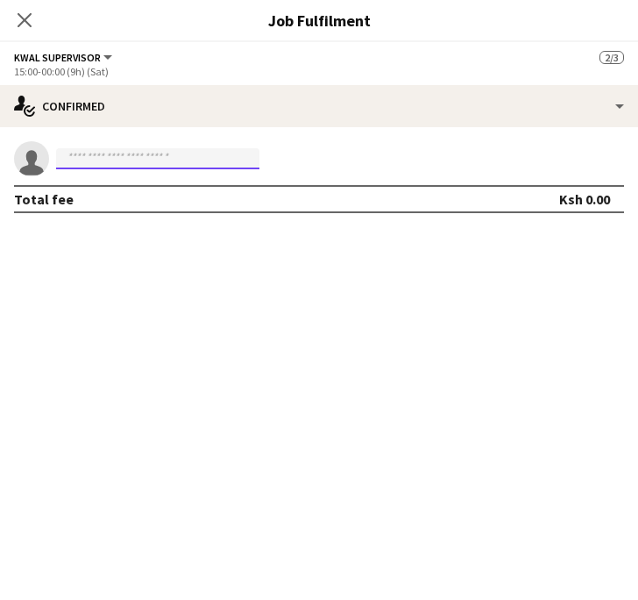
click at [139, 153] on input at bounding box center [157, 158] width 203 height 21
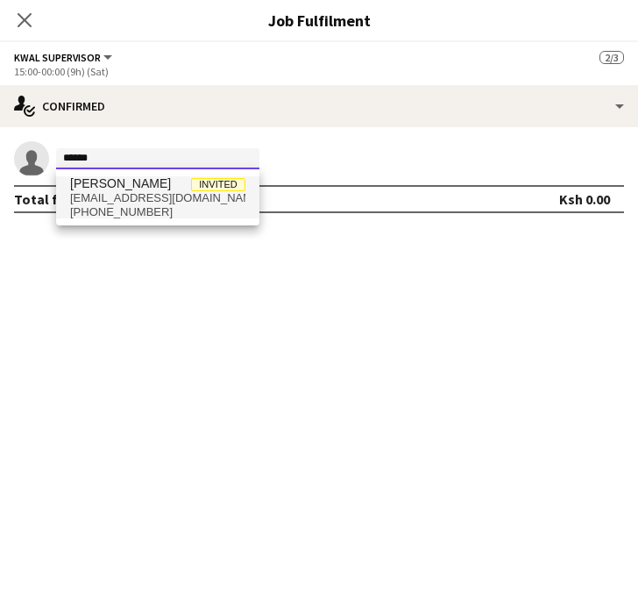
type input "******"
click at [105, 210] on span "+254718796255" at bounding box center [157, 212] width 175 height 14
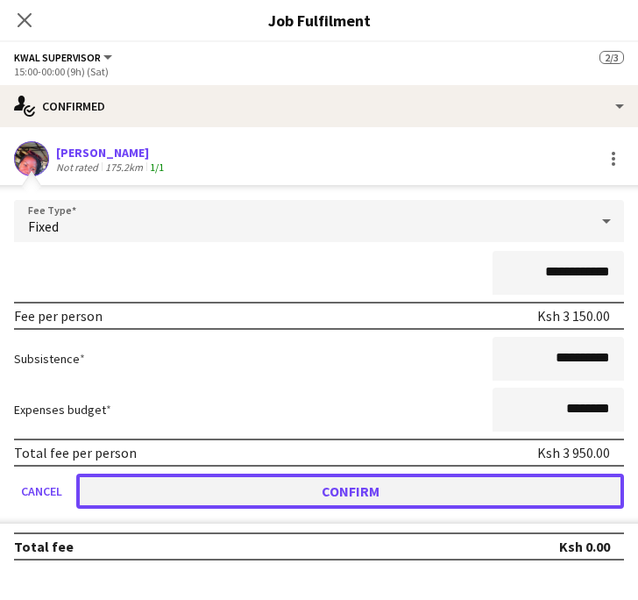
click at [351, 495] on button "Confirm" at bounding box center [350, 490] width 548 height 35
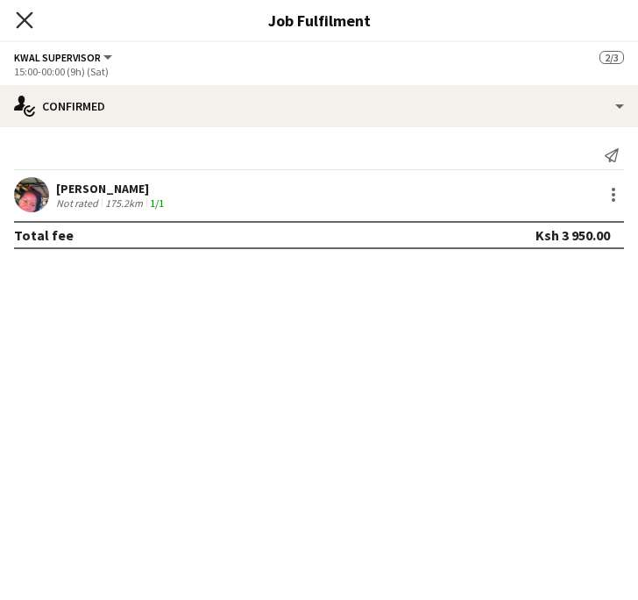
click at [22, 19] on icon at bounding box center [24, 19] width 17 height 17
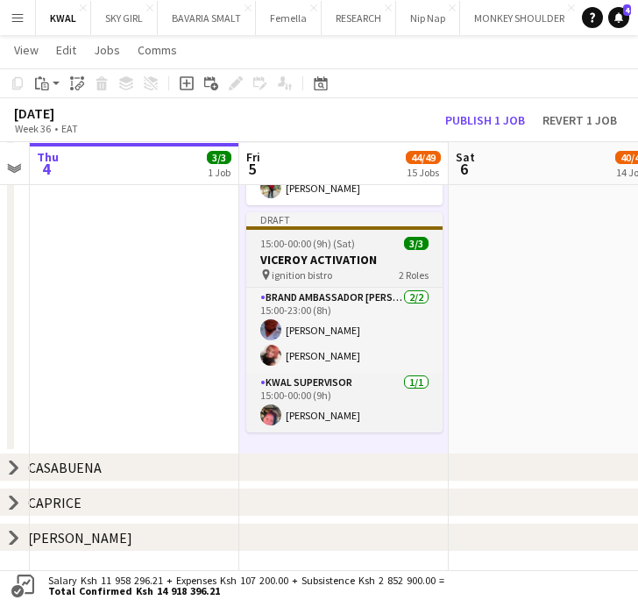
click at [310, 242] on span "15:00-00:00 (9h) (Sat)" at bounding box center [307, 243] width 95 height 13
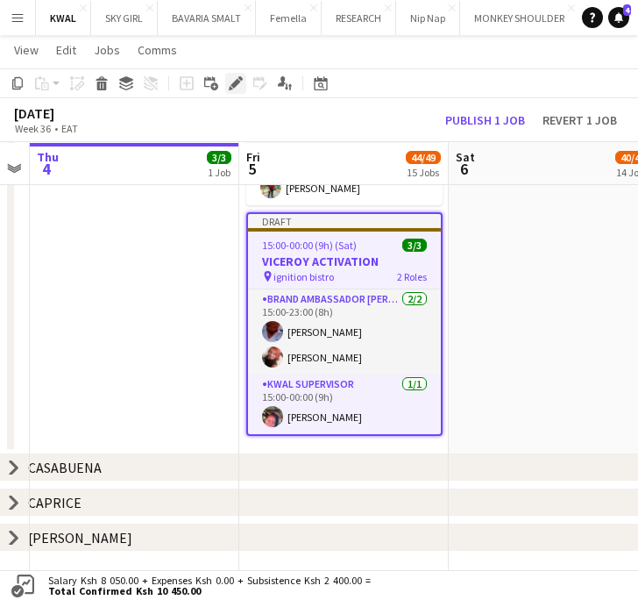
click at [231, 92] on div "Edit" at bounding box center [235, 83] width 21 height 21
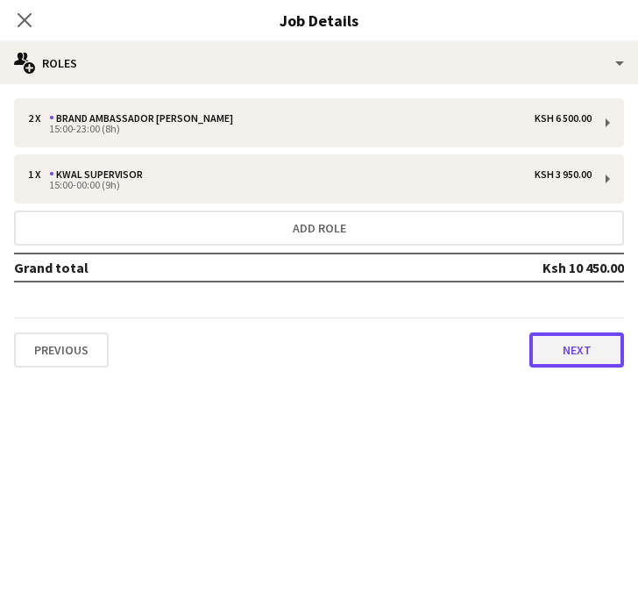
click at [565, 366] on button "Next" at bounding box center [576, 349] width 95 height 35
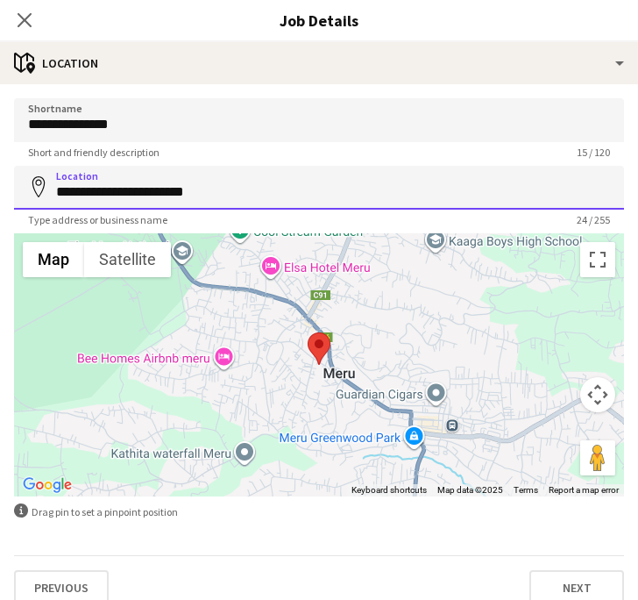
drag, startPoint x: 200, startPoint y: 200, endPoint x: -110, endPoint y: 217, distance: 309.9
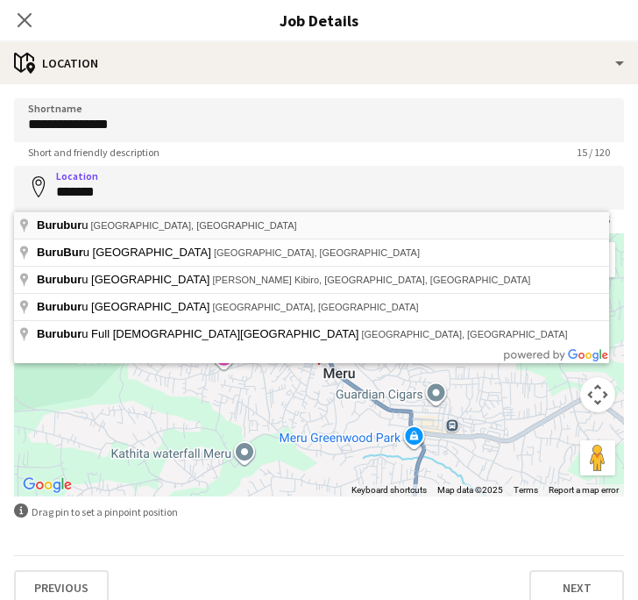
type input "**********"
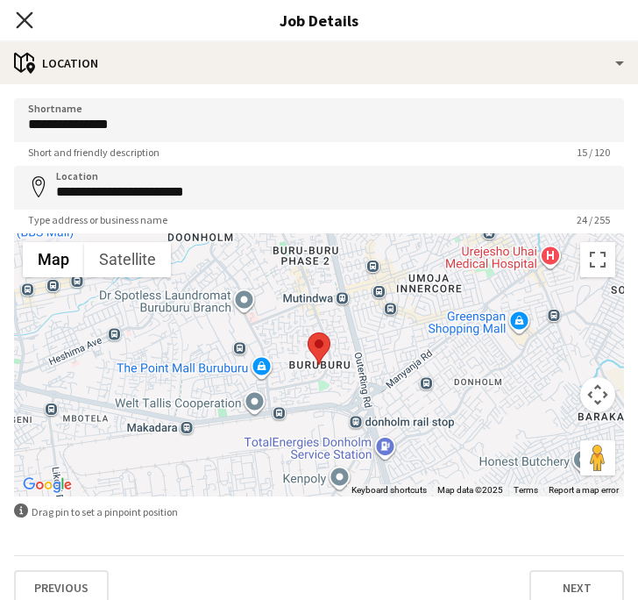
click at [26, 23] on icon at bounding box center [24, 19] width 17 height 17
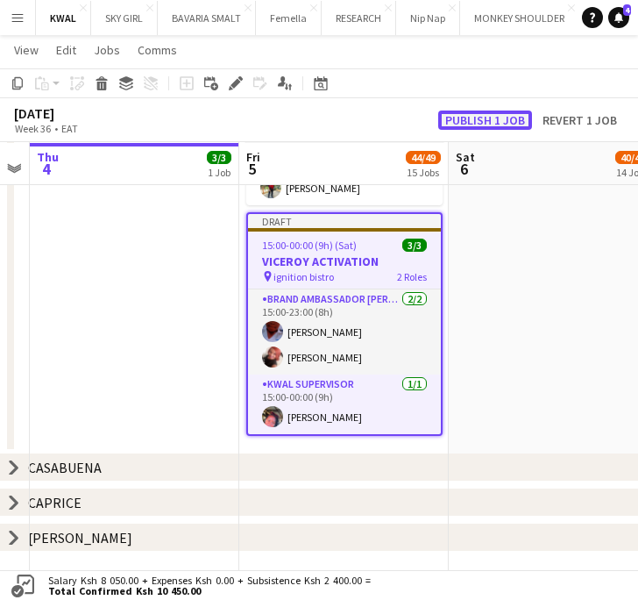
click at [486, 112] on button "Publish 1 job" at bounding box center [485, 119] width 94 height 19
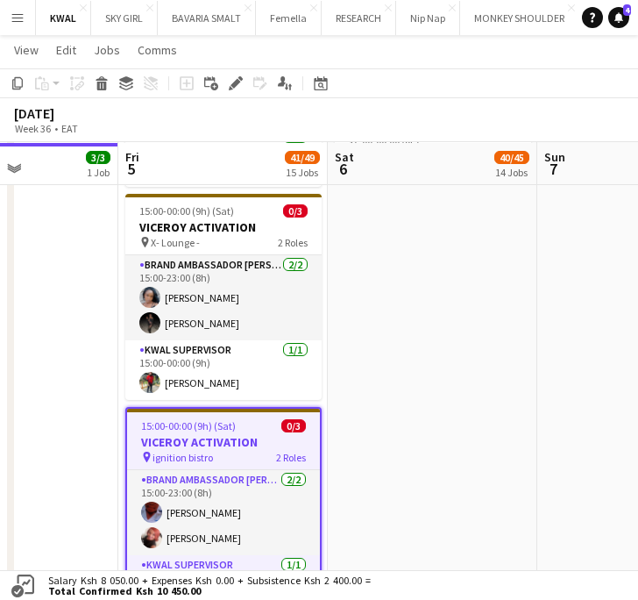
scroll to position [0, 529]
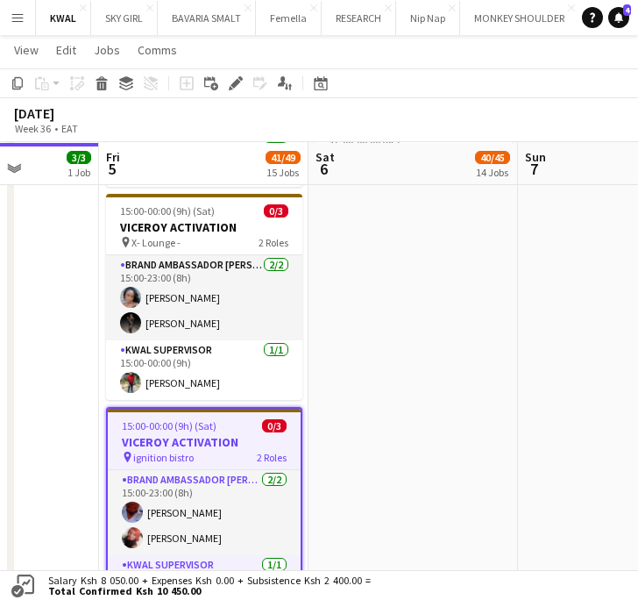
drag, startPoint x: 516, startPoint y: 409, endPoint x: 376, endPoint y: 423, distance: 140.9
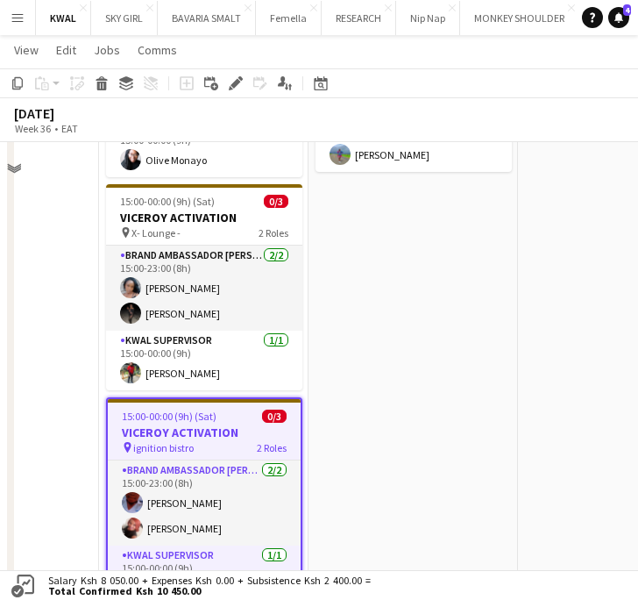
scroll to position [1753, 0]
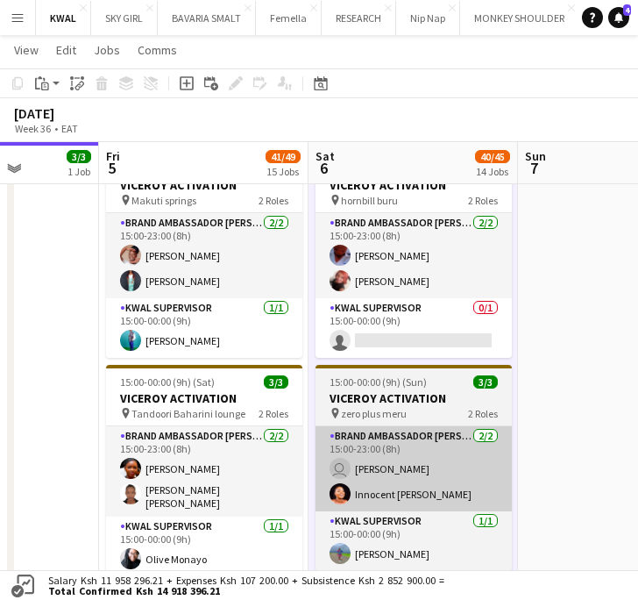
scroll to position [0, 429]
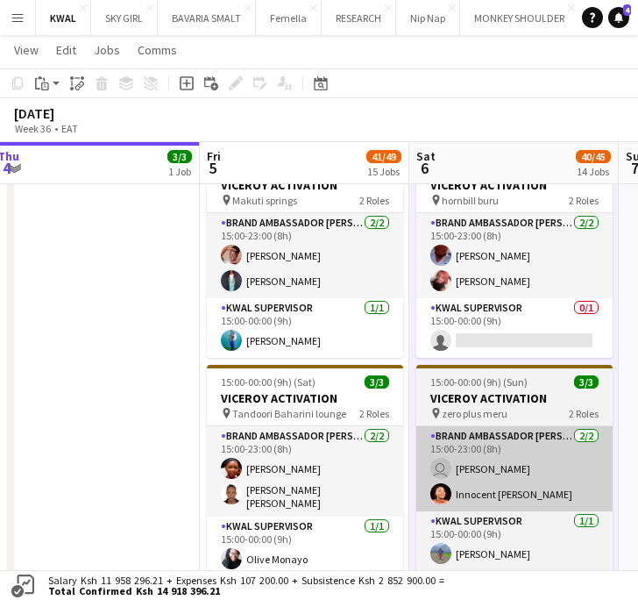
drag, startPoint x: 323, startPoint y: 494, endPoint x: 421, endPoint y: 482, distance: 98.0
click at [423, 487] on app-calendar-viewport "Tue 2 Wed 3 Thu 4 3/3 1 Job Fri 5 41/49 15 Jobs Sat 6 40/45 14 Jobs Sun 7 Mon 8…" at bounding box center [319, 27] width 638 height 2256
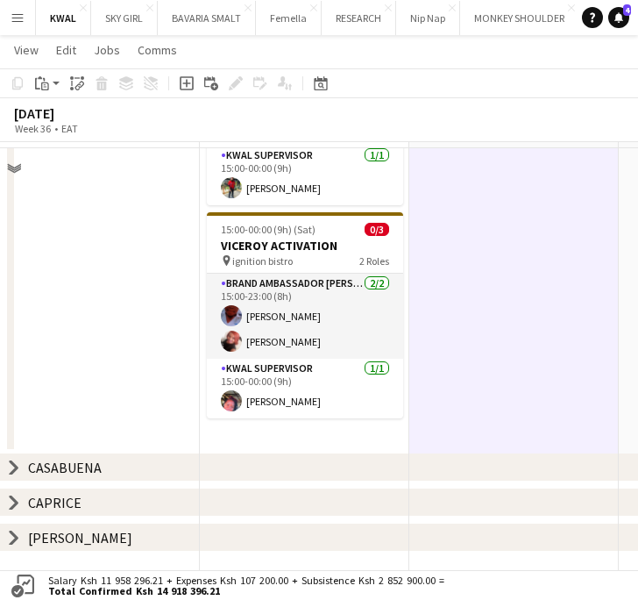
scroll to position [1656, 0]
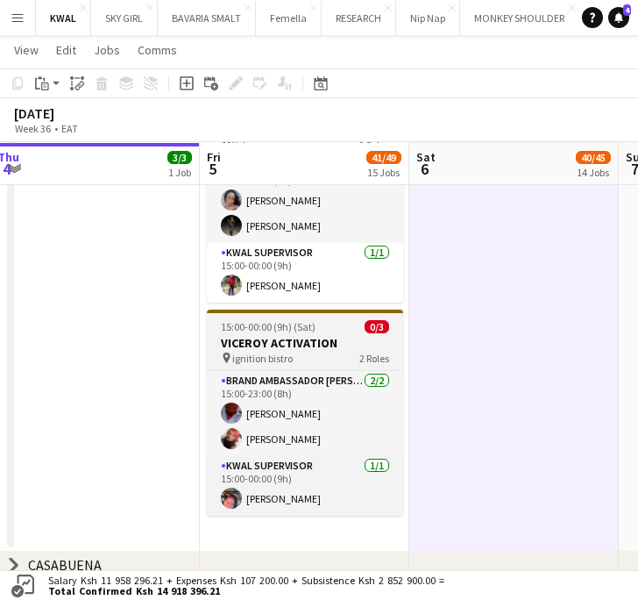
drag, startPoint x: 271, startPoint y: 330, endPoint x: 259, endPoint y: 333, distance: 12.6
click at [269, 335] on h3 "VICEROY ACTIVATION" at bounding box center [305, 343] width 196 height 16
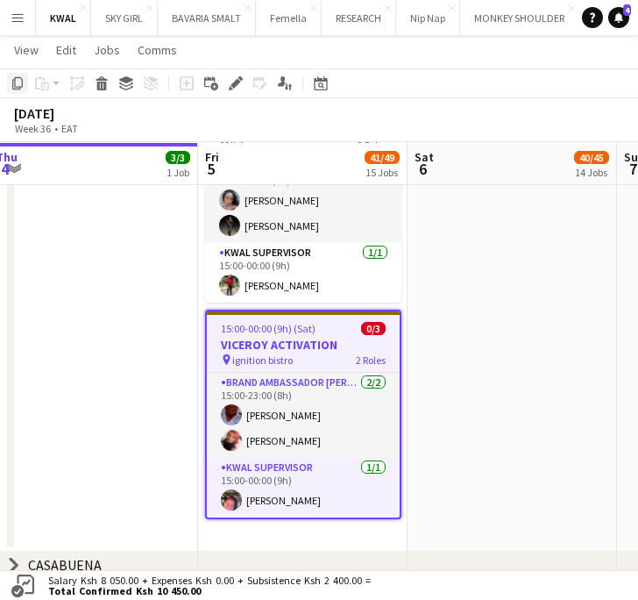
click at [18, 82] on icon "Copy" at bounding box center [18, 83] width 14 height 14
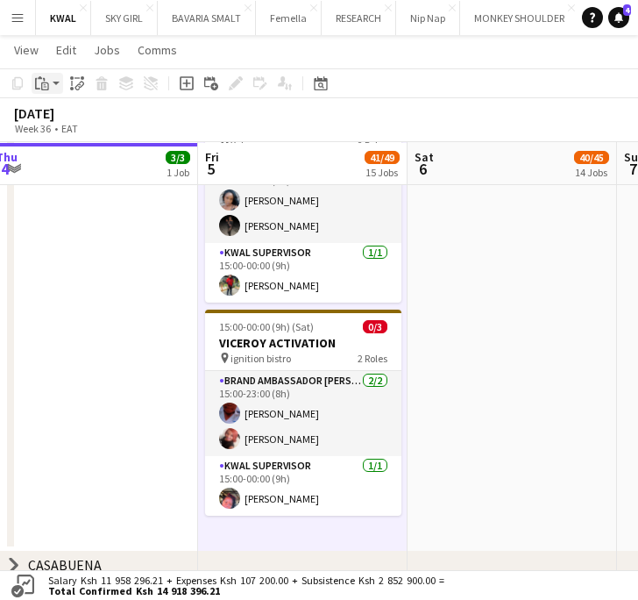
click at [57, 84] on app-action-btn "Paste" at bounding box center [48, 83] width 32 height 21
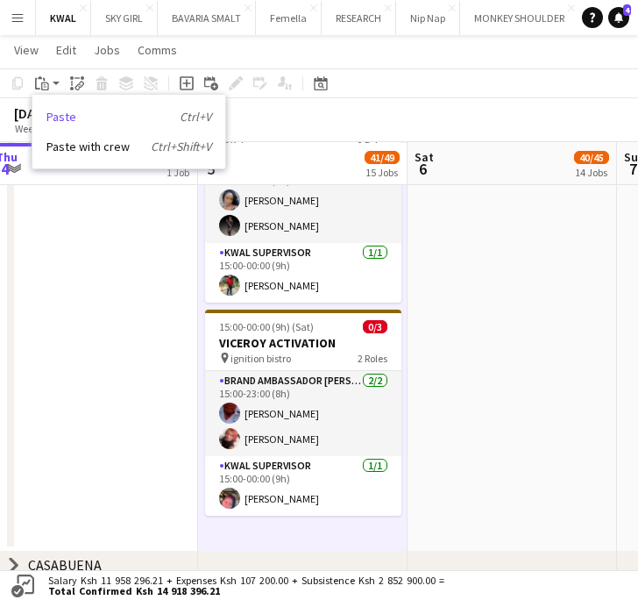
click at [62, 114] on link "Paste Ctrl+V" at bounding box center [128, 117] width 165 height 16
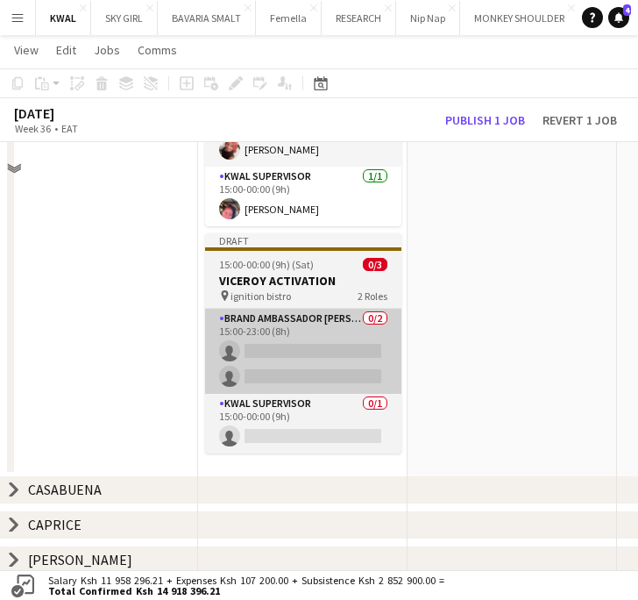
scroll to position [1871, 0]
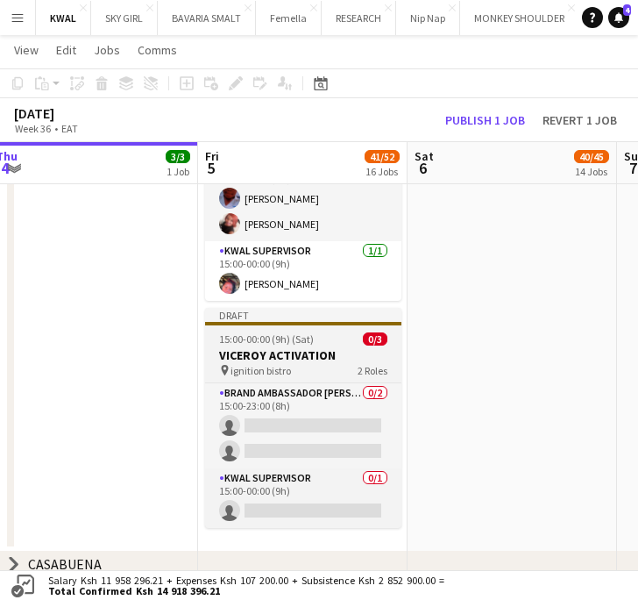
click at [299, 351] on h3 "VICEROY ACTIVATION" at bounding box center [303, 355] width 196 height 16
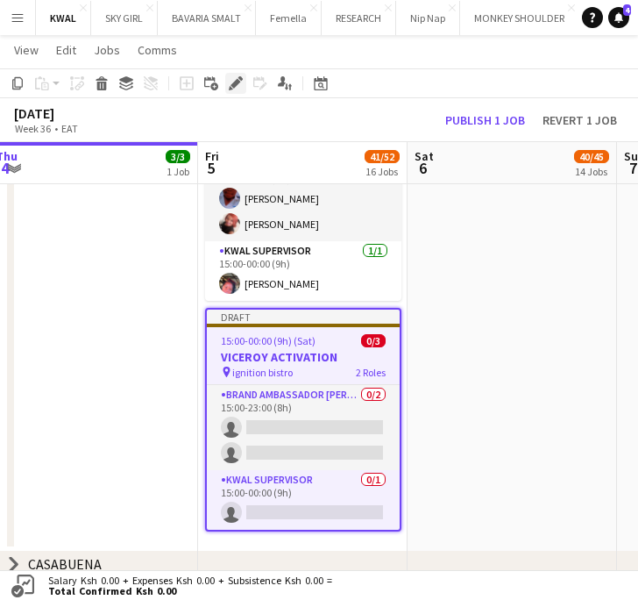
click at [235, 89] on icon "Edit" at bounding box center [236, 83] width 14 height 14
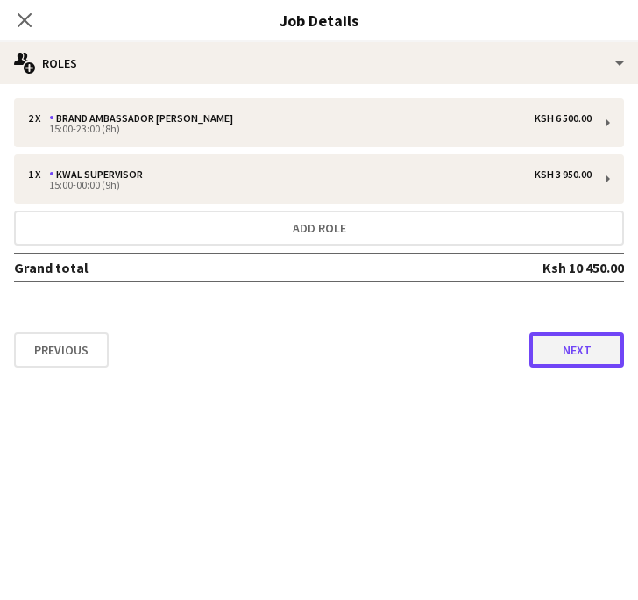
drag, startPoint x: 575, startPoint y: 344, endPoint x: 148, endPoint y: 190, distance: 453.7
click at [575, 344] on button "Next" at bounding box center [576, 349] width 95 height 35
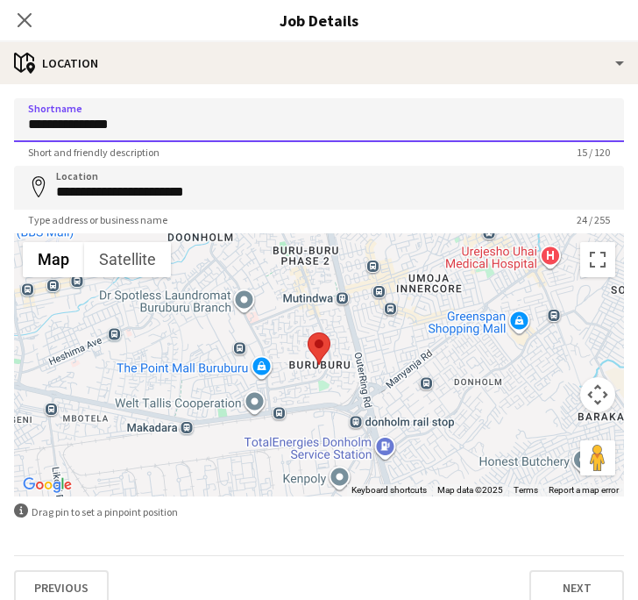
drag, startPoint x: 192, startPoint y: 117, endPoint x: -33, endPoint y: 117, distance: 225.3
paste input
type input "**********"
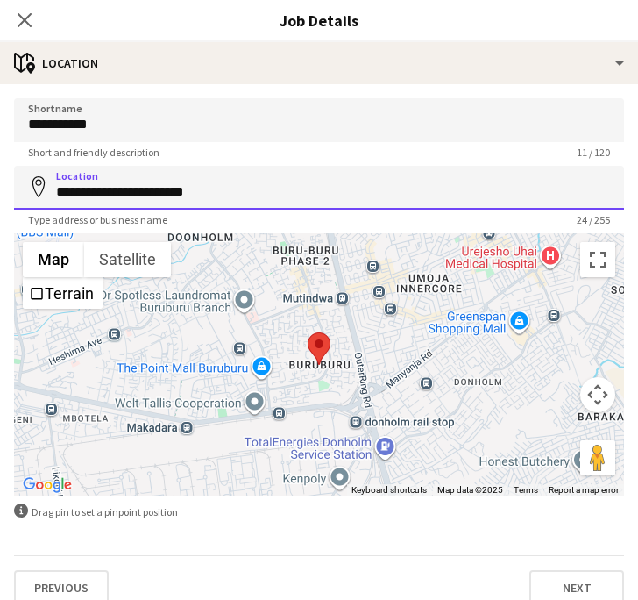
drag, startPoint x: 201, startPoint y: 188, endPoint x: 112, endPoint y: 184, distance: 88.7
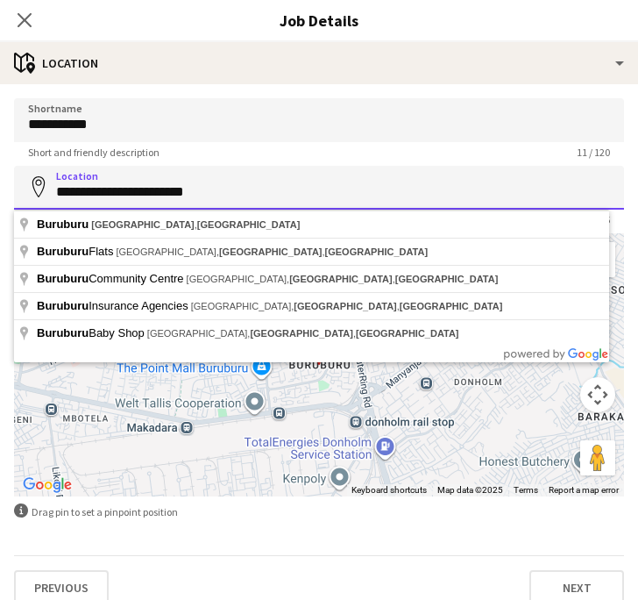
paste input
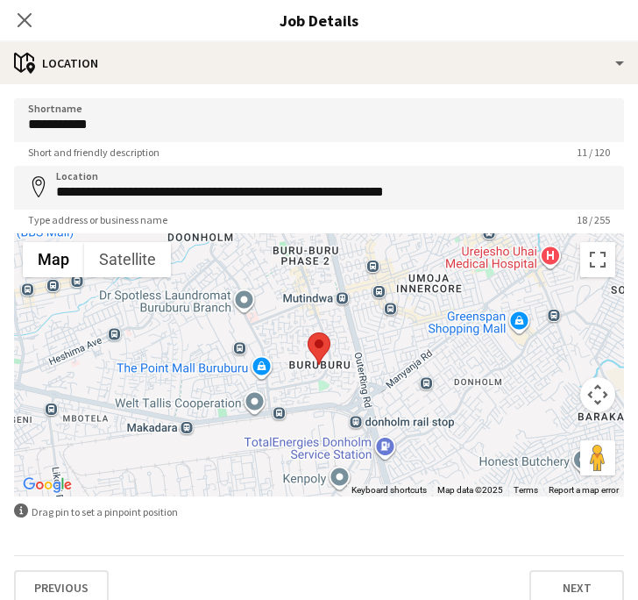
type input "**********"
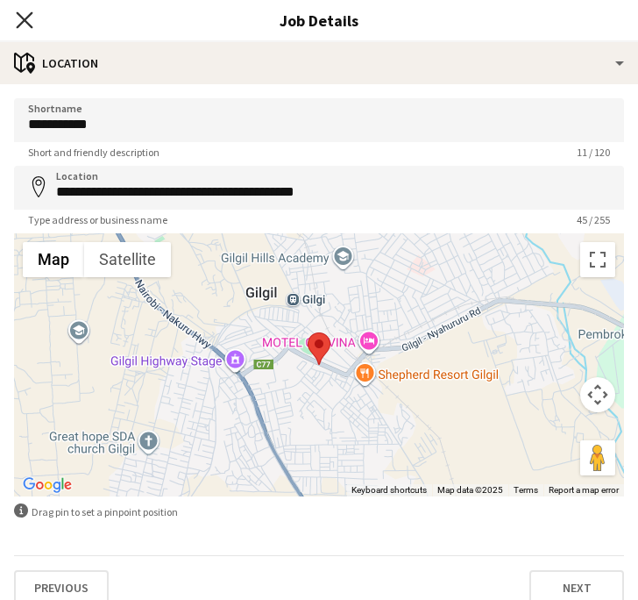
click at [26, 20] on icon "Close pop-in" at bounding box center [24, 19] width 17 height 17
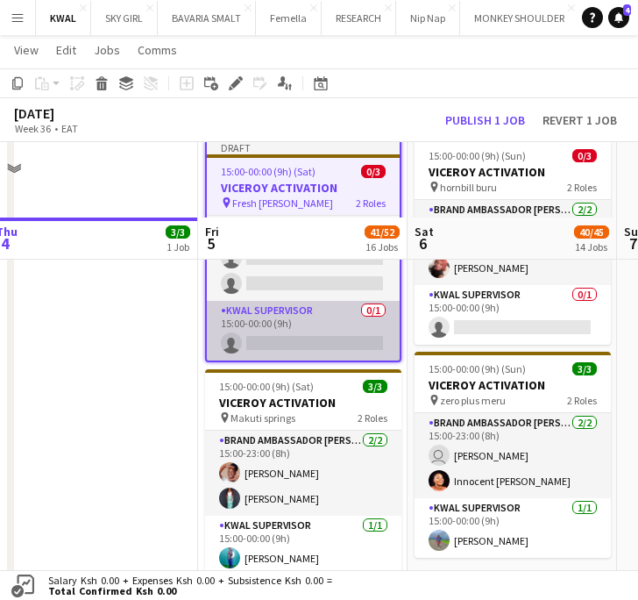
scroll to position [1091, 0]
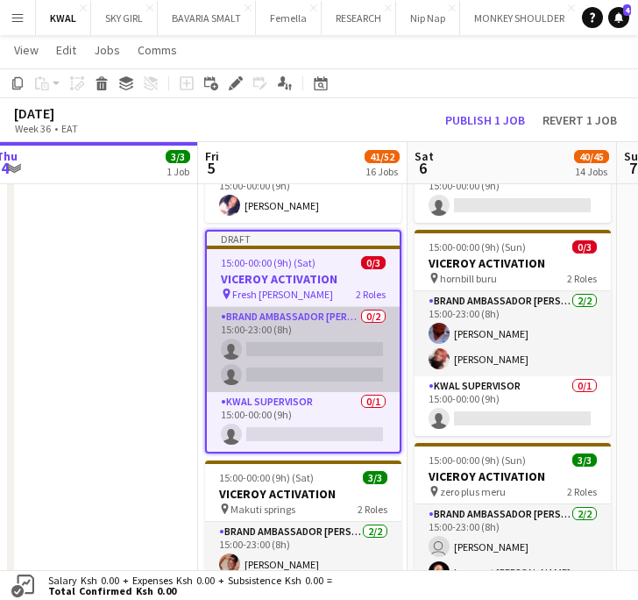
click at [302, 352] on app-card-role "Brand Ambassador kwal 0/2 15:00-23:00 (8h) single-neutral-actions single-neutra…" at bounding box center [303, 349] width 193 height 85
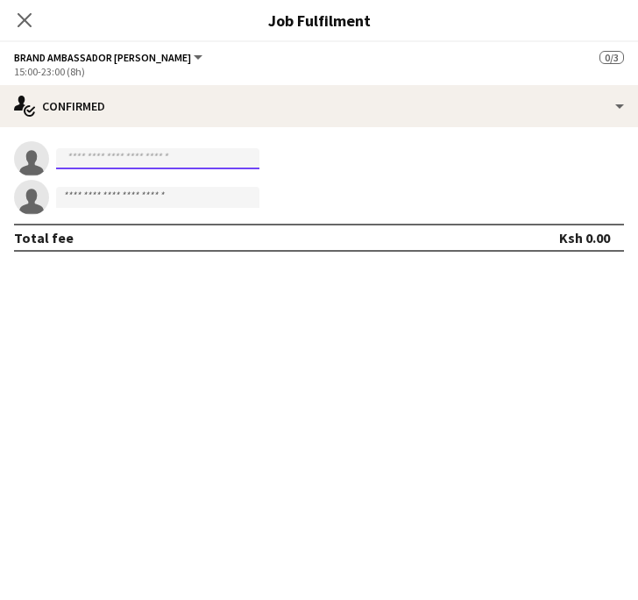
paste input "**********"
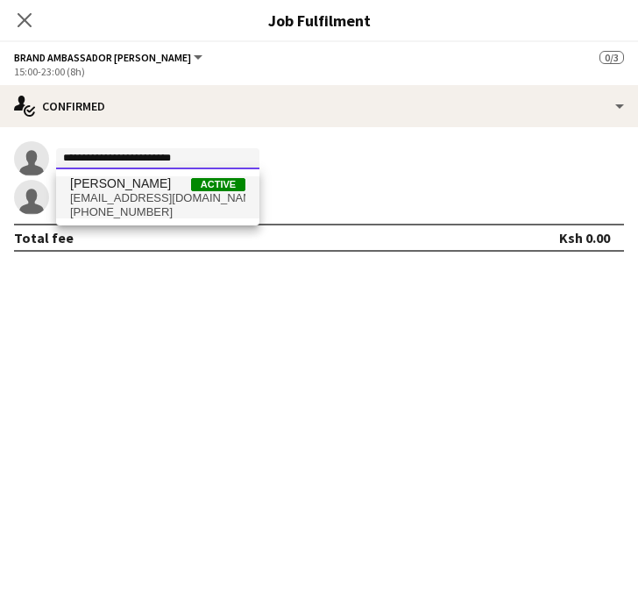
type input "**********"
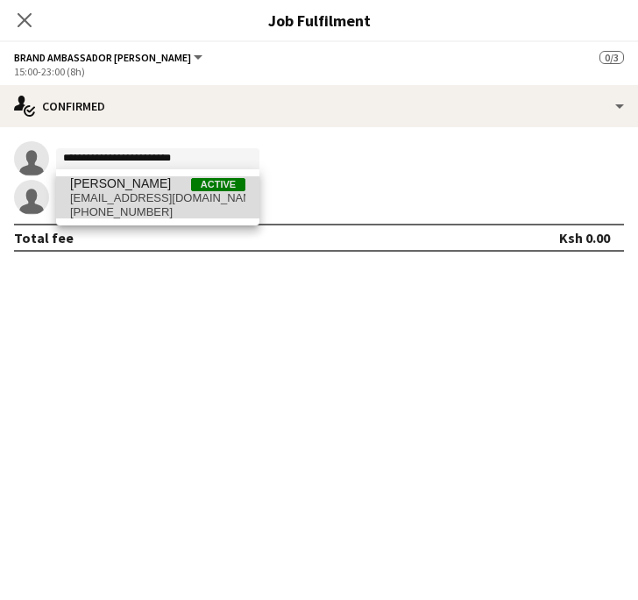
click at [121, 206] on span "+254729621587" at bounding box center [157, 212] width 175 height 14
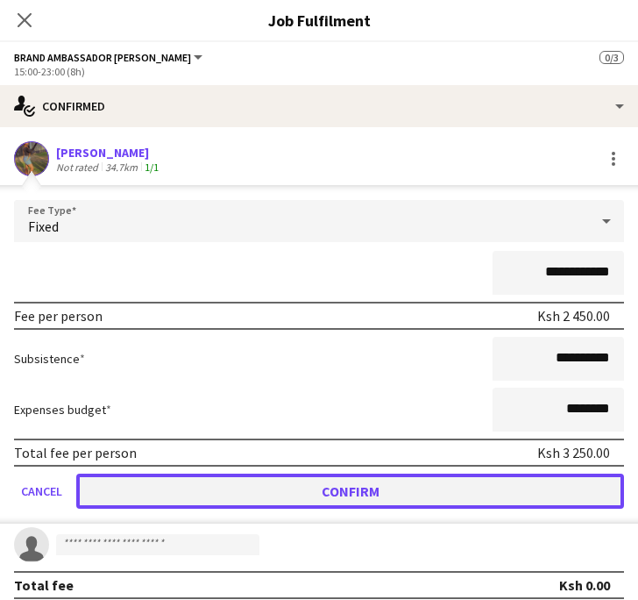
click at [317, 494] on button "Confirm" at bounding box center [350, 490] width 548 height 35
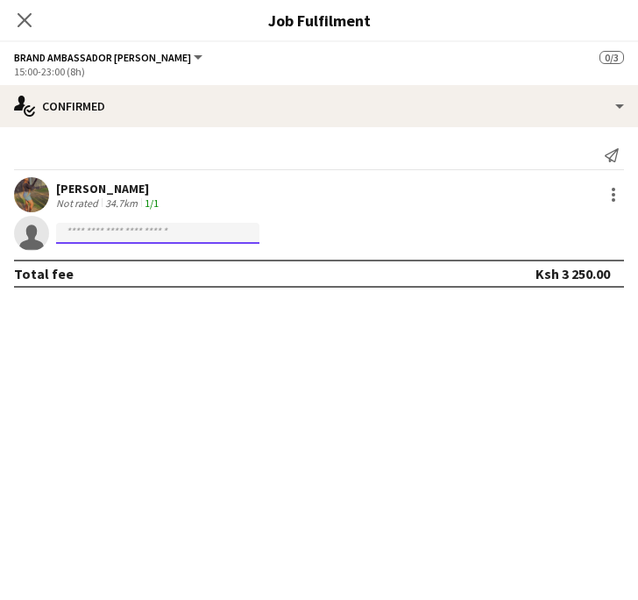
click at [250, 235] on input at bounding box center [157, 233] width 203 height 21
paste input "**********"
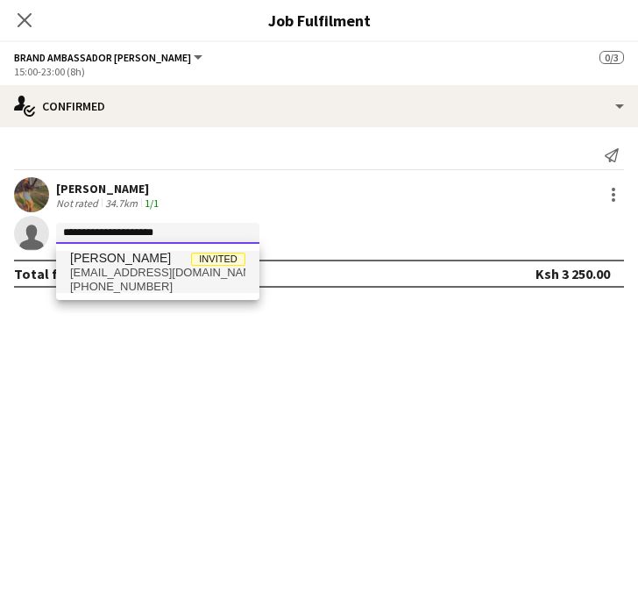
type input "**********"
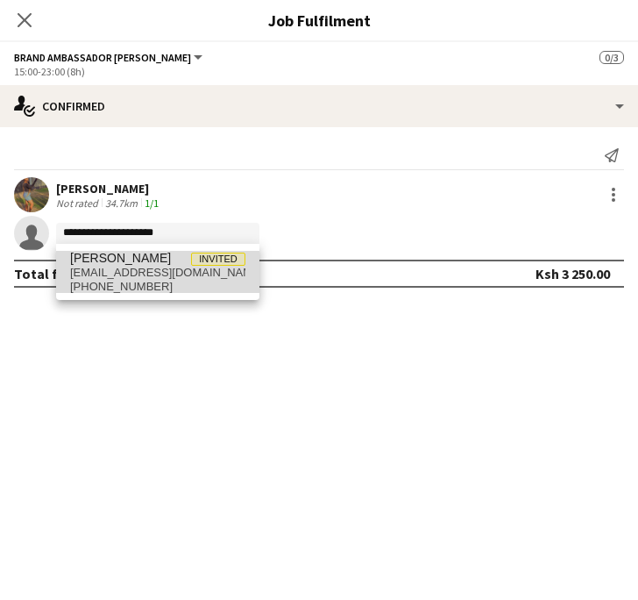
click at [119, 282] on span "+2540746745357" at bounding box center [157, 287] width 175 height 14
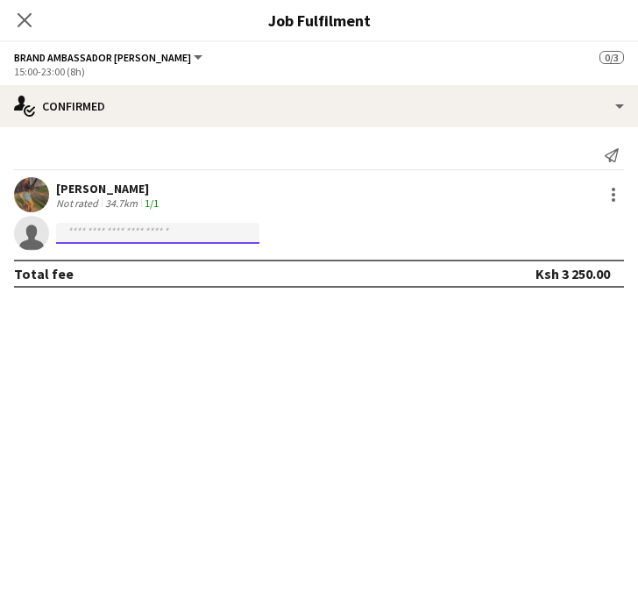
scroll to position [0, 0]
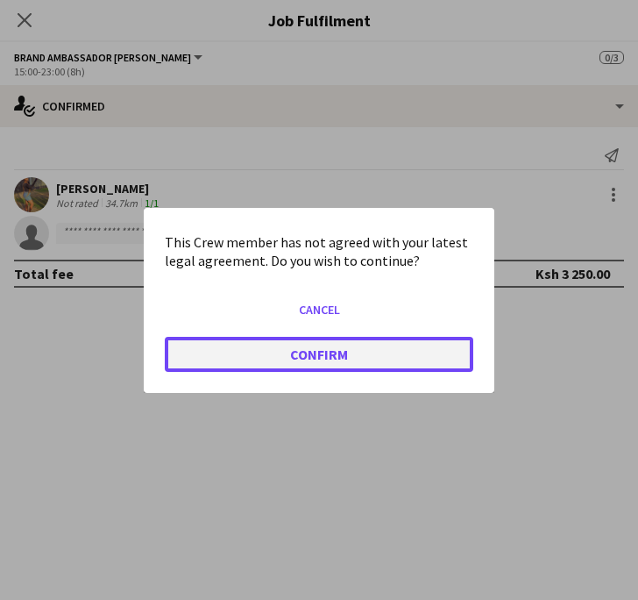
click at [345, 346] on button "Confirm" at bounding box center [319, 353] width 309 height 35
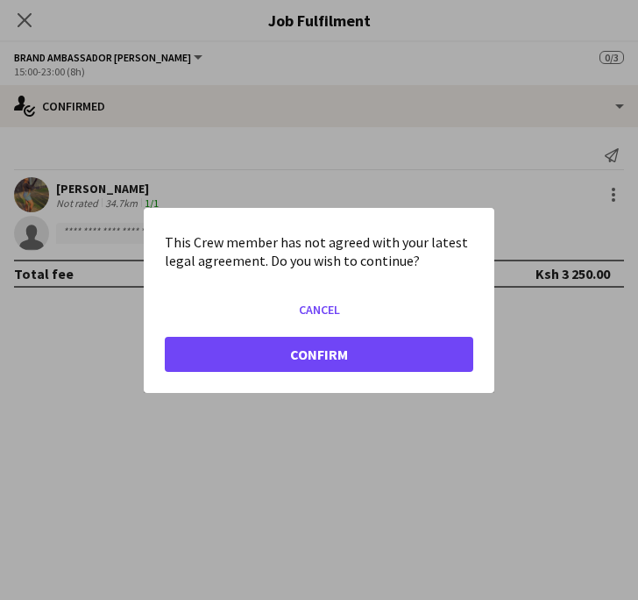
scroll to position [1091, 0]
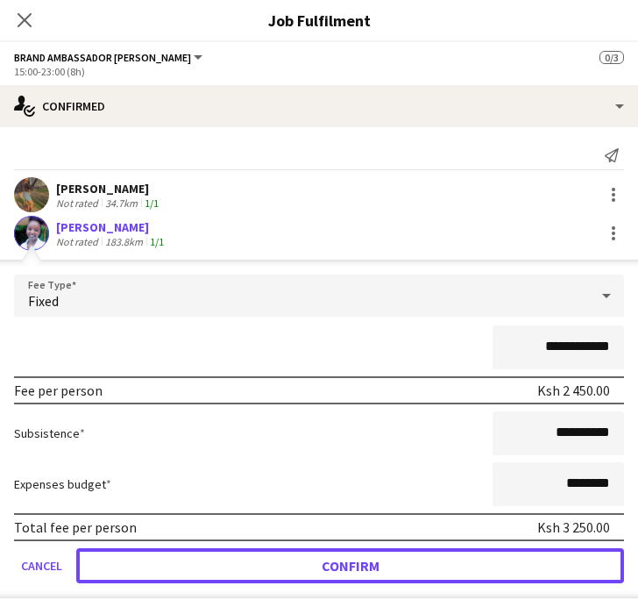
drag, startPoint x: 414, startPoint y: 549, endPoint x: 49, endPoint y: 451, distance: 377.7
click at [406, 551] on button "Confirm" at bounding box center [350, 565] width 548 height 35
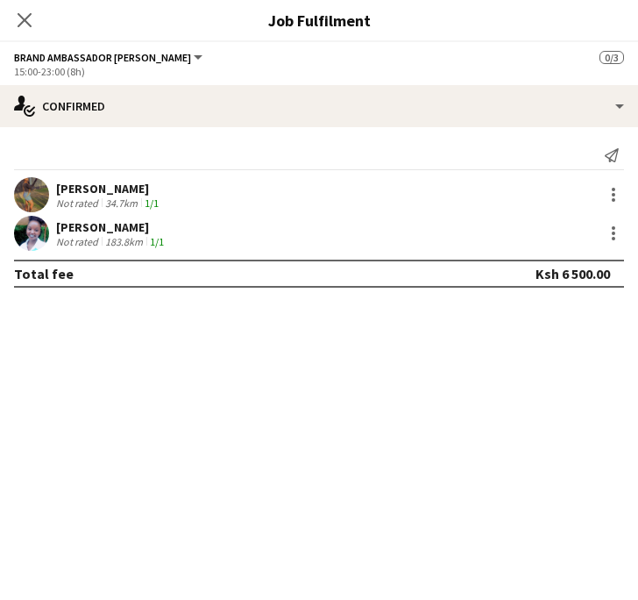
drag, startPoint x: 279, startPoint y: 373, endPoint x: 214, endPoint y: 334, distance: 75.9
click at [268, 367] on mat-expansion-panel "check Confirmed Send notification Sylvia Kathurima Not rated 34.7km 1/1 Mercy N…" at bounding box center [319, 363] width 638 height 473
drag, startPoint x: 29, startPoint y: 21, endPoint x: 61, endPoint y: 34, distance: 35.0
click at [32, 22] on icon "Close pop-in" at bounding box center [25, 20] width 14 height 14
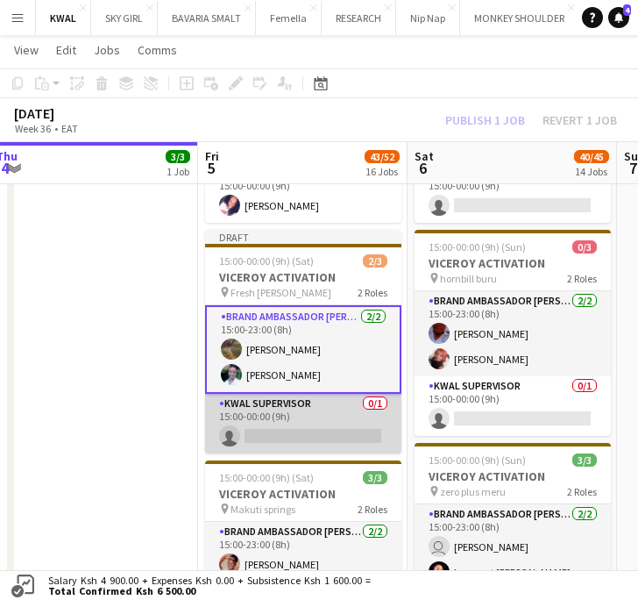
click at [269, 430] on app-card-role "KWAL SUPERVISOR 0/1 15:00-00:00 (9h) single-neutral-actions" at bounding box center [303, 424] width 196 height 60
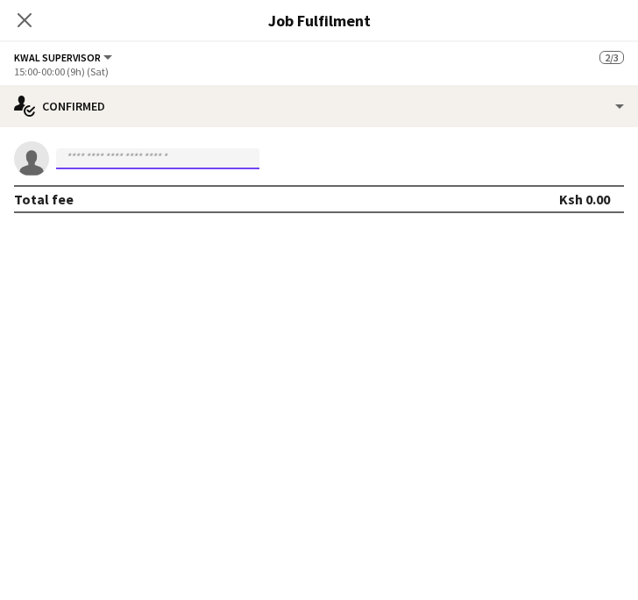
paste input "**********"
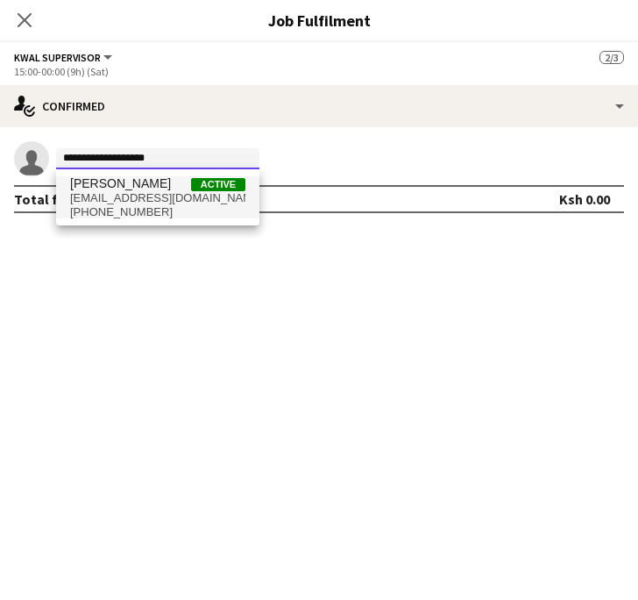
type input "**********"
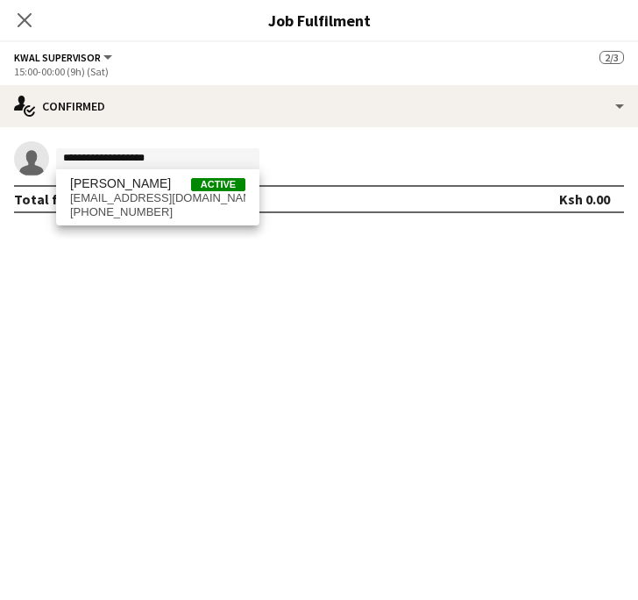
click at [139, 213] on span "+254701368222" at bounding box center [157, 212] width 175 height 14
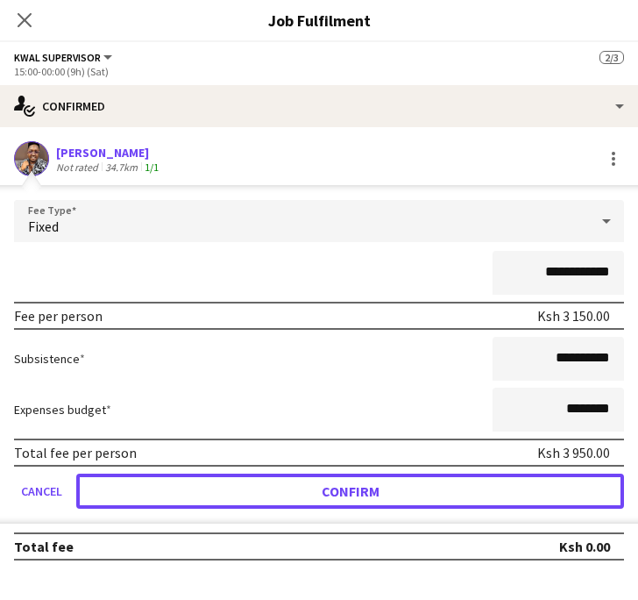
click at [431, 497] on button "Confirm" at bounding box center [350, 490] width 548 height 35
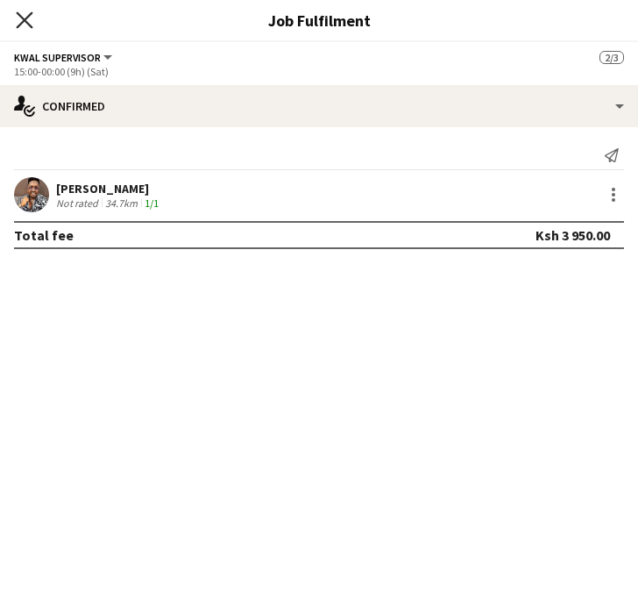
click at [22, 22] on icon at bounding box center [24, 19] width 17 height 17
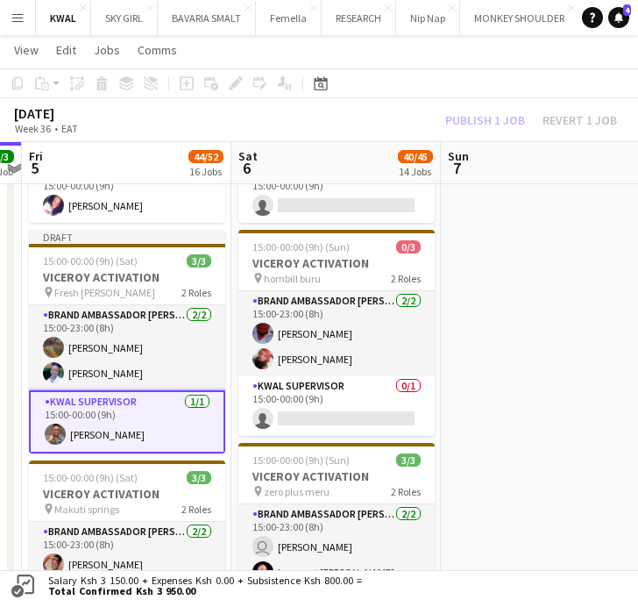
scroll to position [0, 593]
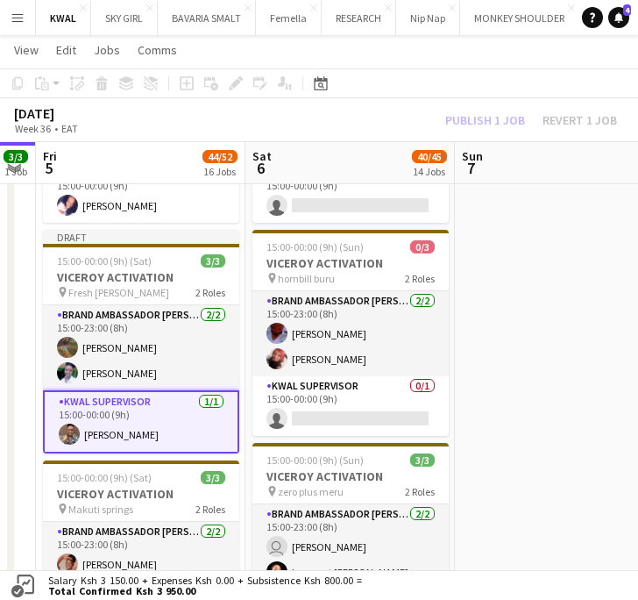
drag, startPoint x: 386, startPoint y: 444, endPoint x: 262, endPoint y: 469, distance: 126.2
click at [262, 469] on app-calendar-viewport "Tue 2 Wed 3 Thu 4 3/3 1 Job Fri 5 44/52 16 Jobs Sat 6 40/45 14 Jobs Sun 7 Mon 8…" at bounding box center [319, 212] width 638 height 2470
drag, startPoint x: 540, startPoint y: 373, endPoint x: 489, endPoint y: 350, distance: 55.7
click at [537, 372] on app-date-cell at bounding box center [560, 347] width 210 height 2004
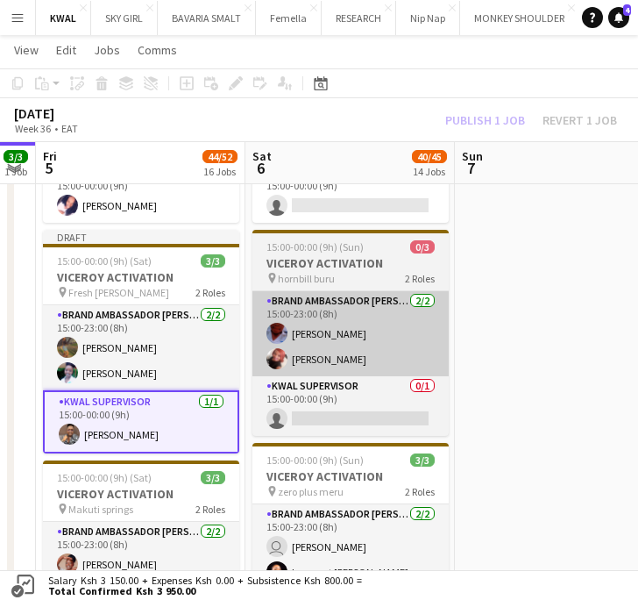
scroll to position [0, 596]
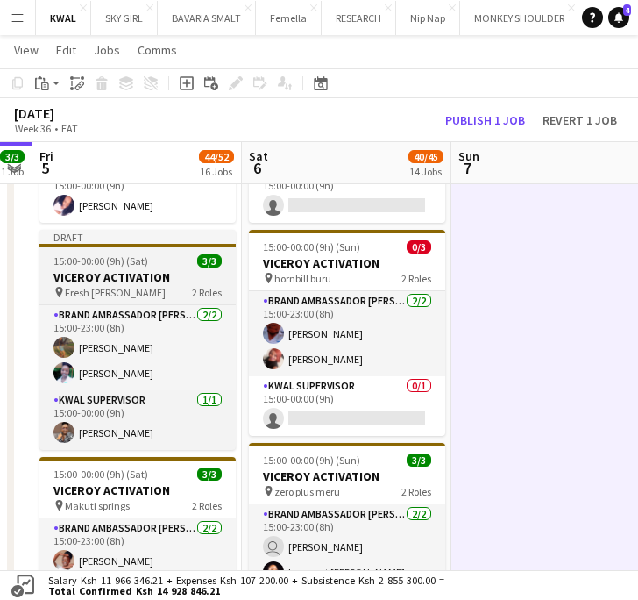
click at [110, 267] on span "15:00-00:00 (9h) (Sat)" at bounding box center [100, 260] width 95 height 13
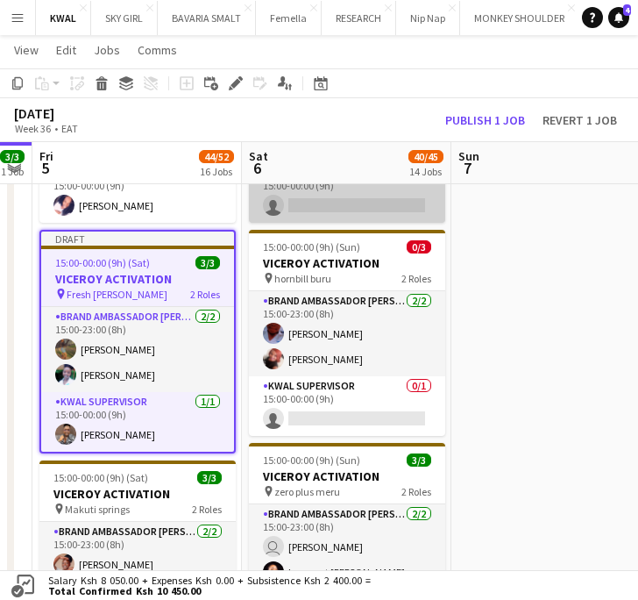
drag, startPoint x: 20, startPoint y: 84, endPoint x: 344, endPoint y: 198, distance: 343.0
click at [23, 85] on icon "Copy" at bounding box center [18, 83] width 14 height 14
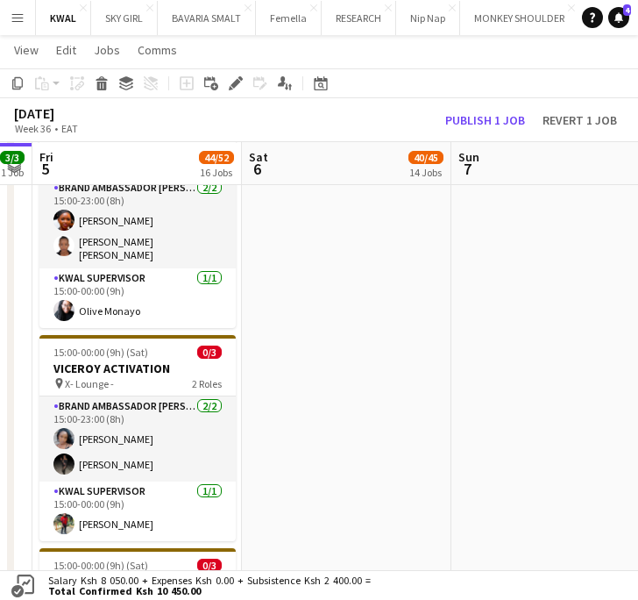
scroll to position [1676, 0]
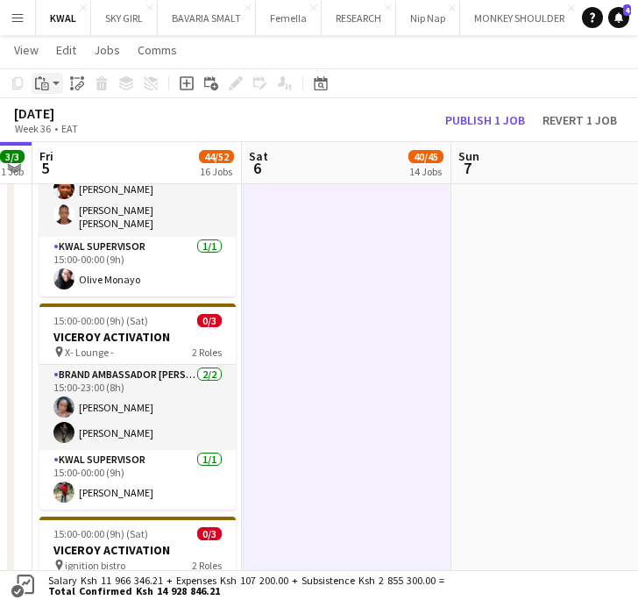
click at [55, 84] on app-action-btn "Paste" at bounding box center [48, 83] width 32 height 21
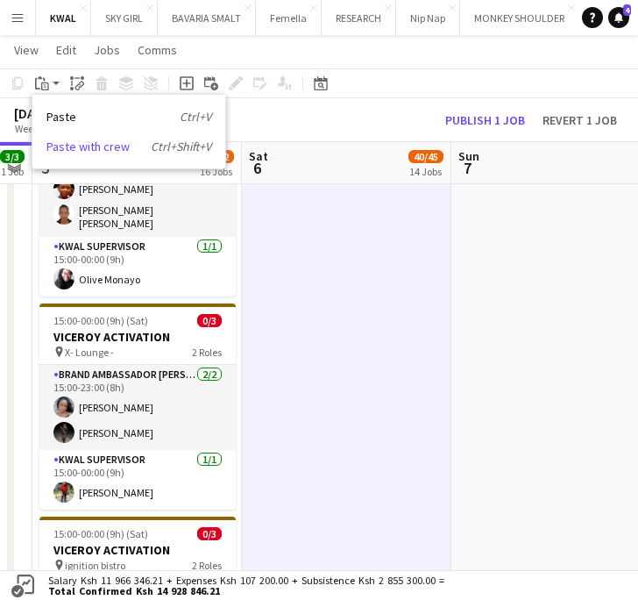
click at [74, 148] on link "Paste with crew Ctrl+Shift+V" at bounding box center [128, 147] width 165 height 16
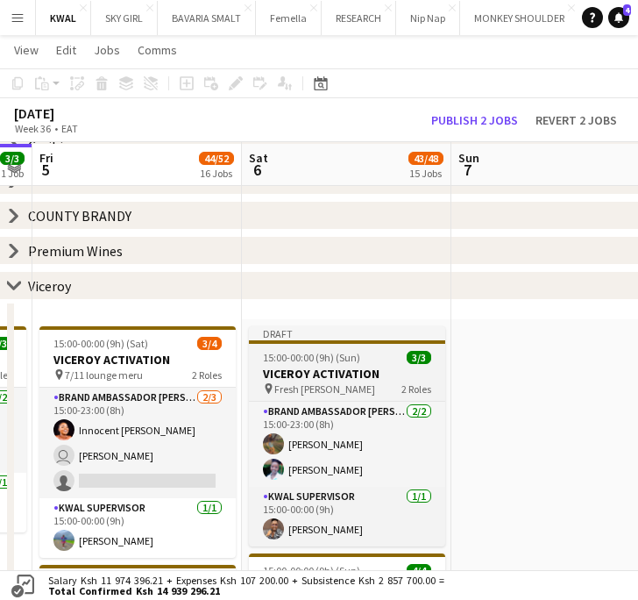
scroll to position [215, 0]
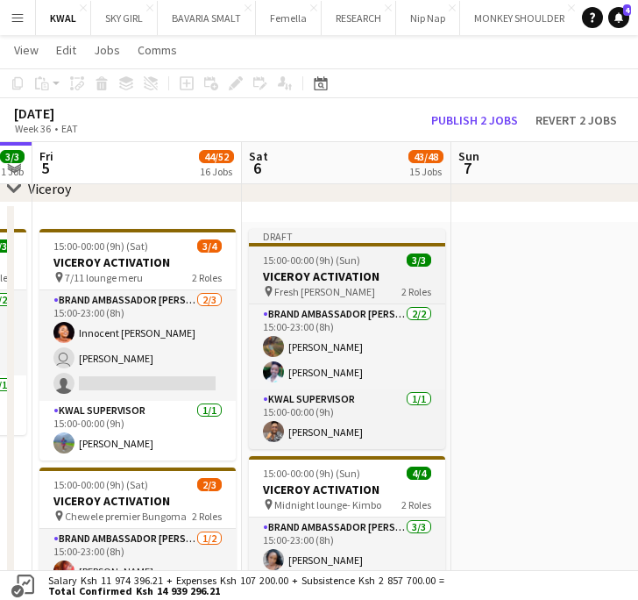
click at [366, 284] on div "pin Fresh Cutts 2 Roles" at bounding box center [347, 291] width 196 height 14
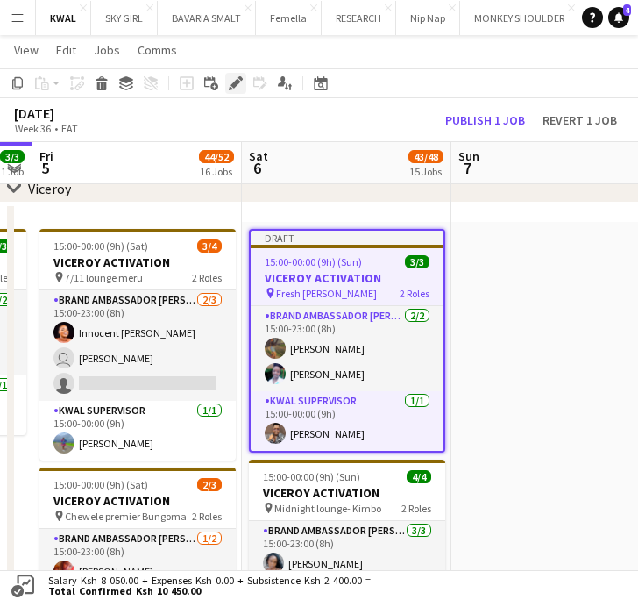
click at [243, 81] on div "Edit" at bounding box center [235, 83] width 21 height 21
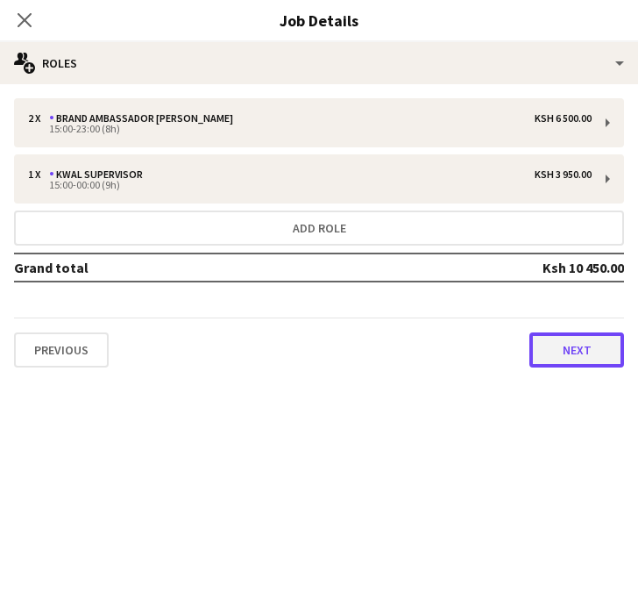
drag, startPoint x: 588, startPoint y: 351, endPoint x: 538, endPoint y: 335, distance: 52.4
click at [587, 351] on button "Next" at bounding box center [576, 349] width 95 height 35
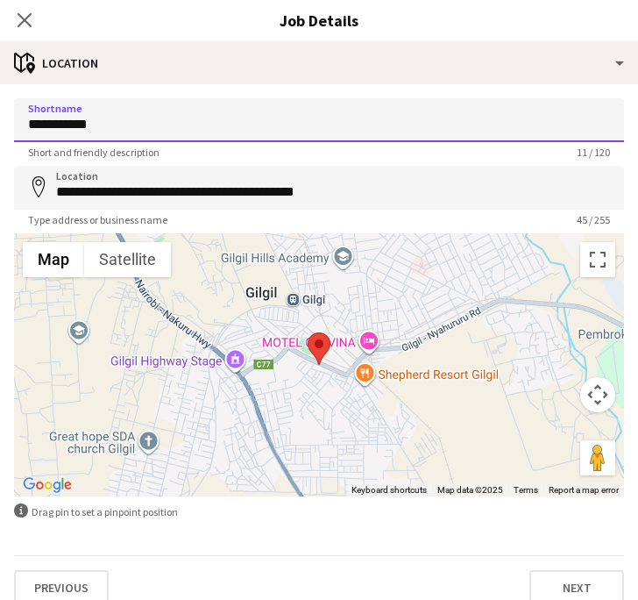
drag, startPoint x: 107, startPoint y: 128, endPoint x: -82, endPoint y: 131, distance: 189.4
paste input "***"
type input "**********"
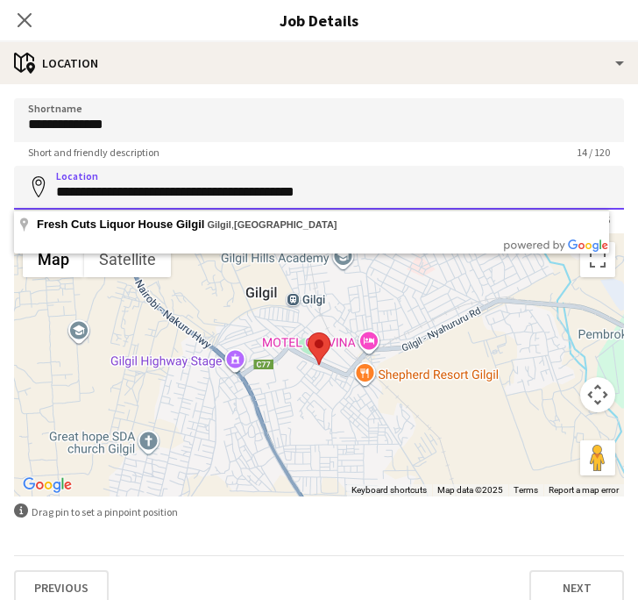
drag, startPoint x: 52, startPoint y: 187, endPoint x: 316, endPoint y: 196, distance: 264.0
click at [396, 208] on input "**********" at bounding box center [319, 188] width 610 height 44
paste input
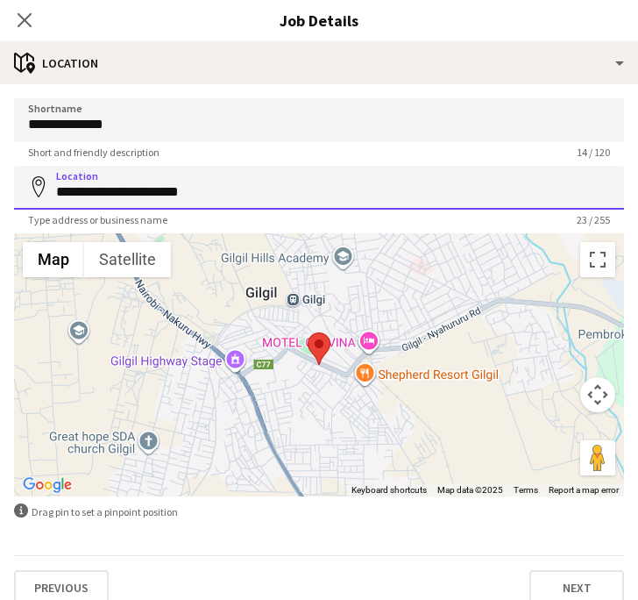
click at [153, 192] on input "**********" at bounding box center [319, 188] width 610 height 44
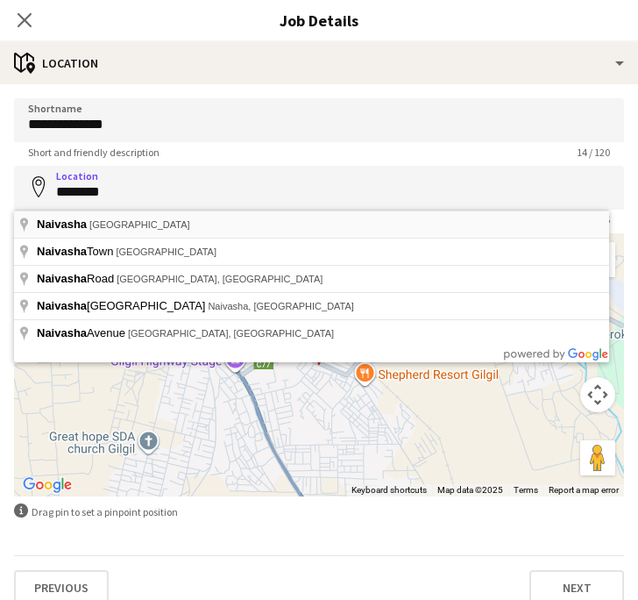
type input "**********"
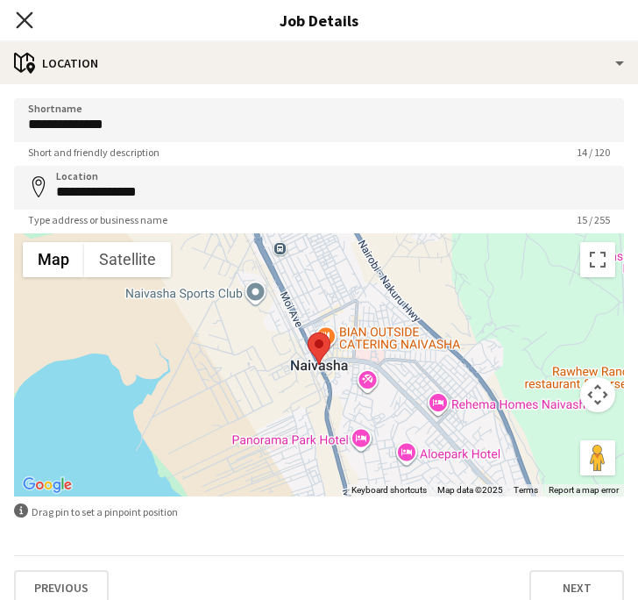
click at [23, 18] on icon at bounding box center [24, 19] width 17 height 17
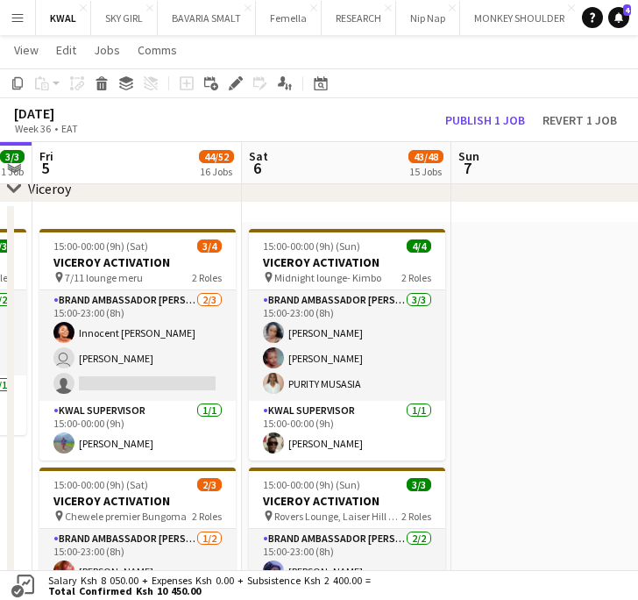
drag, startPoint x: 555, startPoint y: 352, endPoint x: 544, endPoint y: 331, distance: 23.5
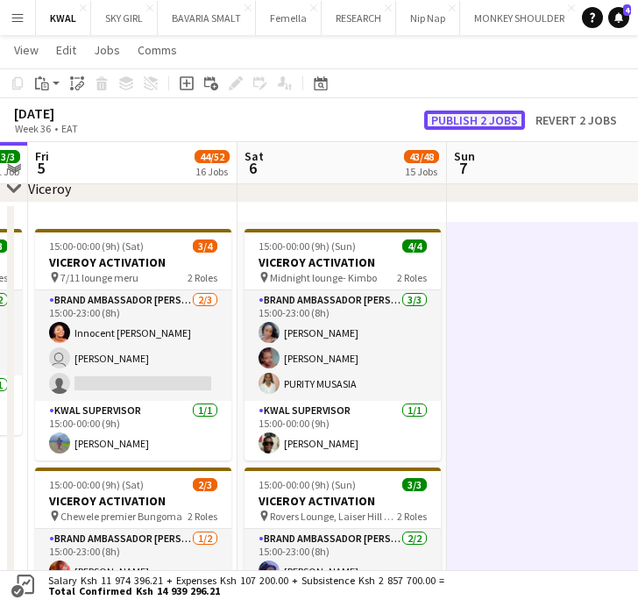
click at [481, 115] on button "Publish 2 jobs" at bounding box center [474, 119] width 101 height 19
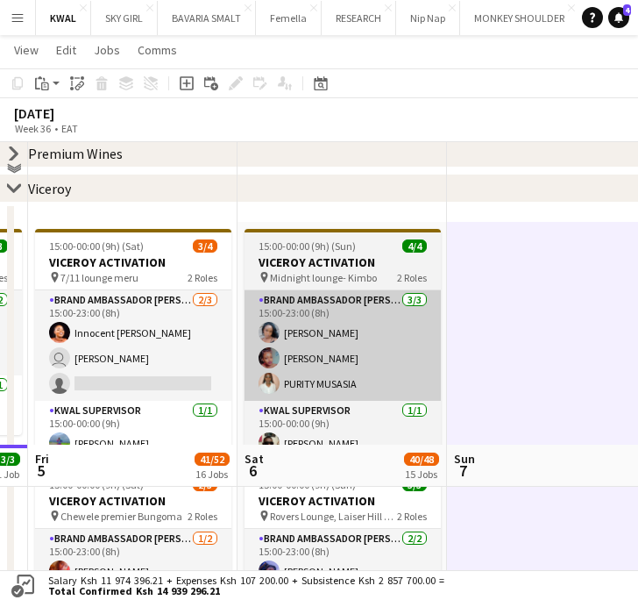
scroll to position [739, 0]
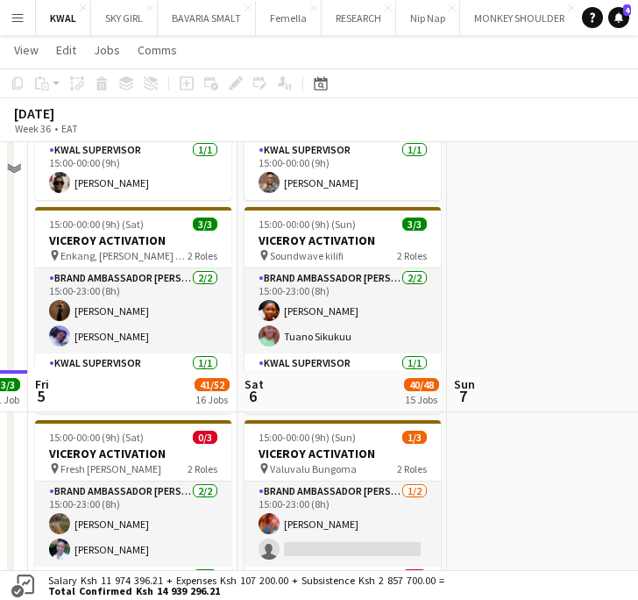
scroll to position [1129, 0]
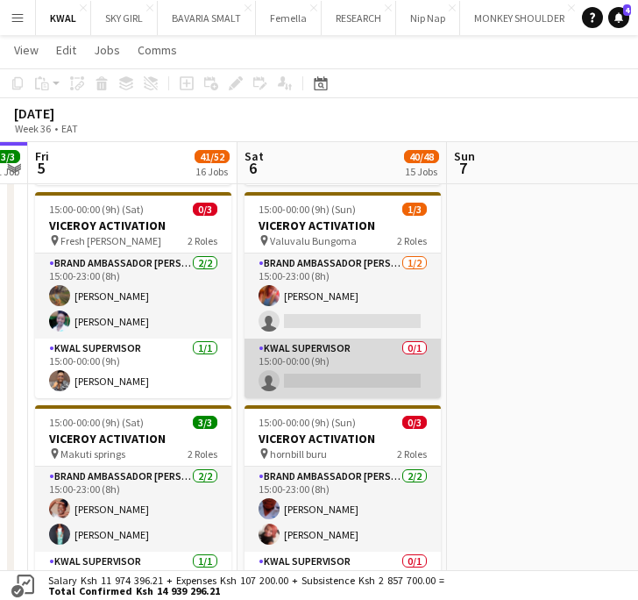
click at [312, 391] on app-card-role "KWAL SUPERVISOR 0/1 15:00-00:00 (9h) single-neutral-actions" at bounding box center [343, 368] width 196 height 60
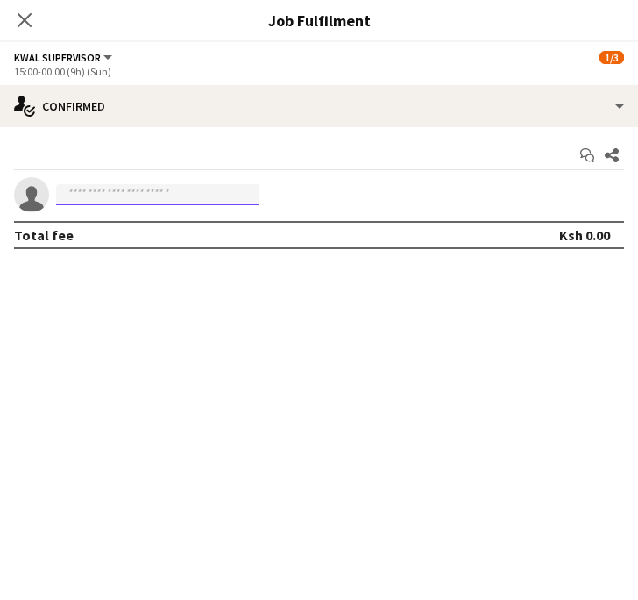
paste input "**********"
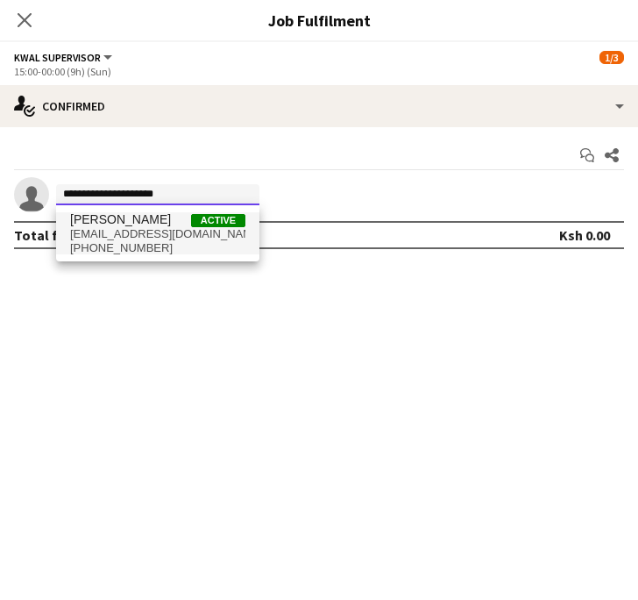
type input "**********"
click at [123, 245] on span "+254729002015" at bounding box center [157, 248] width 175 height 14
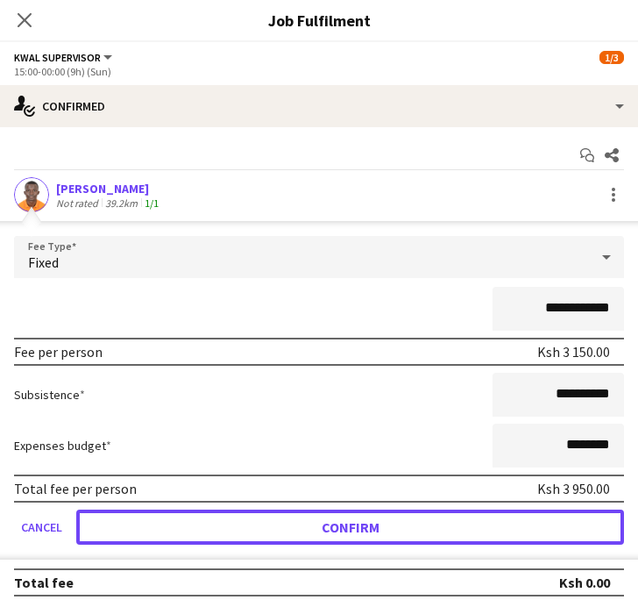
drag, startPoint x: 345, startPoint y: 524, endPoint x: 335, endPoint y: 514, distance: 14.9
click at [344, 524] on button "Confirm" at bounding box center [350, 526] width 548 height 35
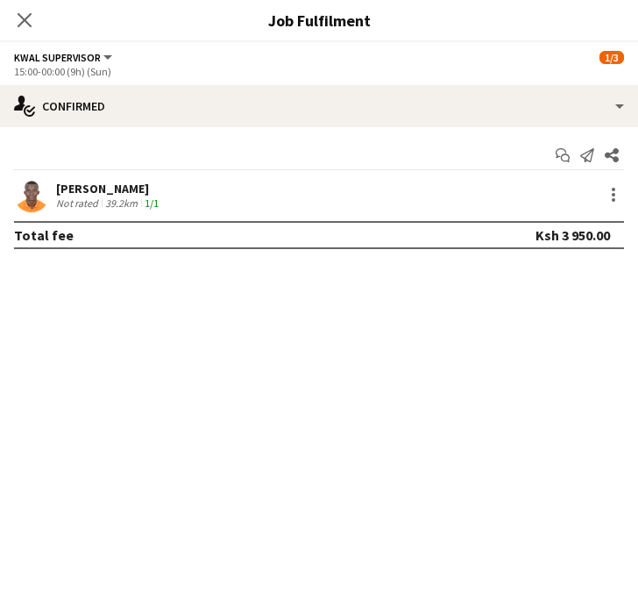
drag, startPoint x: 366, startPoint y: 379, endPoint x: 151, endPoint y: 165, distance: 303.7
click at [364, 373] on mat-expansion-panel "check Confirmed Start chat Send notification Share NIGEL MORARA Not rated 39.2k…" at bounding box center [319, 363] width 638 height 473
click at [16, 16] on icon "Close pop-in" at bounding box center [24, 19] width 17 height 17
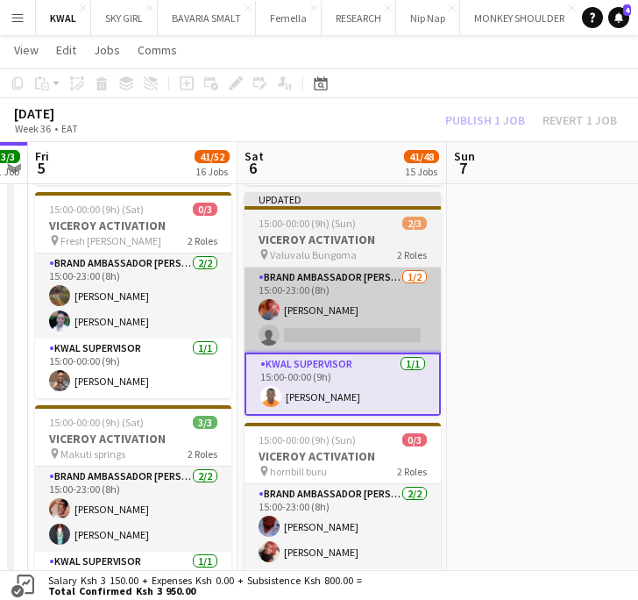
click at [309, 331] on app-calendar-viewport "Tue 2 Wed 3 Thu 4 3/3 1 Job Fri 5 41/52 16 Jobs Sat 6 41/48 15 Jobs Sun 7 Mon 8…" at bounding box center [319, 167] width 638 height 2456
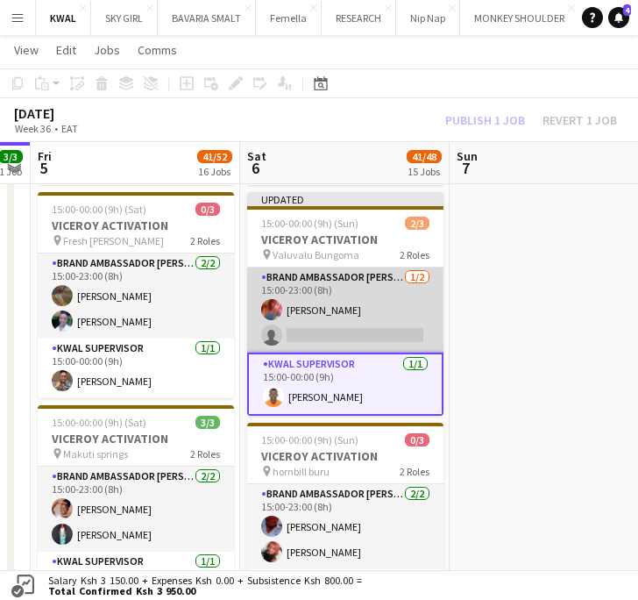
click at [312, 331] on app-card-role "Brand Ambassador kwal 1/2 15:00-23:00 (8h) Melissa nasambu single-neutral-actio…" at bounding box center [345, 309] width 196 height 85
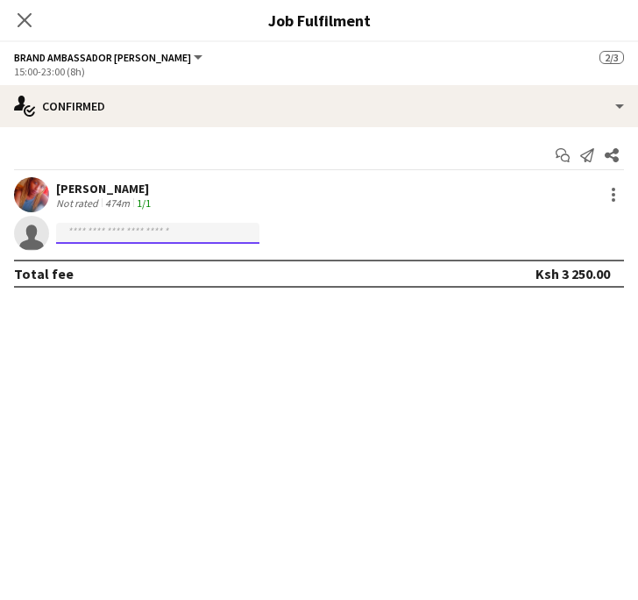
paste input "**********"
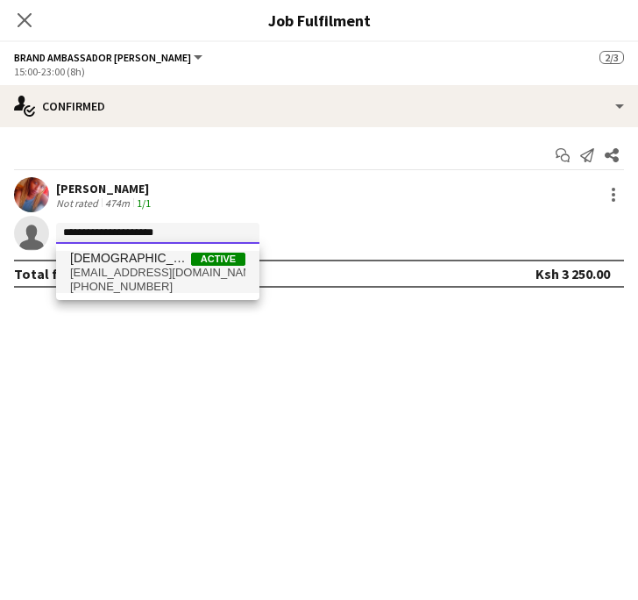
type input "**********"
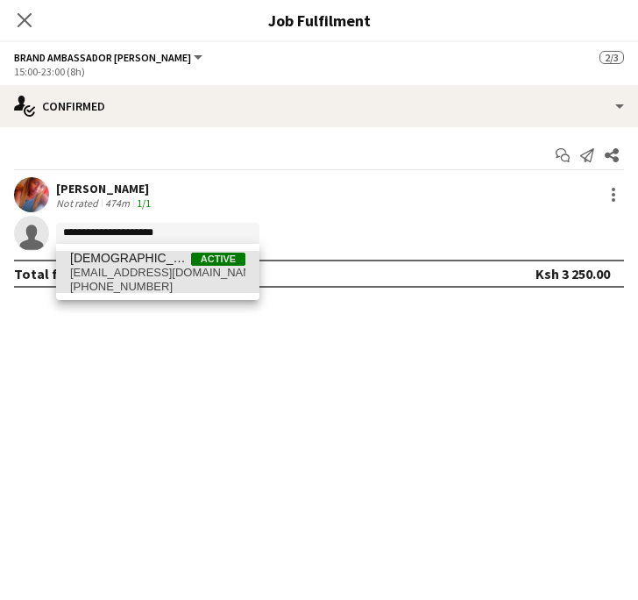
click at [138, 289] on span "+254719873792" at bounding box center [157, 287] width 175 height 14
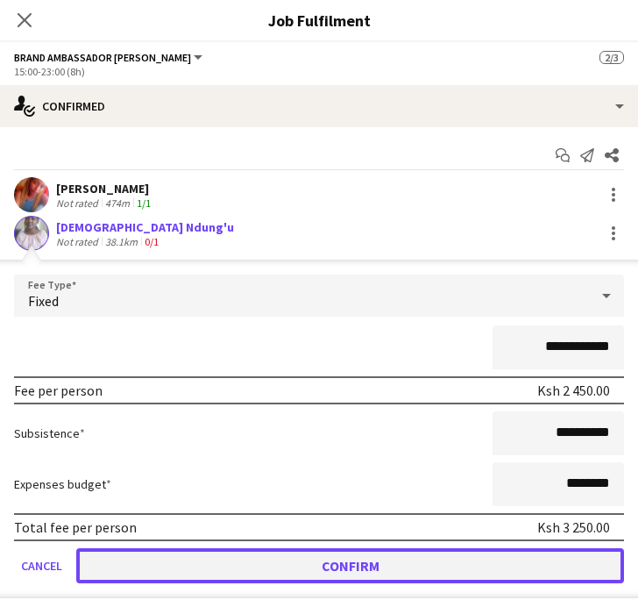
click at [358, 568] on button "Confirm" at bounding box center [350, 565] width 548 height 35
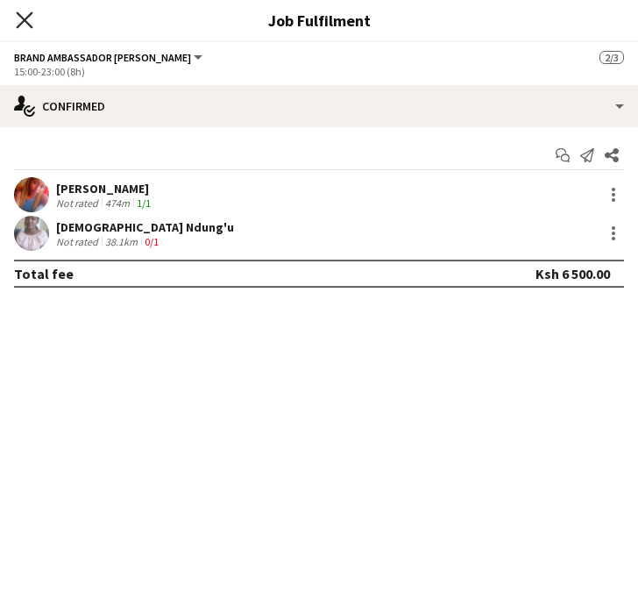
click at [20, 21] on icon "Close pop-in" at bounding box center [24, 19] width 17 height 17
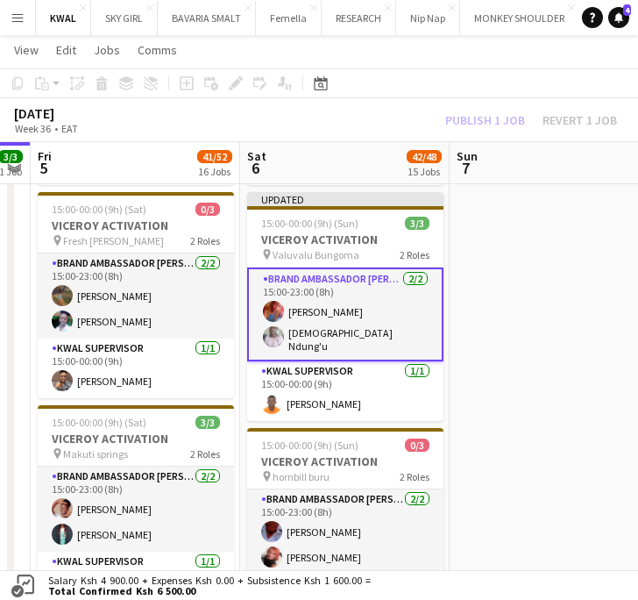
click at [478, 114] on div "Publish 1 job Revert 1 job" at bounding box center [531, 119] width 214 height 19
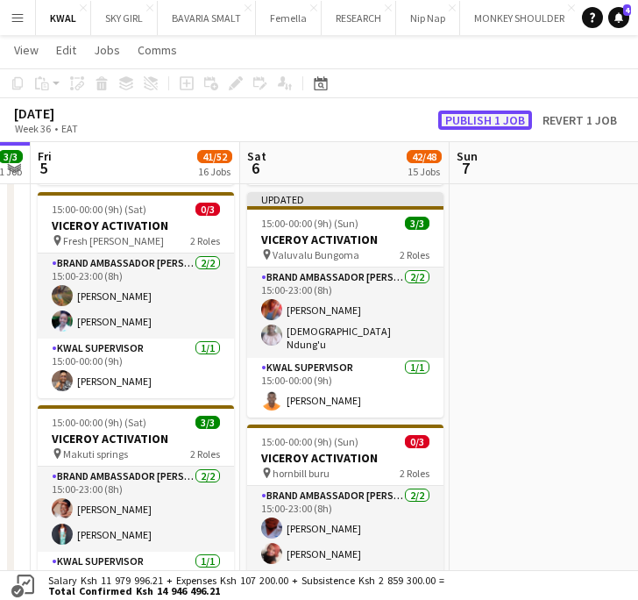
click at [476, 114] on button "Publish 1 job" at bounding box center [485, 119] width 94 height 19
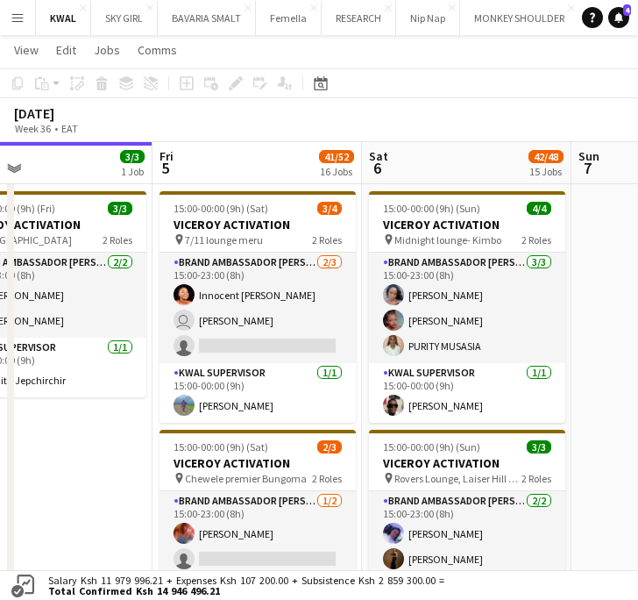
scroll to position [0, 479]
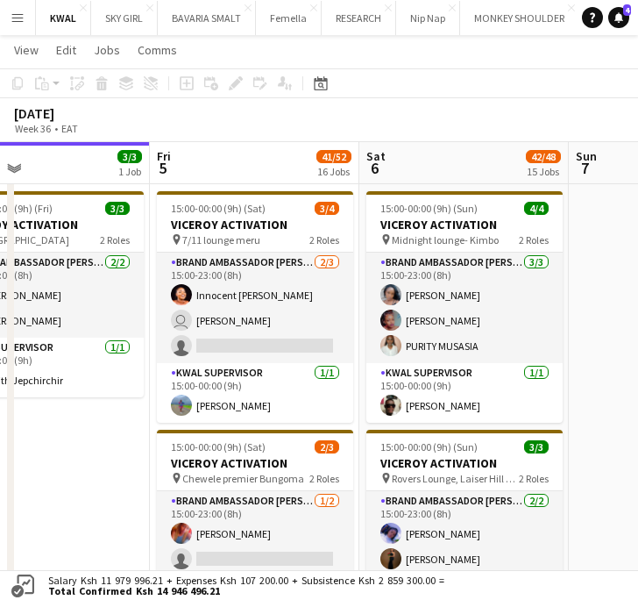
drag, startPoint x: 315, startPoint y: 479, endPoint x: 432, endPoint y: 462, distance: 118.6
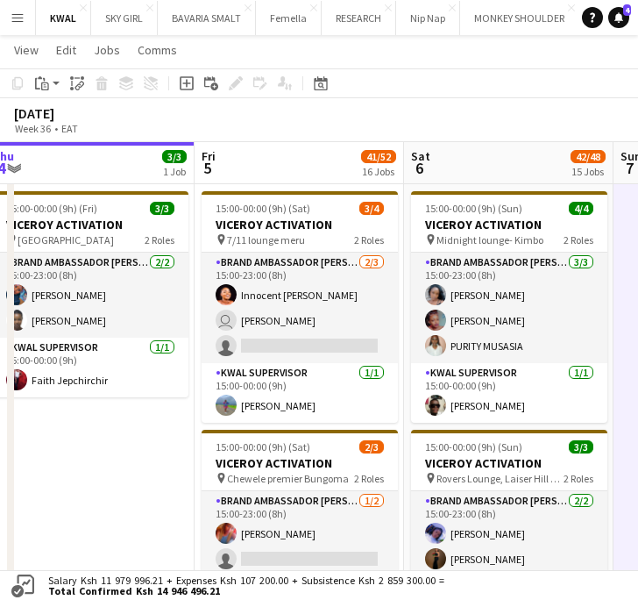
scroll to position [0, 431]
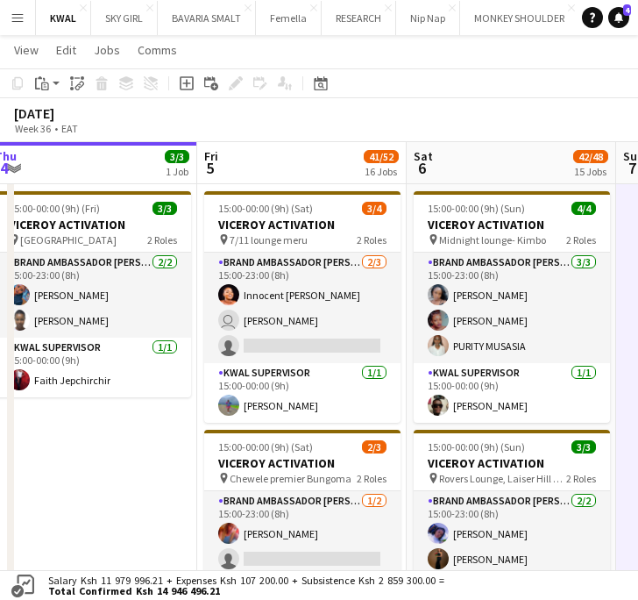
drag, startPoint x: 244, startPoint y: 386, endPoint x: 291, endPoint y: 390, distance: 47.5
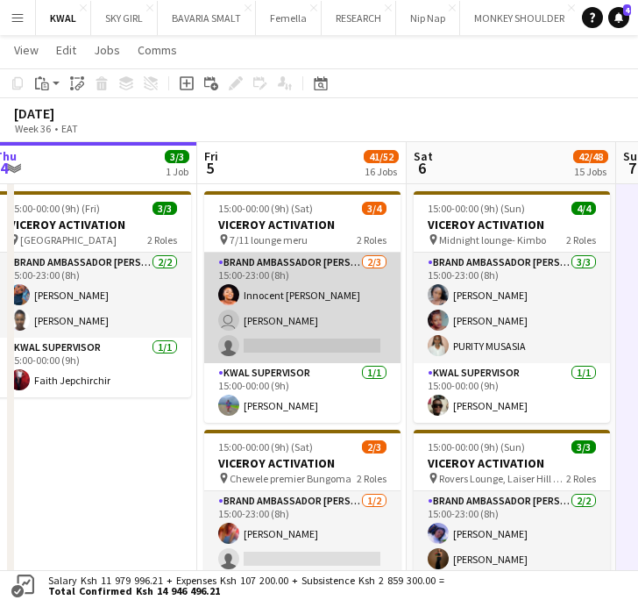
click at [305, 338] on app-card-role "Brand Ambassador kwal 2/3 15:00-23:00 (8h) Innocent Nadia Muriungi user Ann Nki…" at bounding box center [302, 307] width 196 height 110
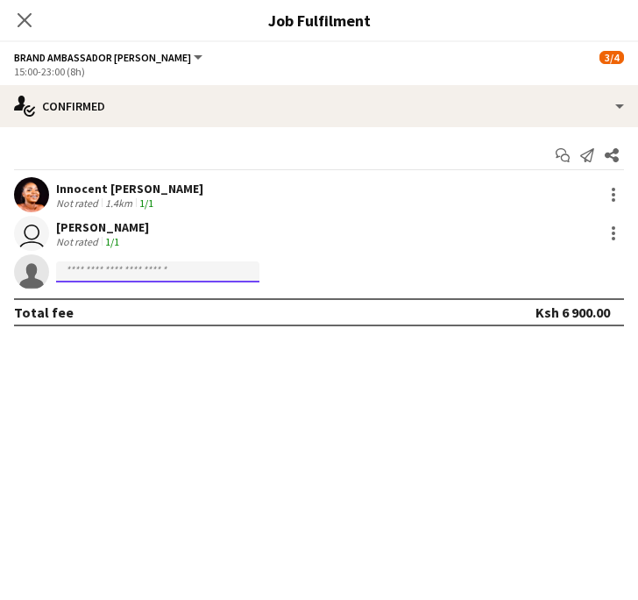
paste input "**********"
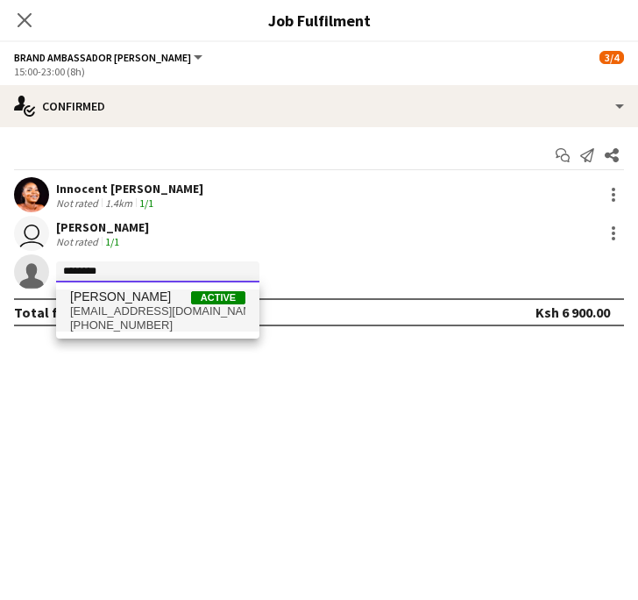
type input "********"
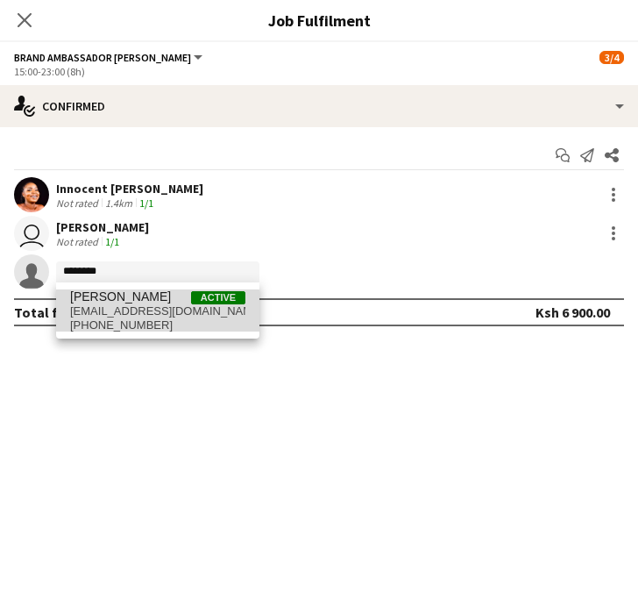
click at [124, 328] on span "+254710179384" at bounding box center [157, 325] width 175 height 14
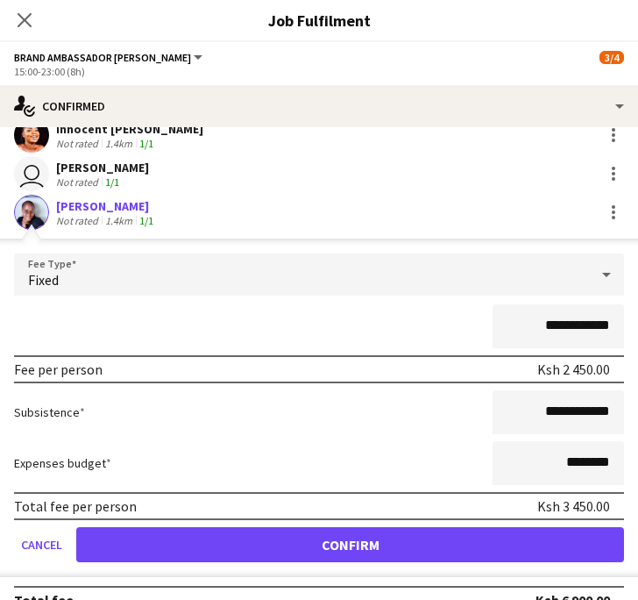
scroll to position [85, 0]
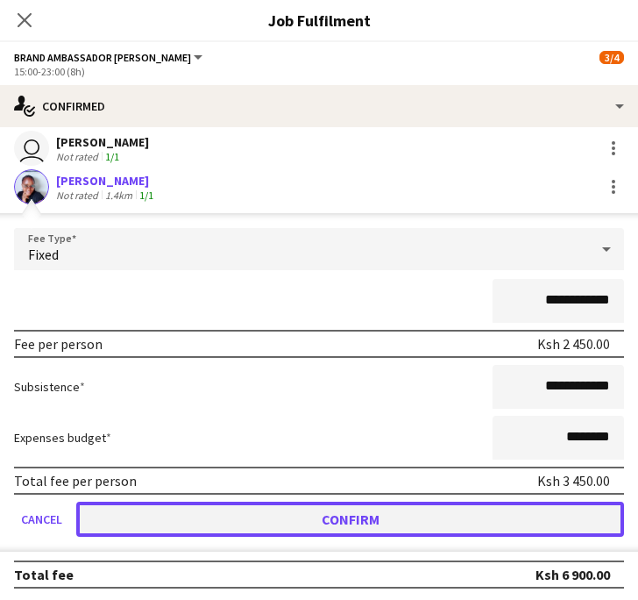
click at [451, 504] on button "Confirm" at bounding box center [350, 518] width 548 height 35
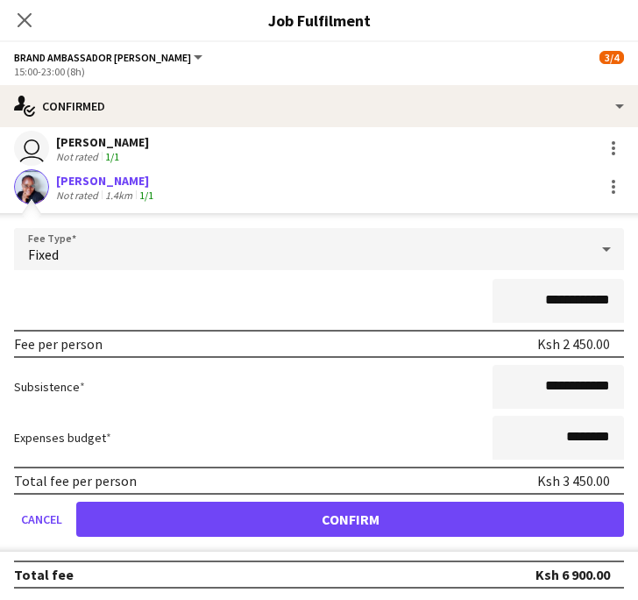
scroll to position [0, 0]
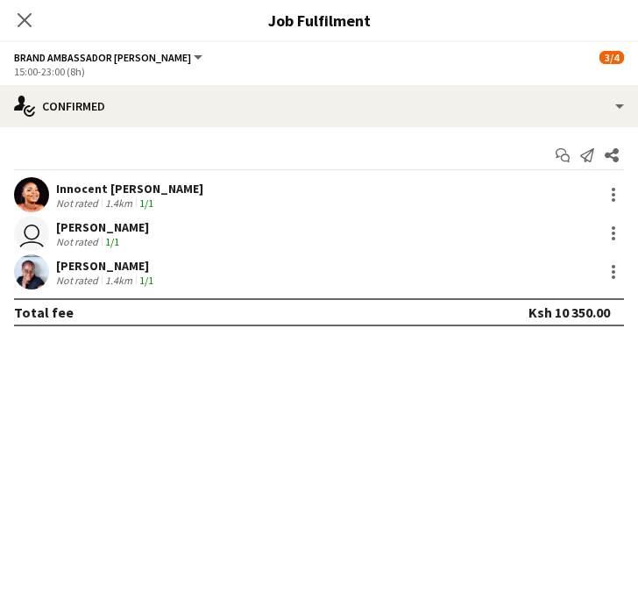
click at [36, 268] on app-user-avatar at bounding box center [31, 271] width 35 height 35
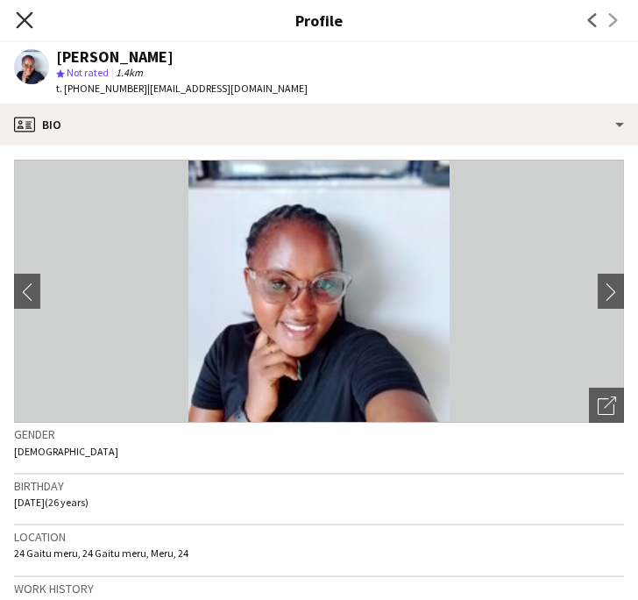
click at [24, 25] on icon "Close pop-in" at bounding box center [24, 19] width 17 height 17
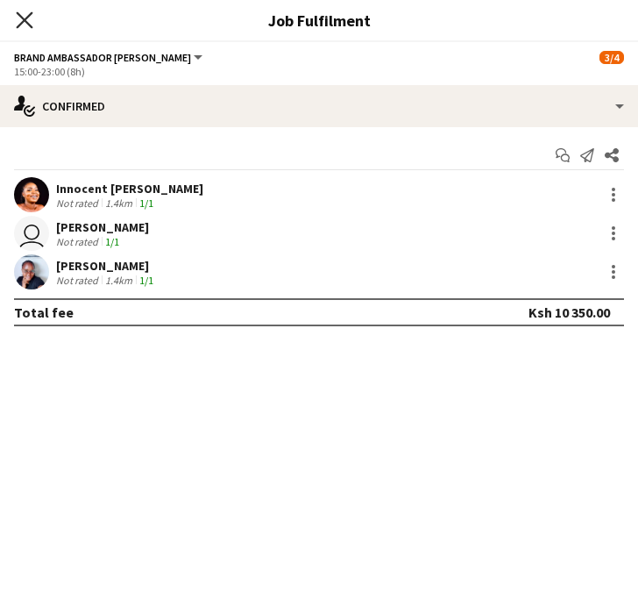
click at [23, 23] on icon "Close pop-in" at bounding box center [24, 19] width 17 height 17
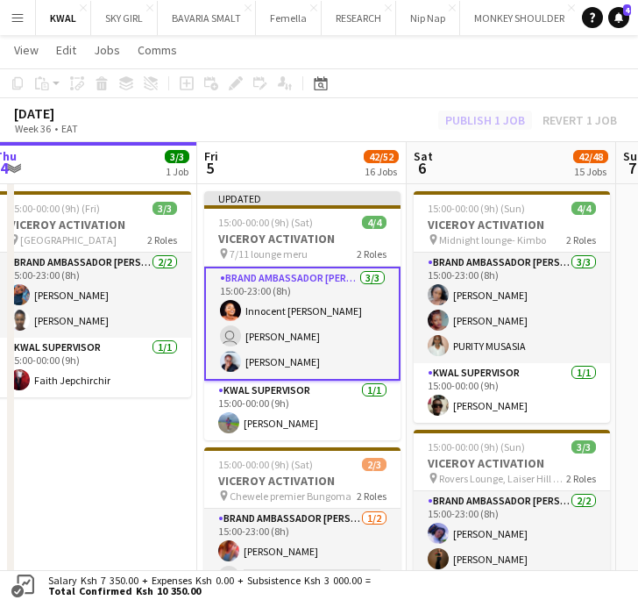
click at [470, 121] on div "Publish 1 job Revert 1 job" at bounding box center [531, 119] width 214 height 19
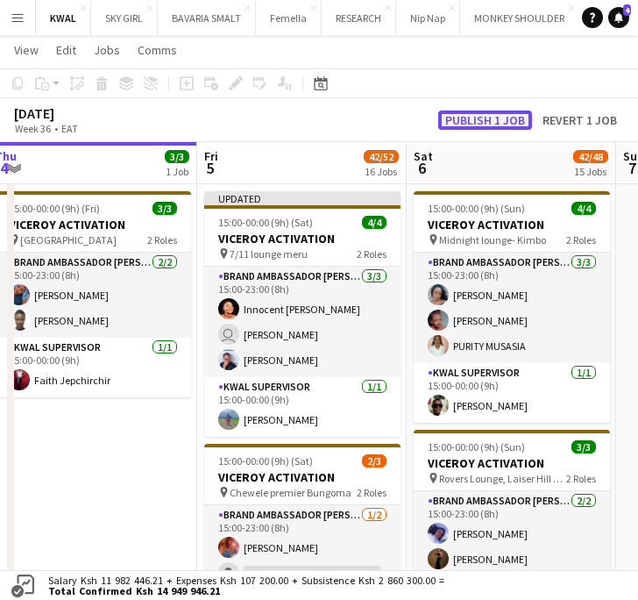
click at [470, 121] on button "Publish 1 job" at bounding box center [485, 119] width 94 height 19
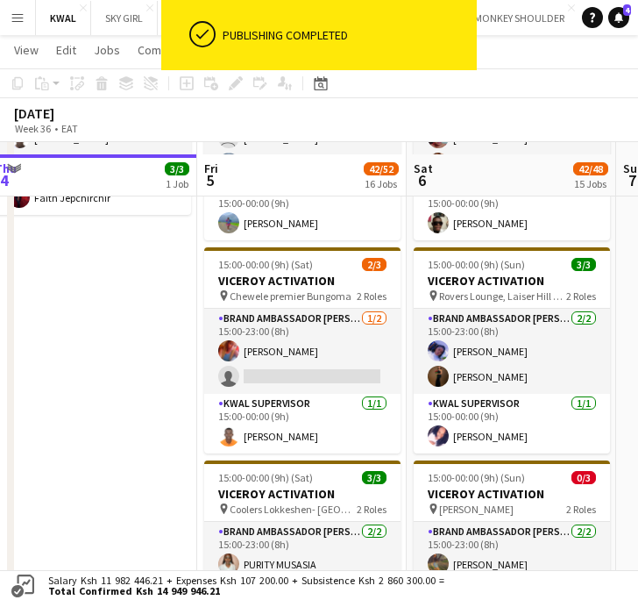
scroll to position [447, 0]
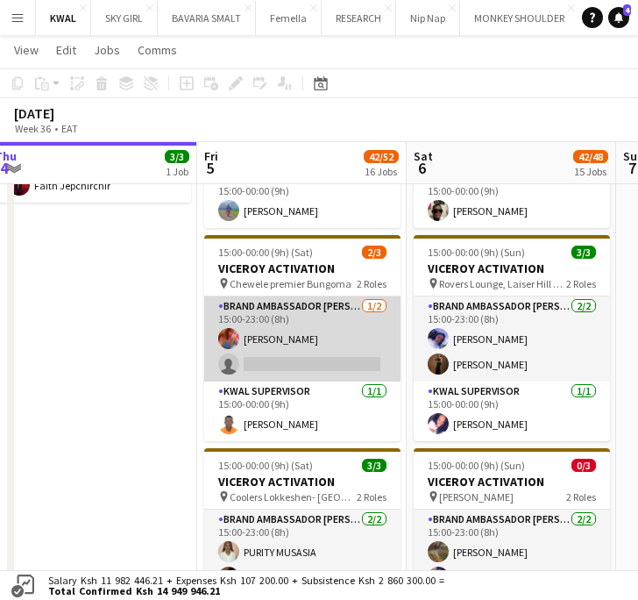
click at [333, 359] on app-card-role "Brand Ambassador kwal 1/2 15:00-23:00 (8h) Melissa nasambu single-neutral-actio…" at bounding box center [302, 338] width 196 height 85
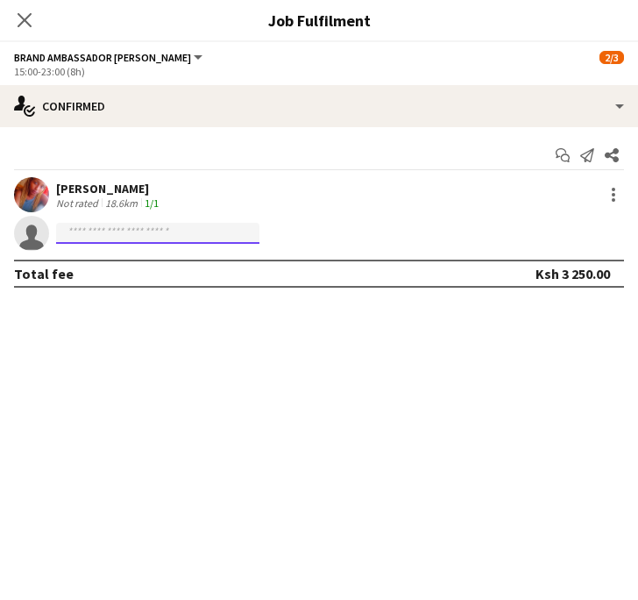
click at [120, 228] on input at bounding box center [157, 233] width 203 height 21
paste input "**********"
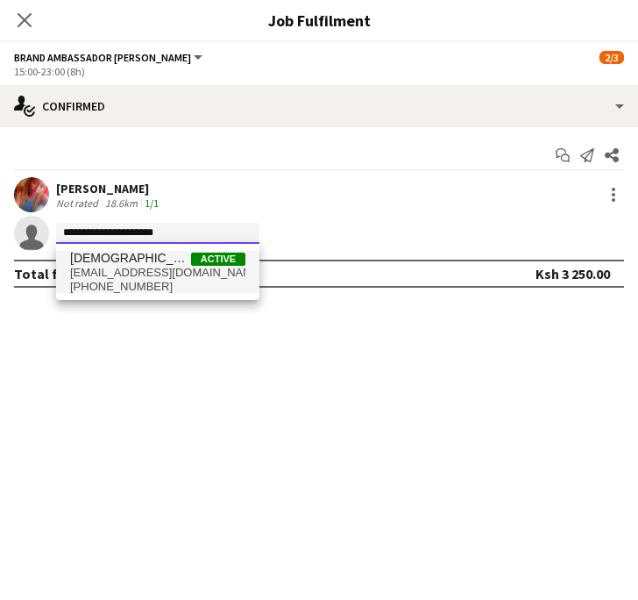
type input "**********"
click at [145, 281] on span "+254719873792" at bounding box center [157, 287] width 175 height 14
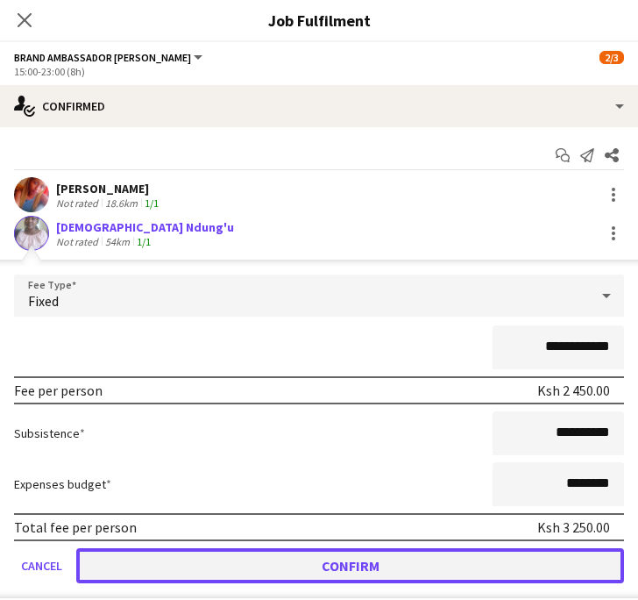
click at [283, 566] on button "Confirm" at bounding box center [350, 565] width 548 height 35
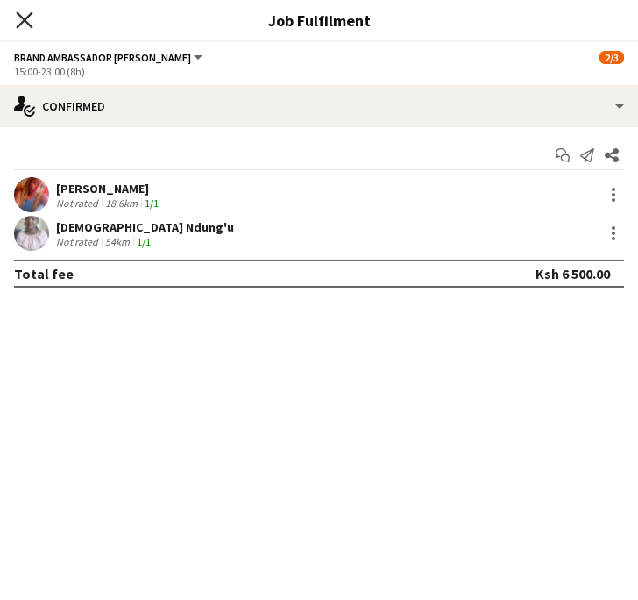
click at [22, 16] on icon "Close pop-in" at bounding box center [24, 19] width 17 height 17
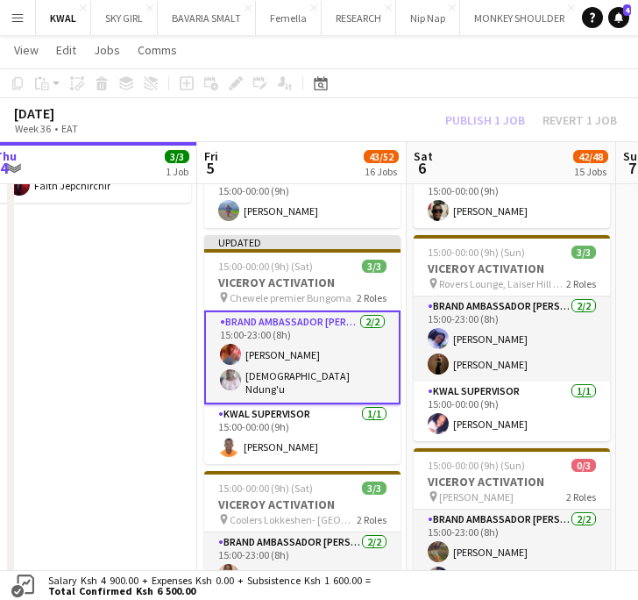
click at [505, 113] on div "Publish 1 job Revert 1 job" at bounding box center [531, 119] width 214 height 19
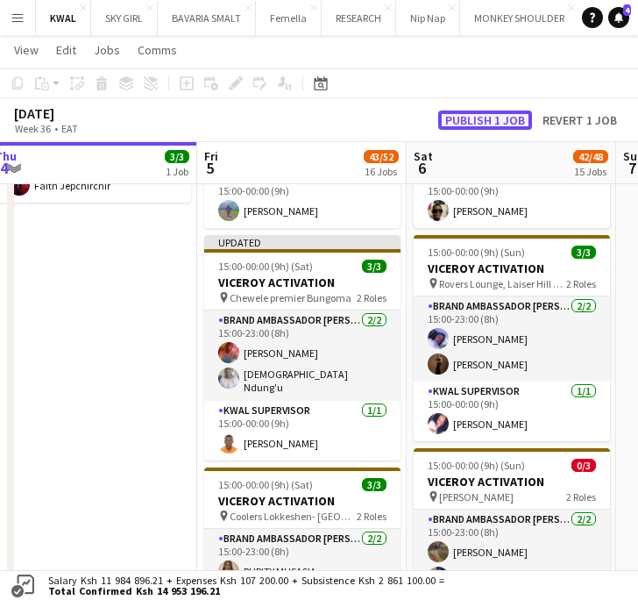
click at [505, 113] on button "Publish 1 job" at bounding box center [485, 119] width 94 height 19
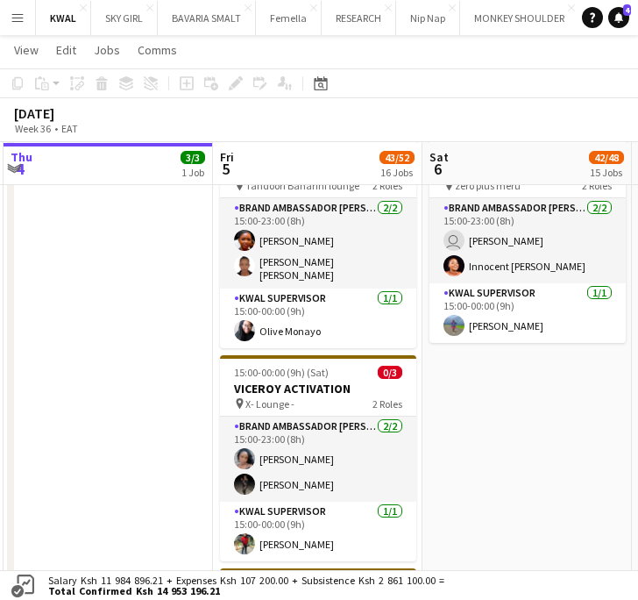
scroll to position [0, 385]
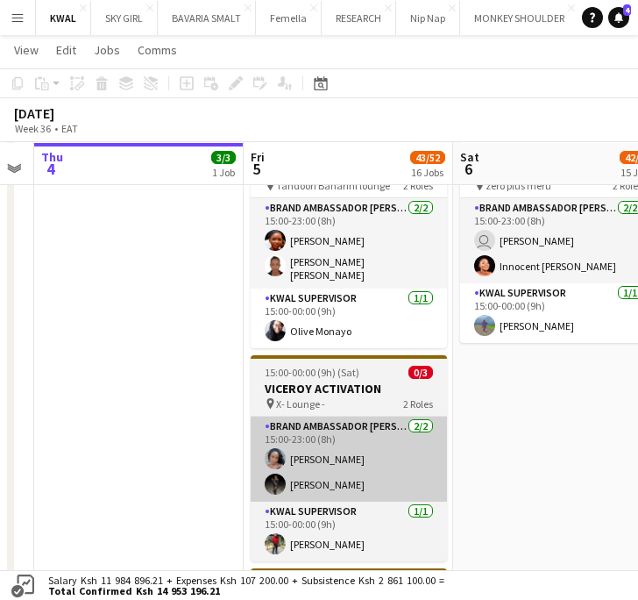
drag, startPoint x: 303, startPoint y: 473, endPoint x: 342, endPoint y: 472, distance: 38.6
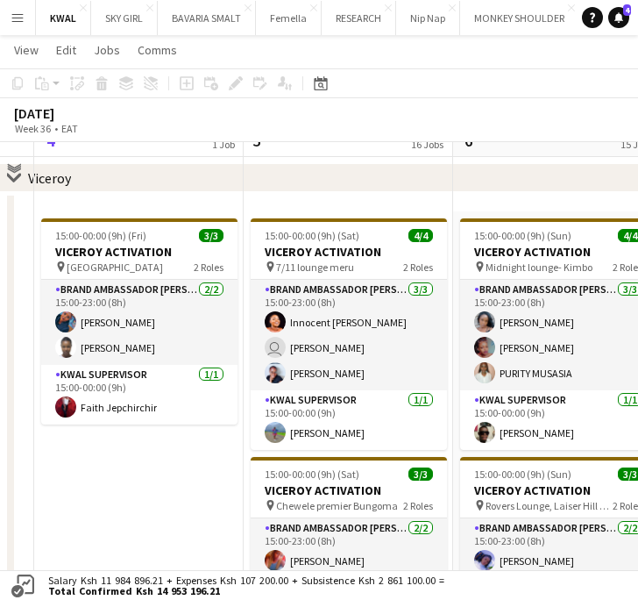
scroll to position [195, 0]
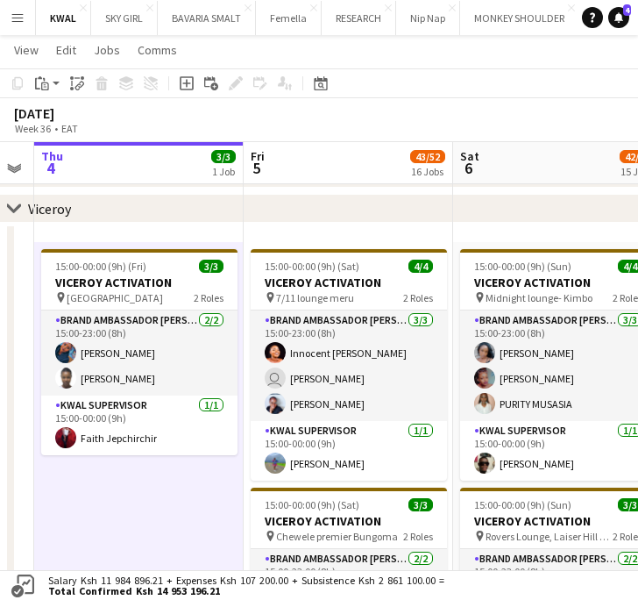
click at [16, 205] on icon "chevron-right" at bounding box center [14, 209] width 14 height 14
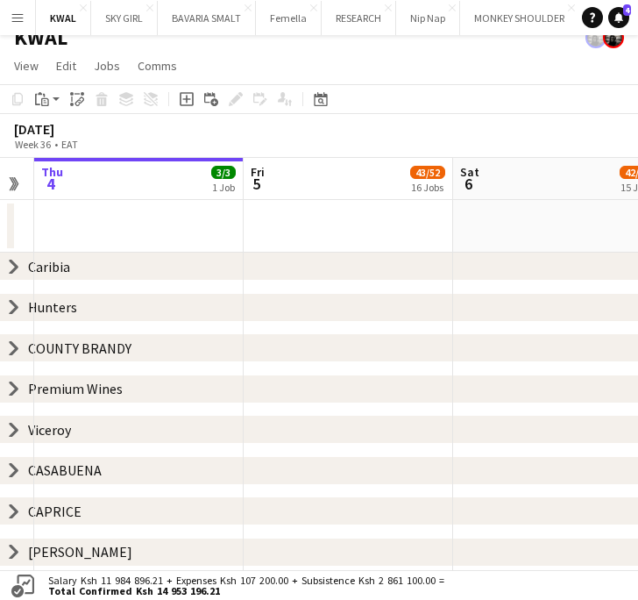
click at [15, 309] on icon at bounding box center [14, 307] width 7 height 13
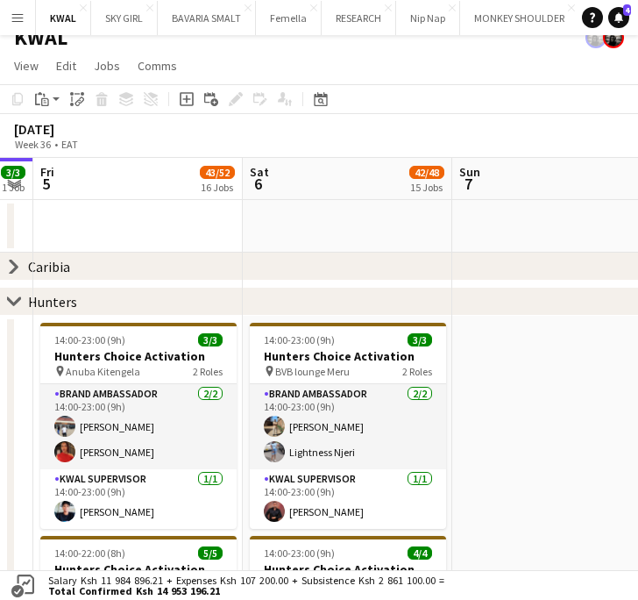
scroll to position [0, 585]
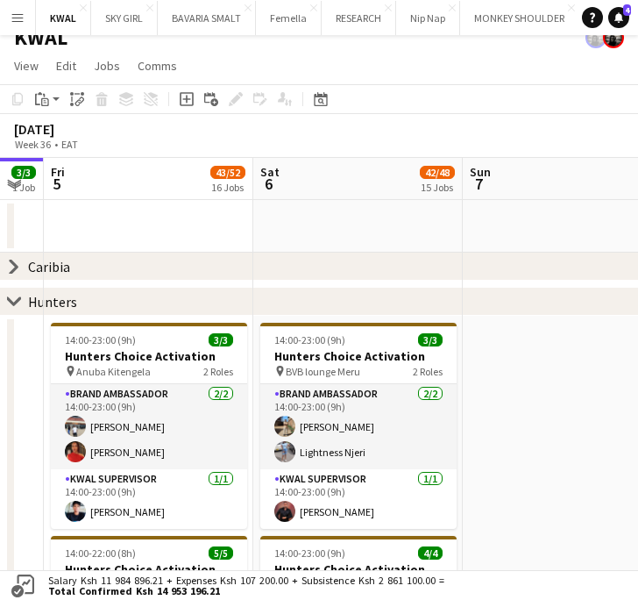
drag, startPoint x: 498, startPoint y: 492, endPoint x: 298, endPoint y: 488, distance: 199.9
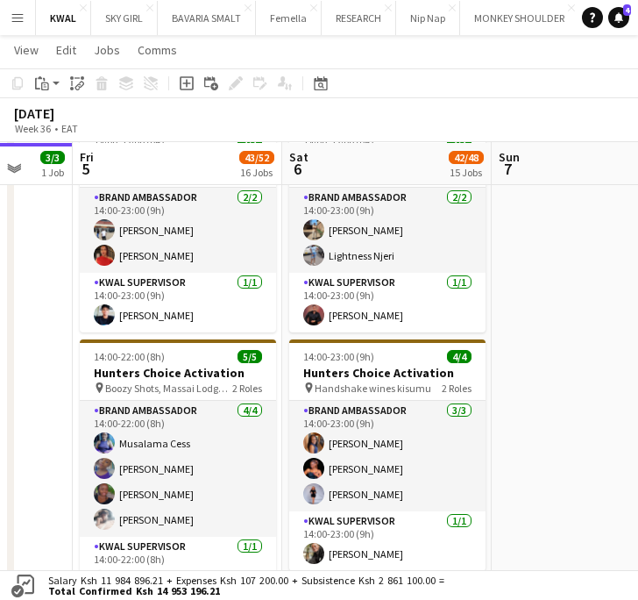
scroll to position [0, 487]
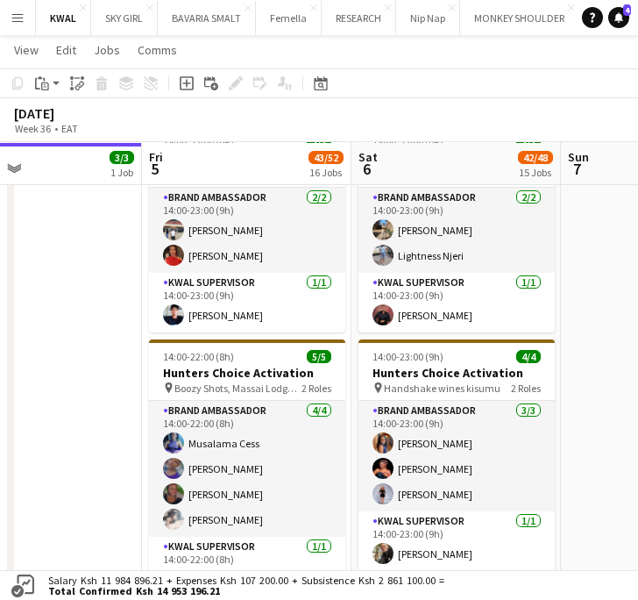
drag, startPoint x: 140, startPoint y: 402, endPoint x: 224, endPoint y: 404, distance: 83.3
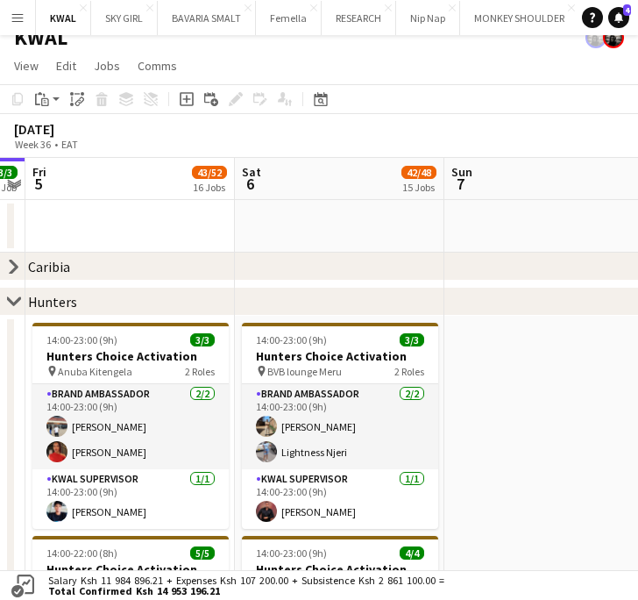
scroll to position [0, 672]
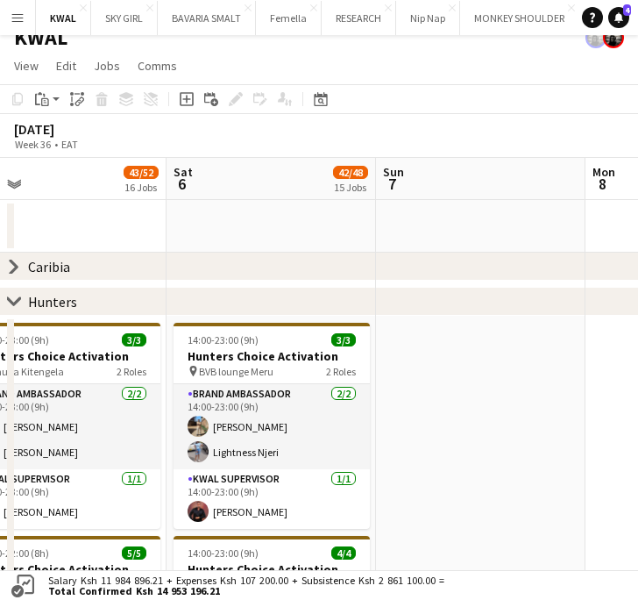
drag, startPoint x: 380, startPoint y: 437, endPoint x: 195, endPoint y: 447, distance: 185.3
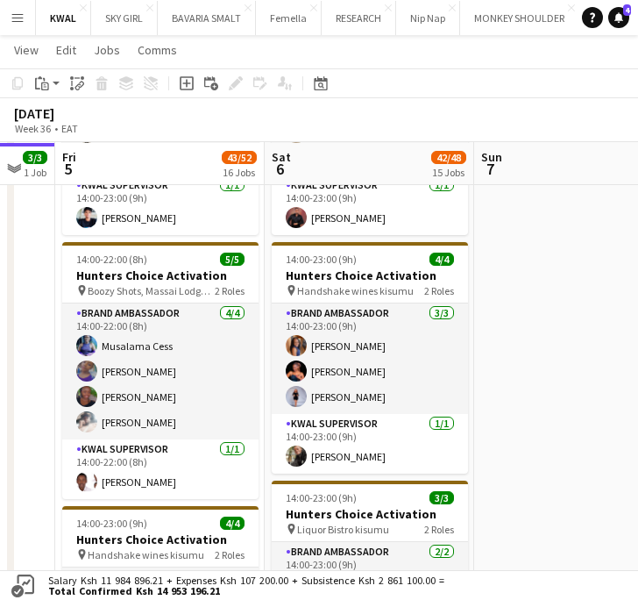
scroll to position [0, 551]
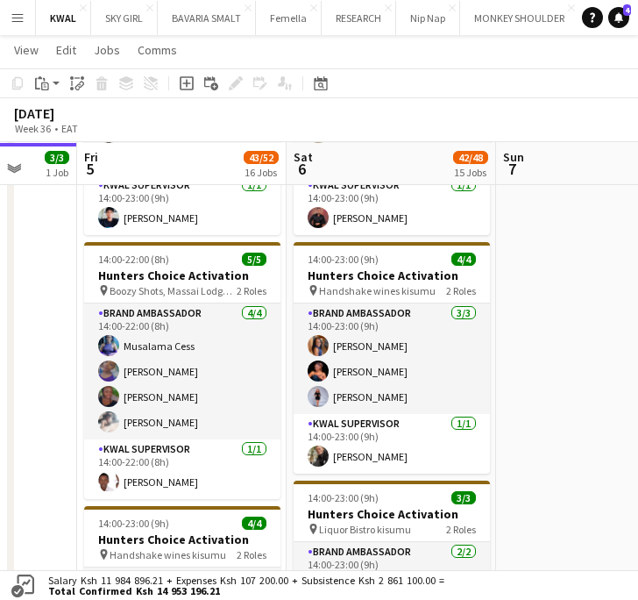
drag, startPoint x: 211, startPoint y: 454, endPoint x: 330, endPoint y: 458, distance: 119.3
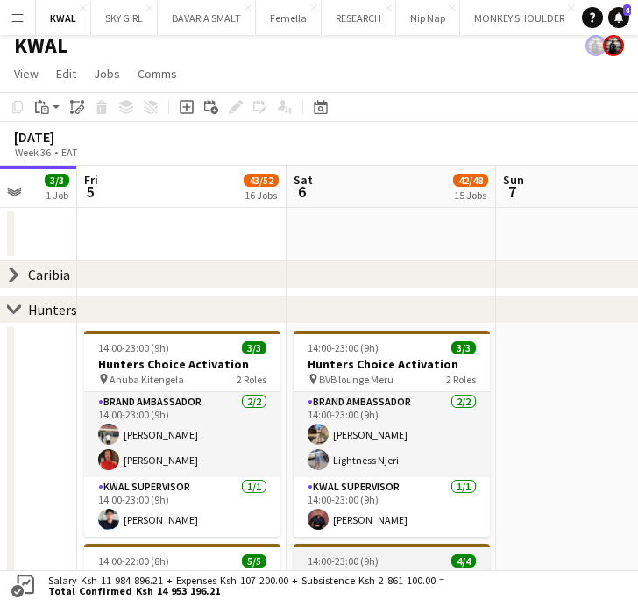
scroll to position [0, 0]
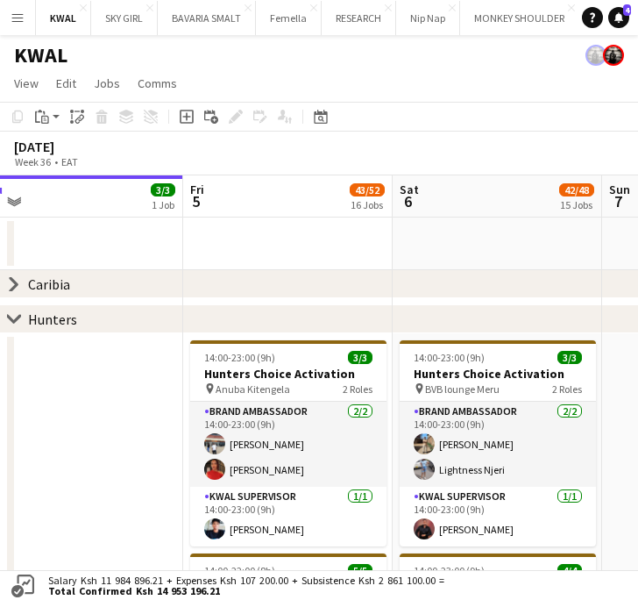
drag, startPoint x: 215, startPoint y: 480, endPoint x: 313, endPoint y: 458, distance: 100.8
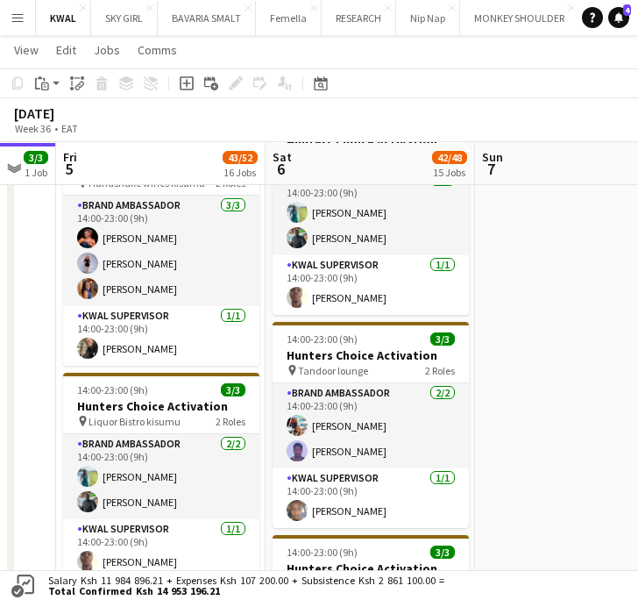
scroll to position [0, 637]
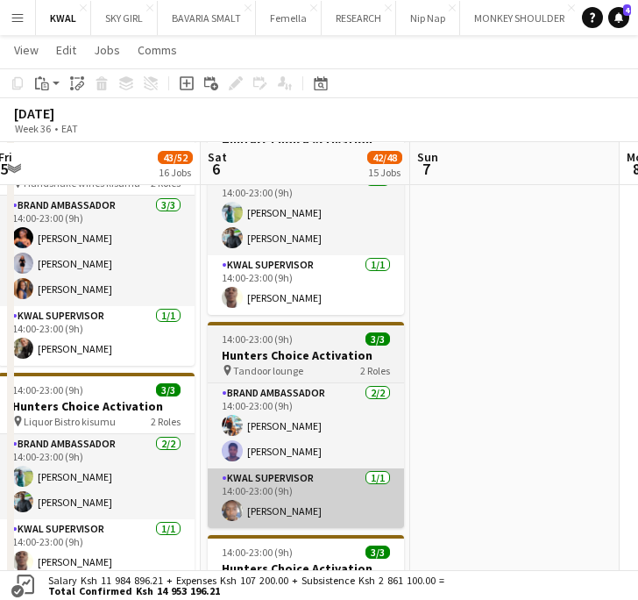
drag, startPoint x: 540, startPoint y: 510, endPoint x: 367, endPoint y: 488, distance: 174.1
click at [356, 507] on app-calendar-viewport "Tue 2 Wed 3 Thu 4 3/3 1 Job Fri 5 43/52 16 Jobs Sat 6 42/48 15 Jobs Sun 7 Mon 8…" at bounding box center [319, 474] width 638 height 2174
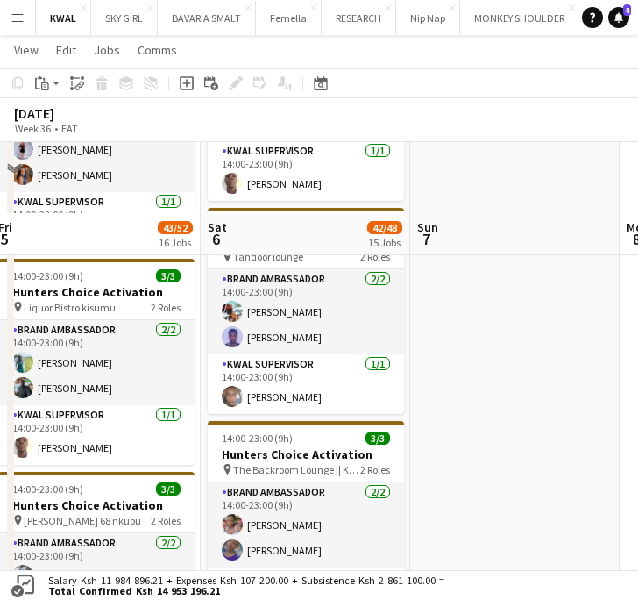
scroll to position [877, 0]
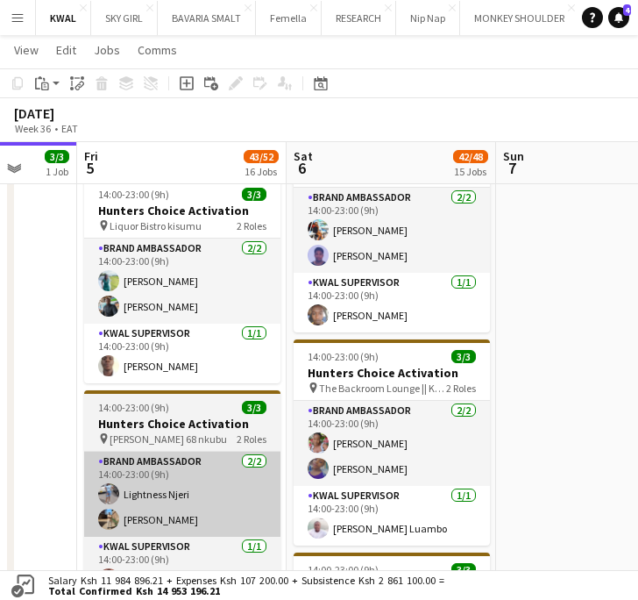
drag, startPoint x: 199, startPoint y: 505, endPoint x: 268, endPoint y: 505, distance: 69.3
click at [284, 512] on app-calendar-viewport "Tue 2 Wed 3 Thu 4 3/3 1 Job Fri 5 43/52 16 Jobs Sat 6 42/48 15 Jobs Sun 7 Mon 8…" at bounding box center [319, 279] width 638 height 2174
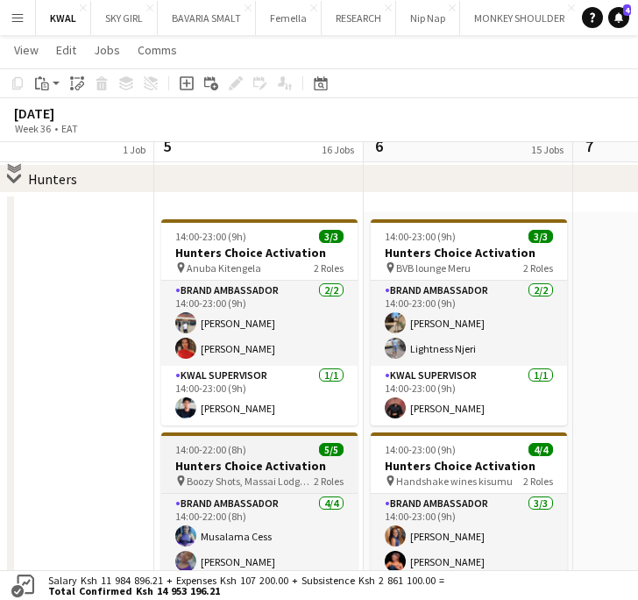
scroll to position [97, 0]
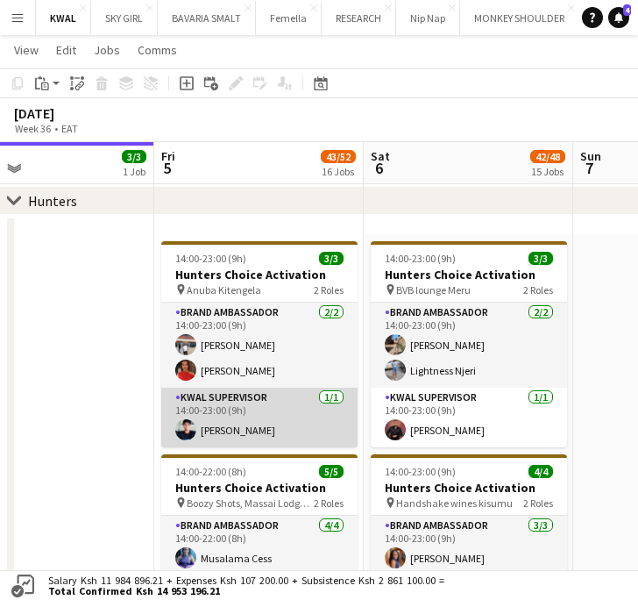
click at [238, 430] on app-card-role "KWAL SUPERVISOR 1/1 14:00-23:00 (9h) Lydia Wanjiru" at bounding box center [259, 417] width 196 height 60
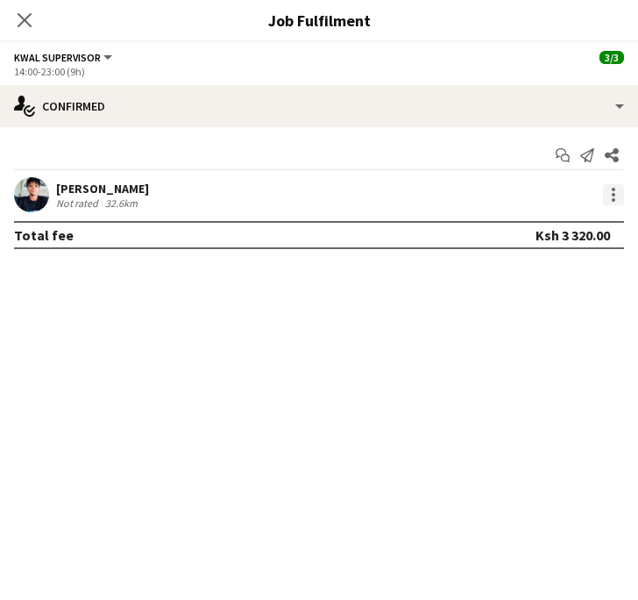
click at [607, 197] on div at bounding box center [613, 194] width 21 height 21
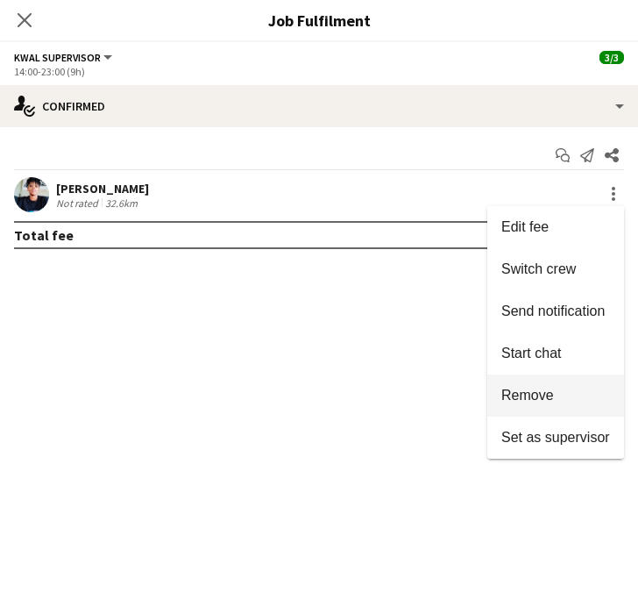
click at [543, 394] on span "Remove" at bounding box center [527, 394] width 53 height 15
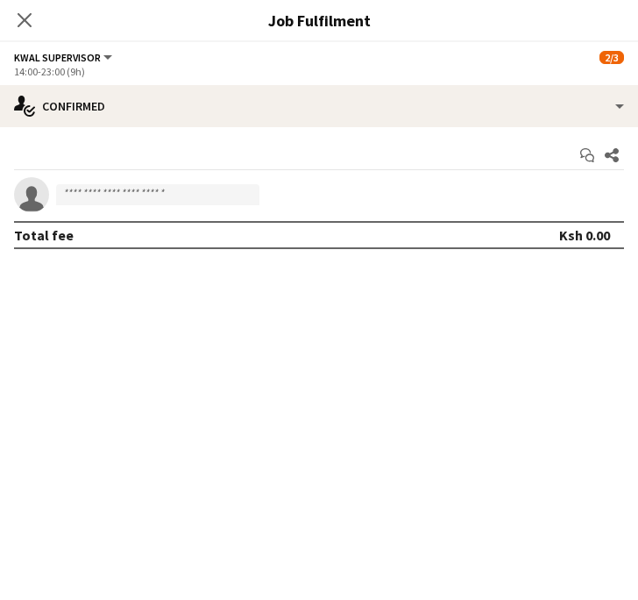
drag, startPoint x: 127, startPoint y: 356, endPoint x: 81, endPoint y: 279, distance: 90.1
click at [117, 351] on mat-expansion-panel "check Confirmed Start chat Share single-neutral-actions Total fee Ksh 0.00" at bounding box center [319, 363] width 638 height 473
click at [25, 18] on icon at bounding box center [24, 19] width 17 height 17
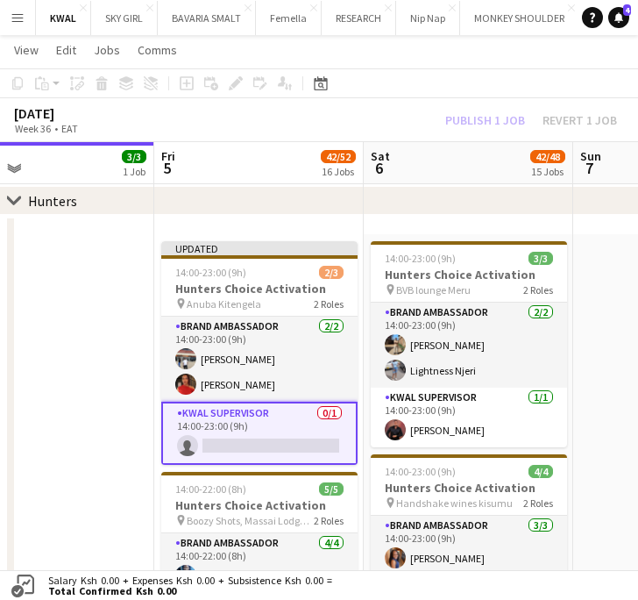
click at [223, 451] on app-card-role "KWAL SUPERVISOR 0/1 14:00-23:00 (9h) single-neutral-actions" at bounding box center [259, 433] width 196 height 63
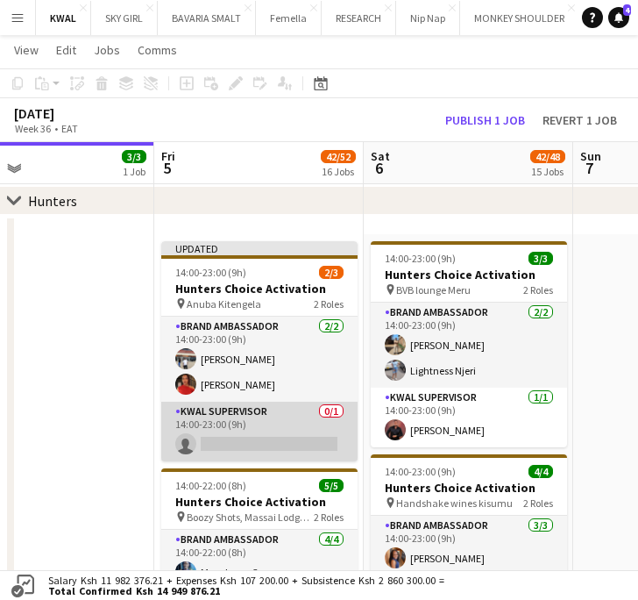
click at [232, 446] on app-card-role "KWAL SUPERVISOR 0/1 14:00-23:00 (9h) single-neutral-actions" at bounding box center [259, 432] width 196 height 60
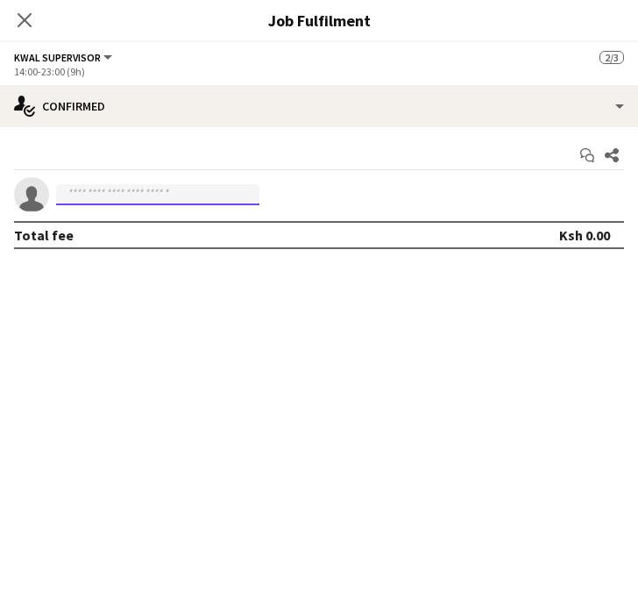
paste input "**********"
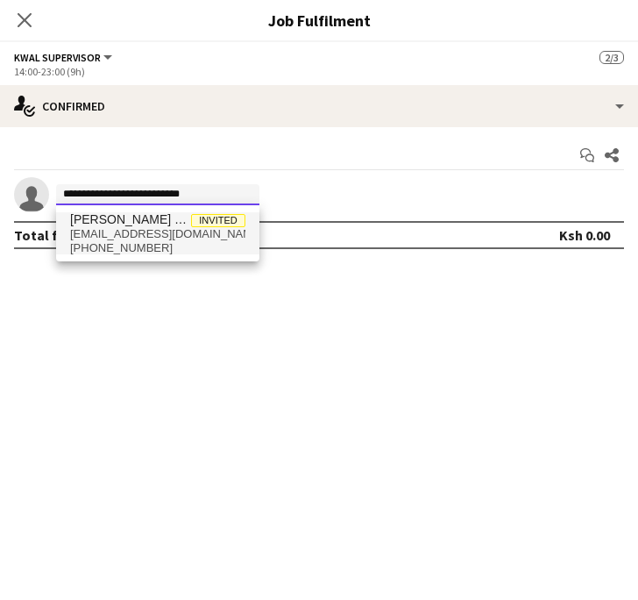
type input "**********"
click at [128, 227] on span "venessakipsutto26@gmail.com" at bounding box center [157, 234] width 175 height 14
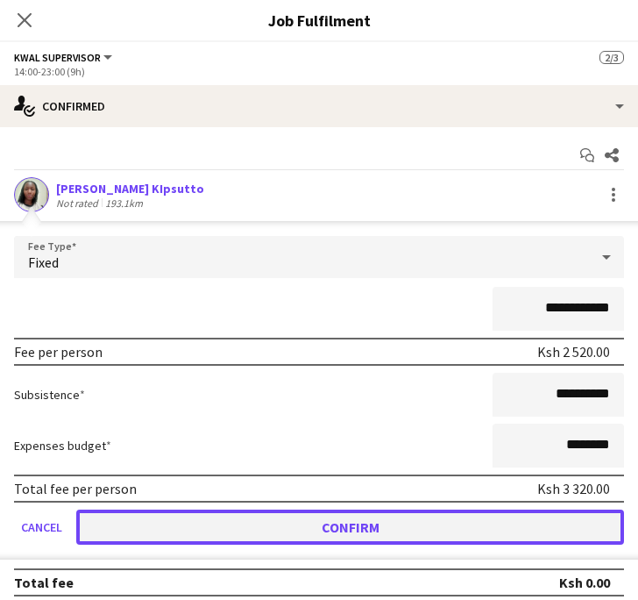
click at [346, 524] on button "Confirm" at bounding box center [350, 526] width 548 height 35
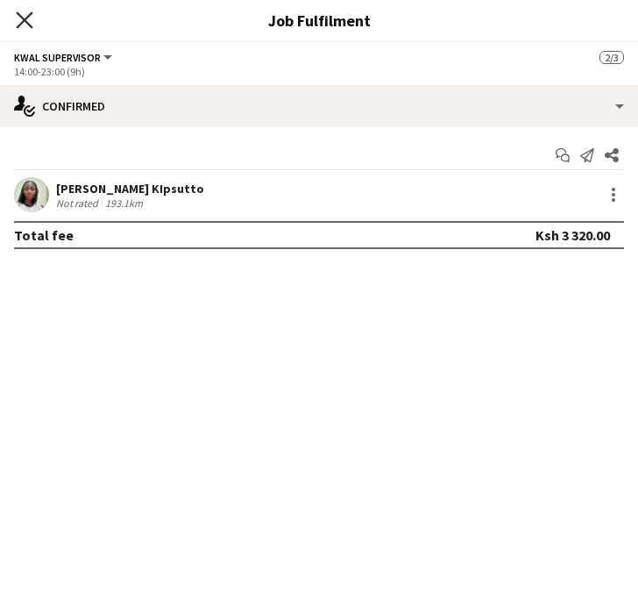
click at [17, 18] on icon "Close pop-in" at bounding box center [24, 19] width 17 height 17
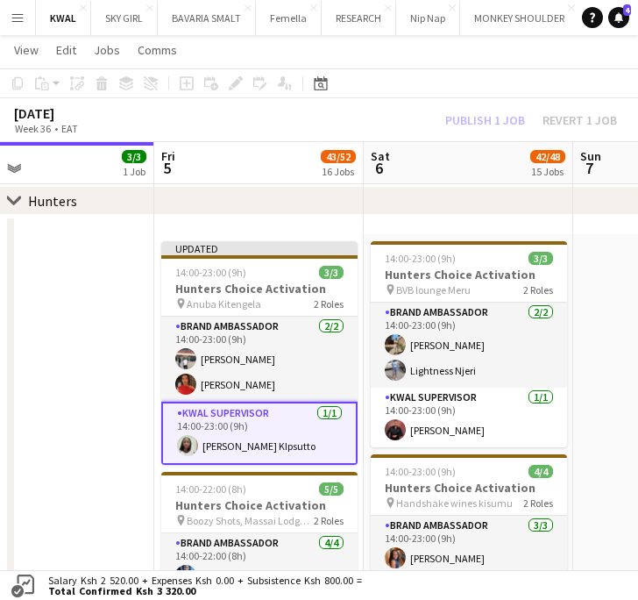
click at [494, 116] on div "Publish 1 job Revert 1 job" at bounding box center [531, 119] width 214 height 19
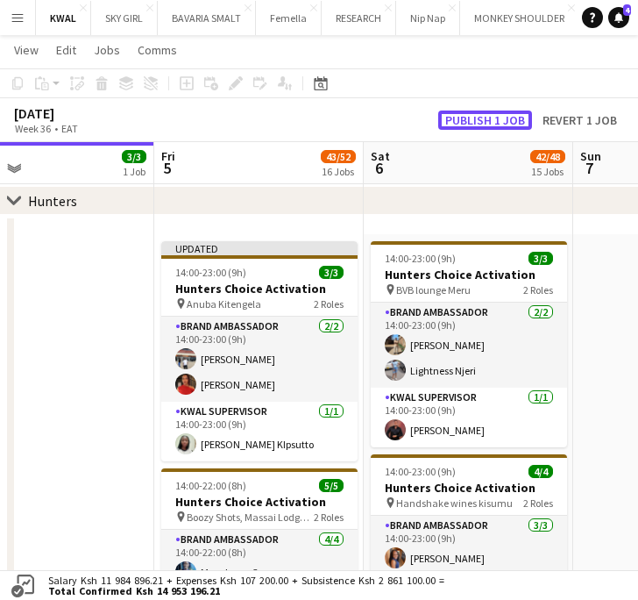
click at [494, 116] on button "Publish 1 job" at bounding box center [485, 119] width 94 height 19
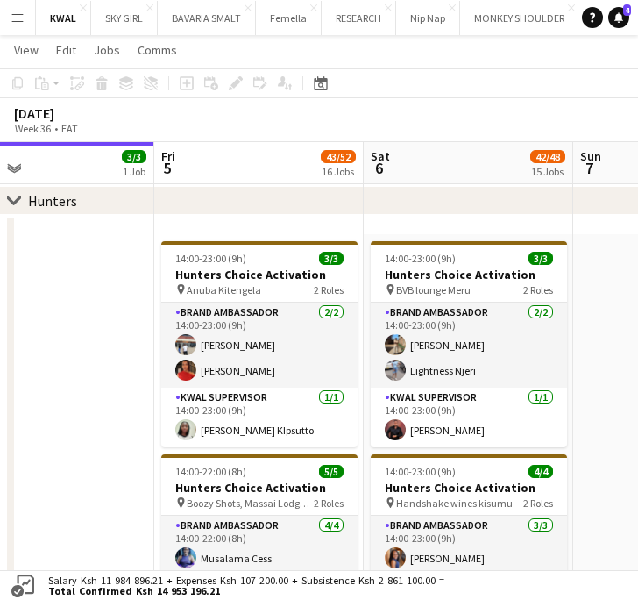
scroll to position [0, 535]
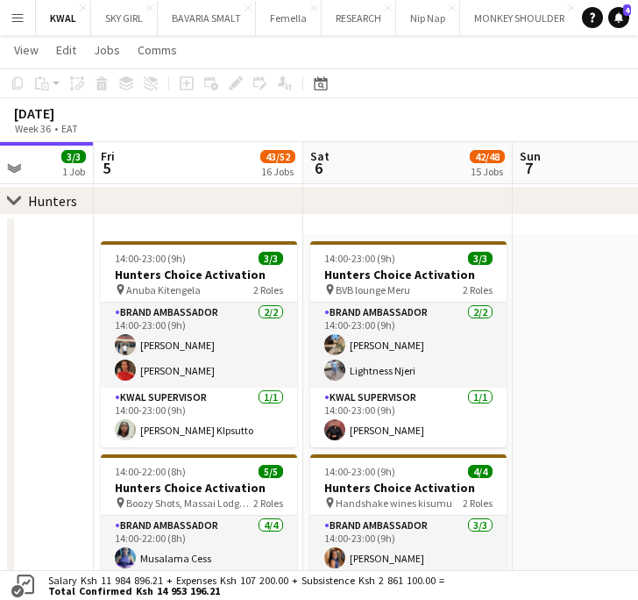
drag, startPoint x: 459, startPoint y: 472, endPoint x: 435, endPoint y: 470, distance: 24.6
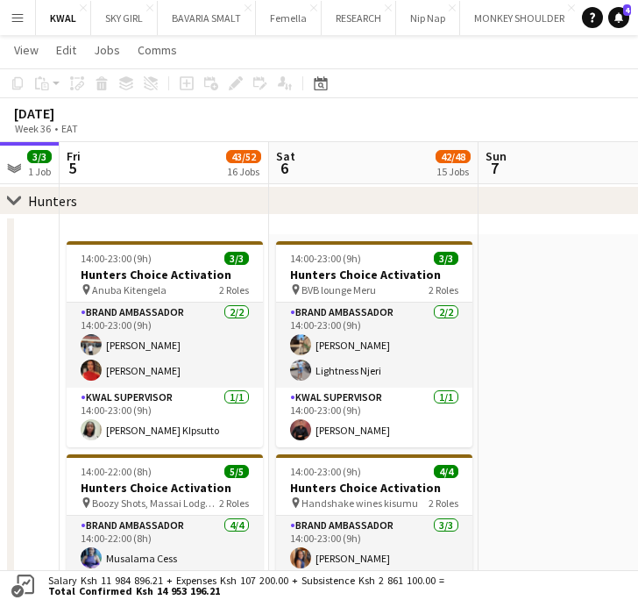
scroll to position [0, 664]
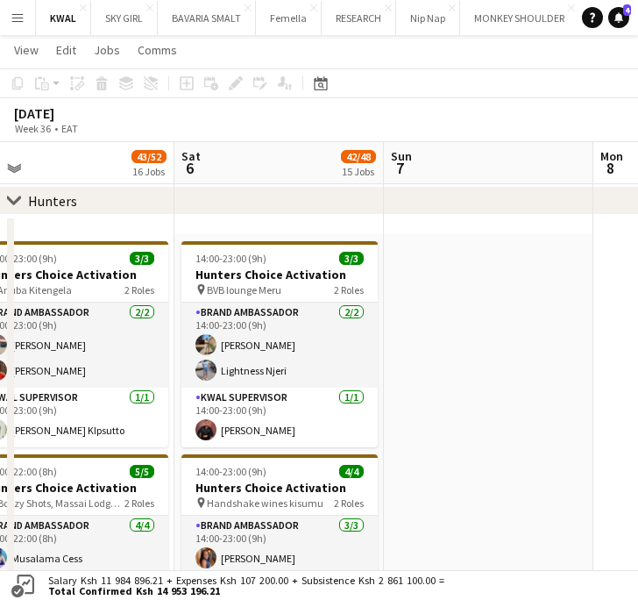
drag, startPoint x: 432, startPoint y: 495, endPoint x: 313, endPoint y: 491, distance: 119.3
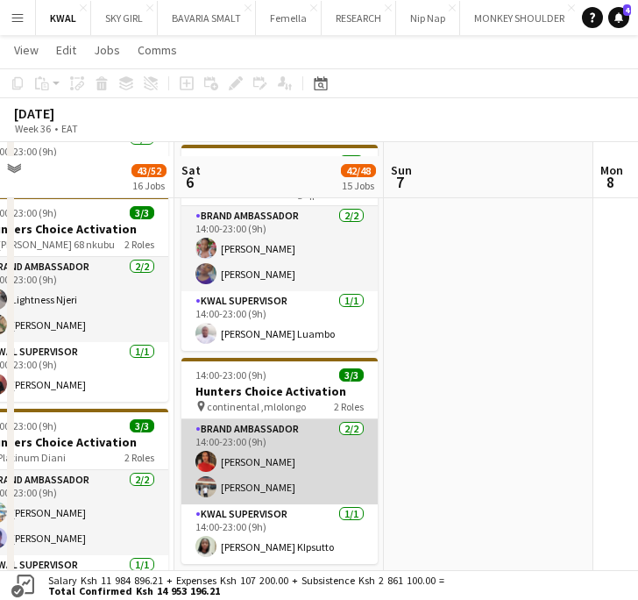
scroll to position [1169, 0]
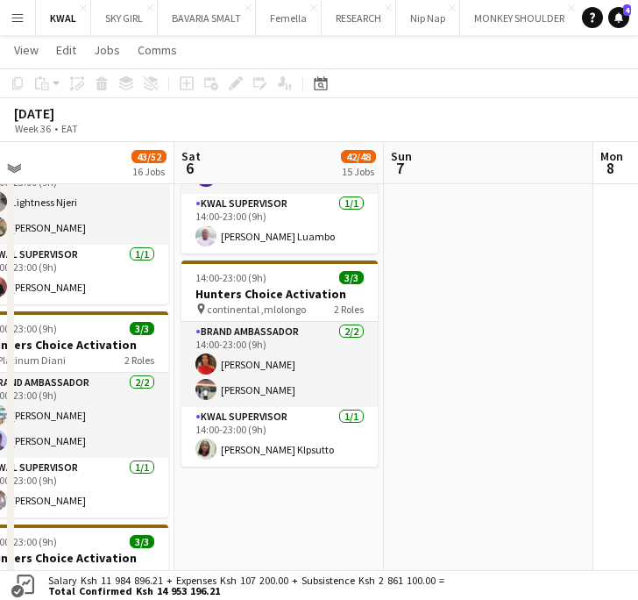
click at [505, 359] on app-date-cell at bounding box center [489, 24] width 210 height 1722
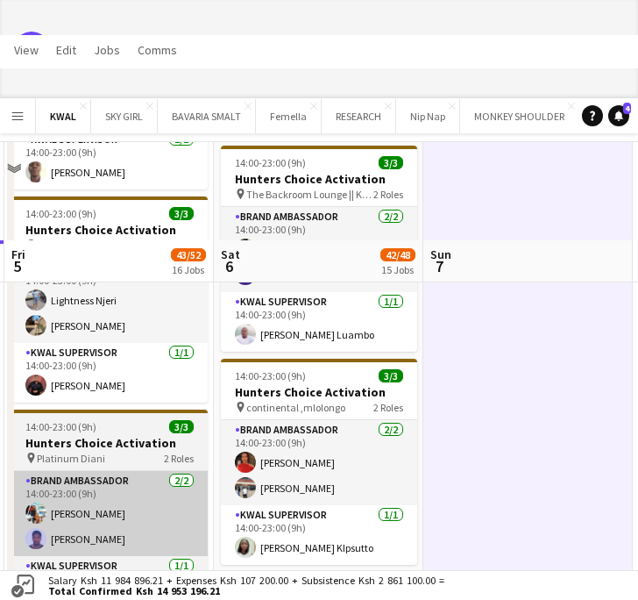
scroll to position [18, 0]
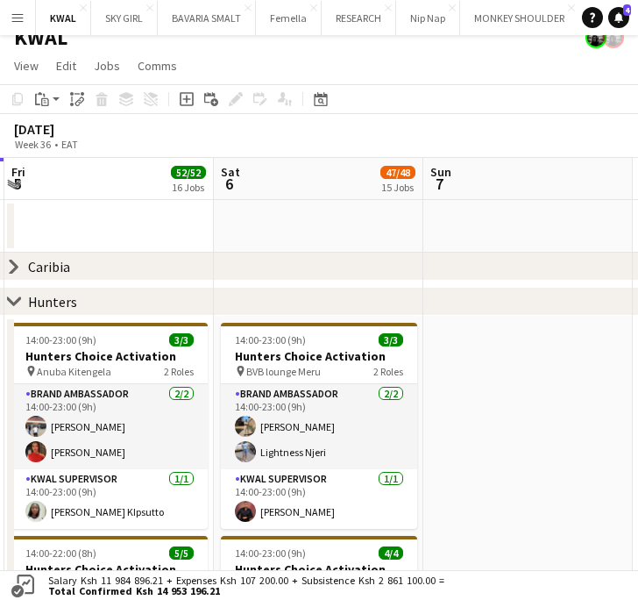
click at [446, 64] on app-page-menu "View Day view expanded Day view collapsed Month view Date picker Jump to today …" at bounding box center [319, 67] width 638 height 33
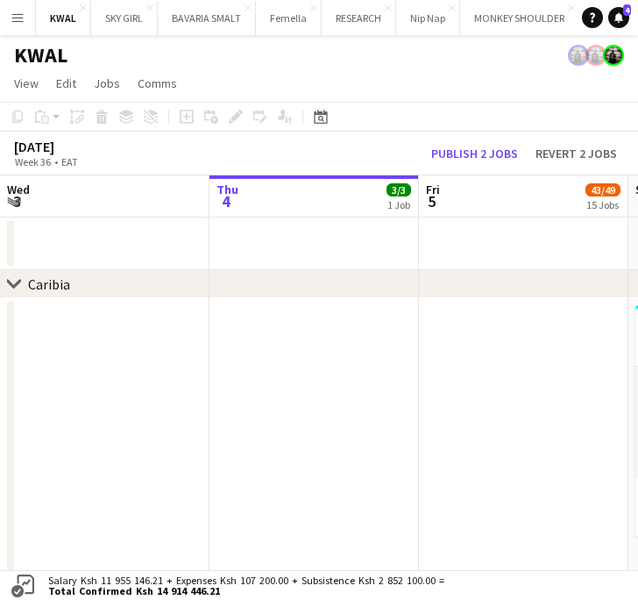
click at [18, 11] on app-icon "Menu" at bounding box center [18, 18] width 14 height 14
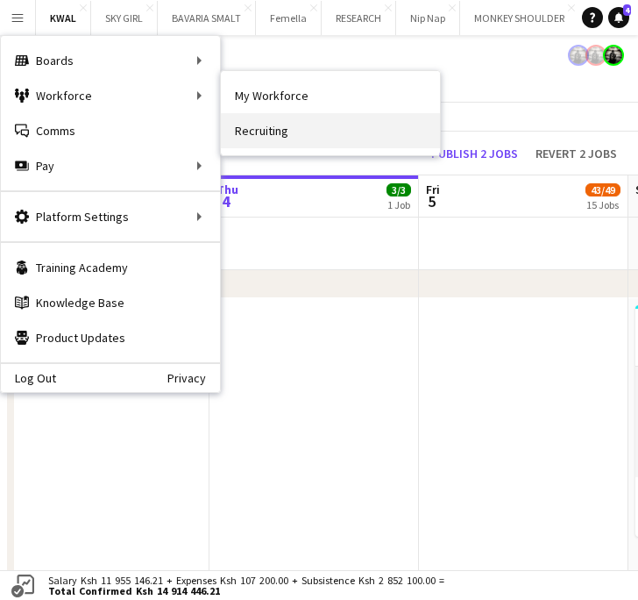
click at [288, 121] on link "Recruiting" at bounding box center [330, 130] width 219 height 35
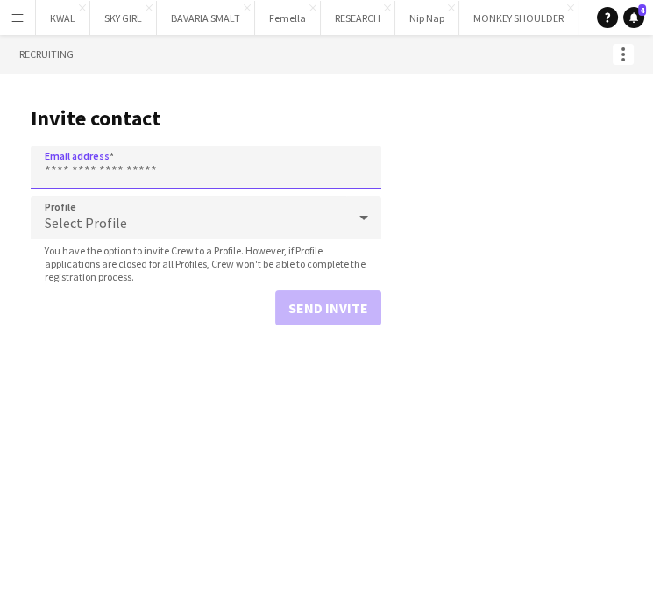
paste input "**********"
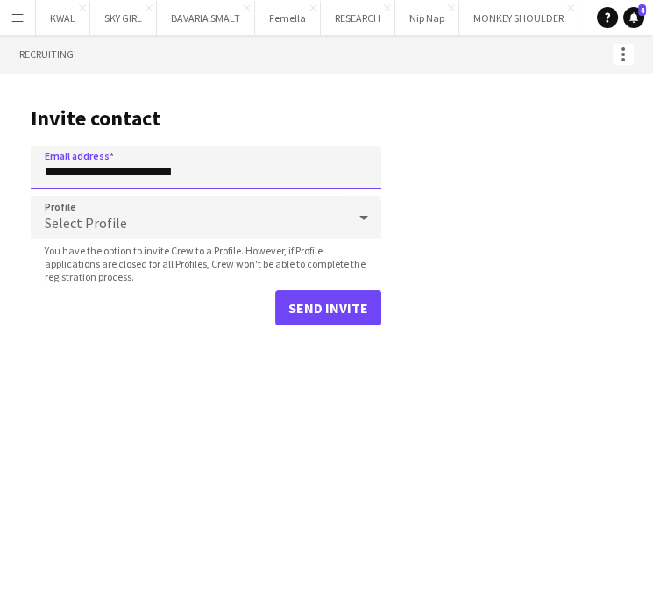
type input "**********"
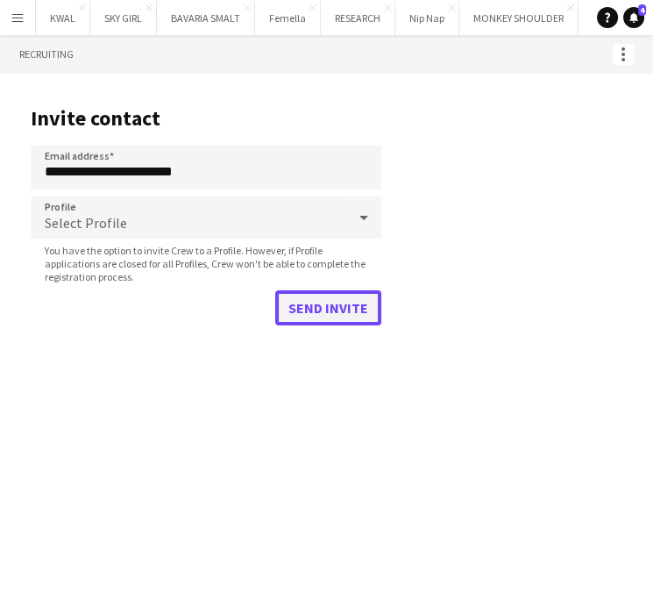
click at [295, 322] on button "Send invite" at bounding box center [328, 307] width 106 height 35
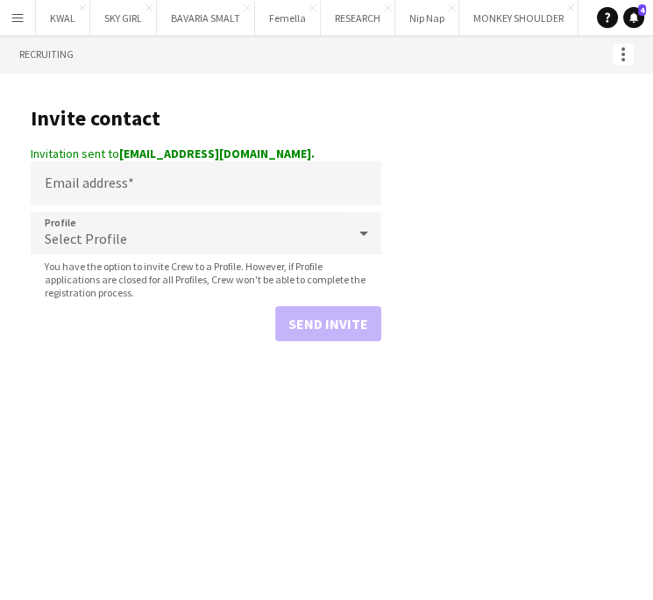
click at [21, 20] on app-icon "Menu" at bounding box center [18, 18] width 14 height 14
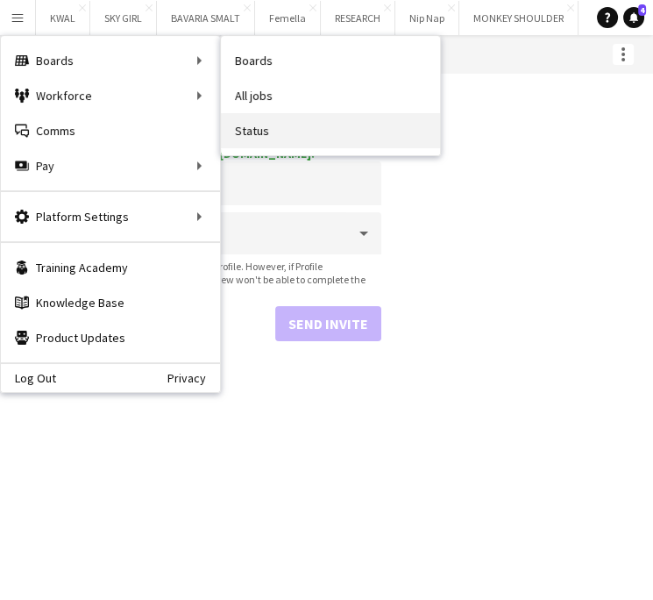
click at [252, 132] on link "Status" at bounding box center [330, 130] width 219 height 35
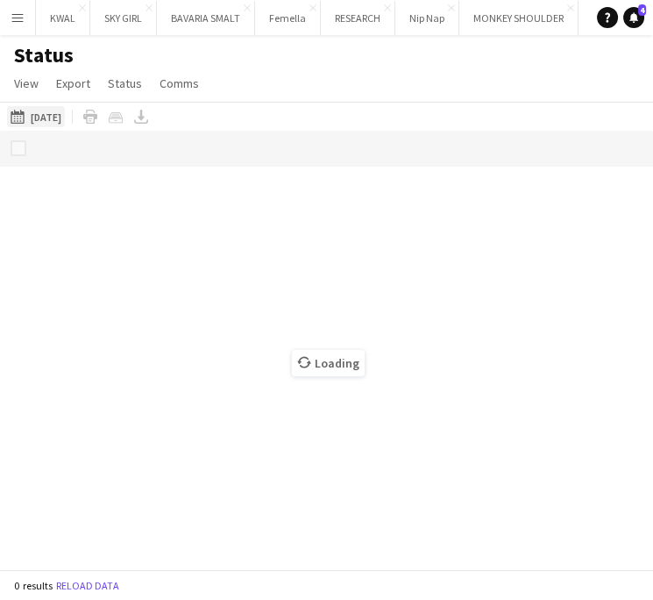
click at [61, 121] on button "04-09-2025 to 10-09-2025 06-09-2025" at bounding box center [36, 116] width 58 height 21
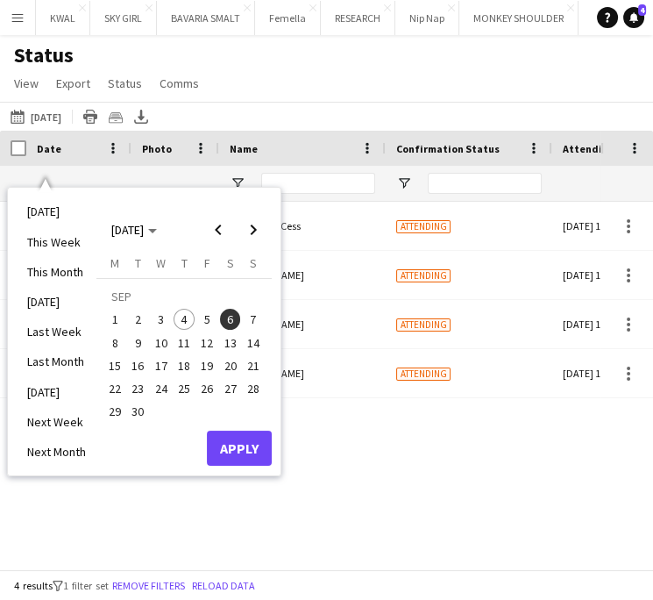
drag, startPoint x: 382, startPoint y: 466, endPoint x: 333, endPoint y: 422, distance: 66.4
click at [380, 467] on div "Sat, 6 Sep 2025 Musalama Cess Attending Tue, 2 Sep 2025 14:46 Sat, 6 Sep 2025 V…" at bounding box center [300, 378] width 601 height 352
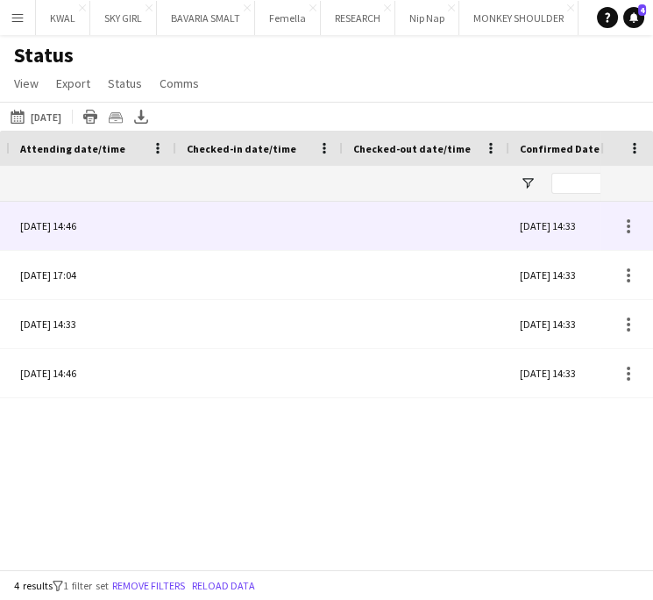
click at [241, 233] on div at bounding box center [260, 226] width 146 height 48
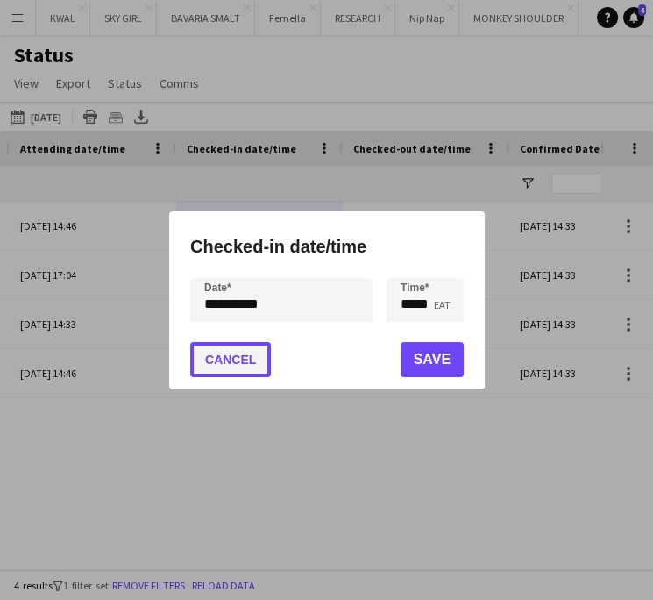
click at [250, 359] on button "Cancel" at bounding box center [230, 359] width 81 height 35
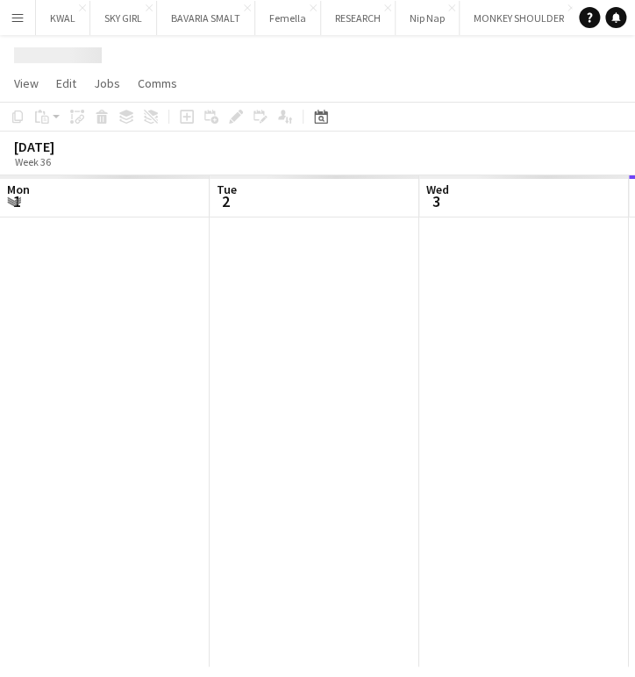
scroll to position [0, 419]
